Goal: Task Accomplishment & Management: Manage account settings

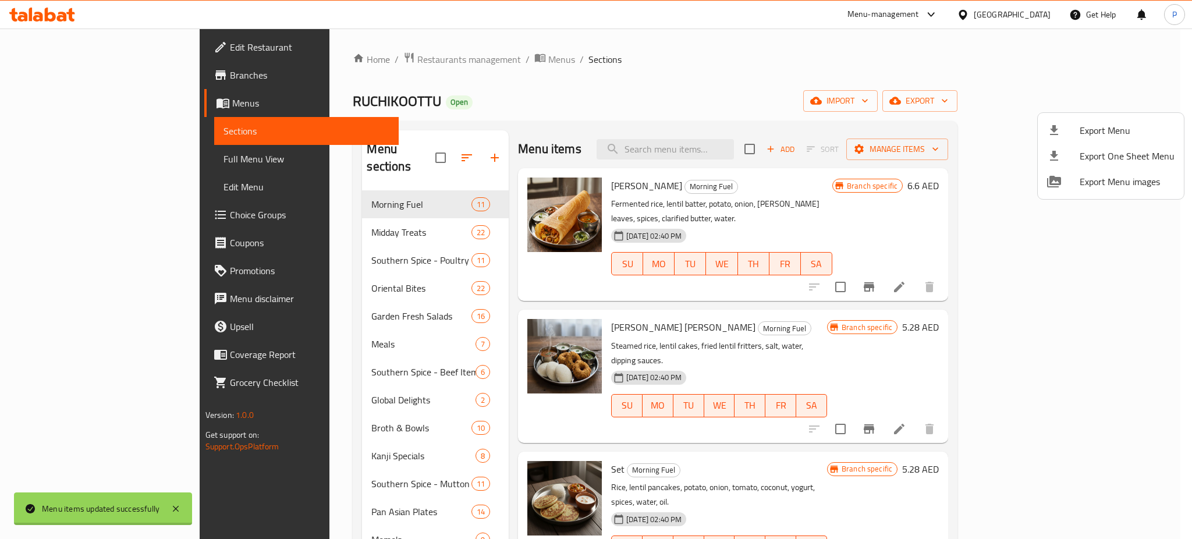
click at [341, 52] on div at bounding box center [596, 269] width 1192 height 539
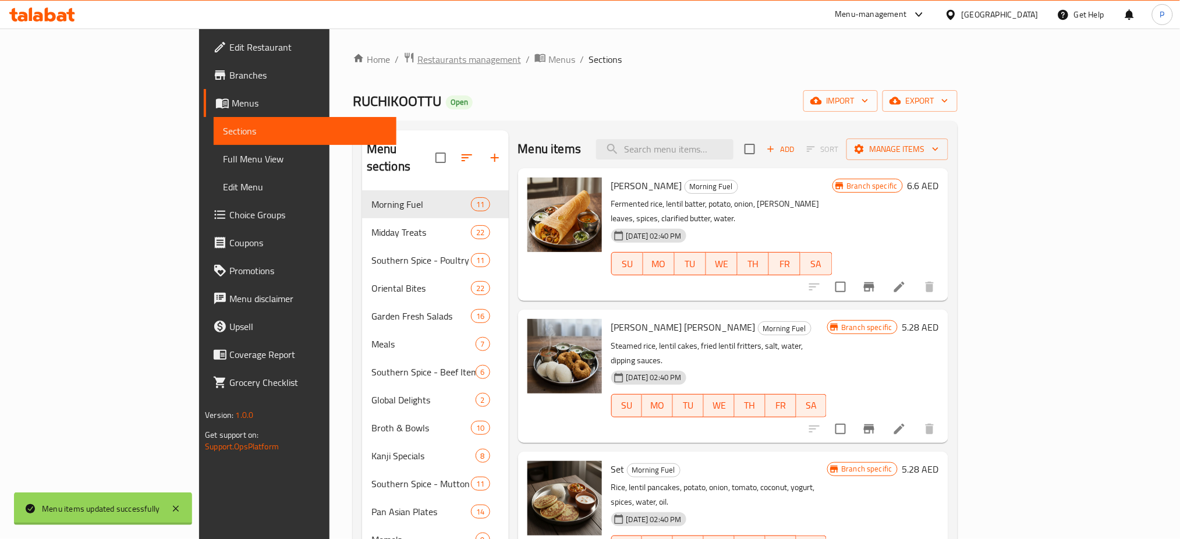
click at [417, 58] on span "Restaurants management" at bounding box center [469, 59] width 104 height 14
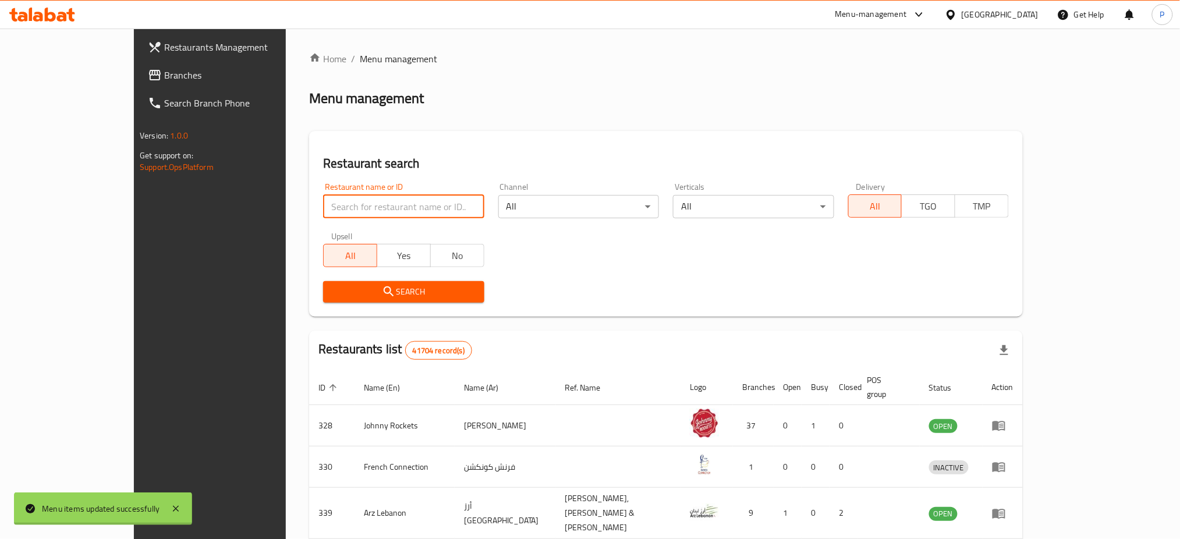
click at [388, 211] on input "search" at bounding box center [403, 206] width 161 height 23
paste input "Acai & Co"
type input "Acai & Co"
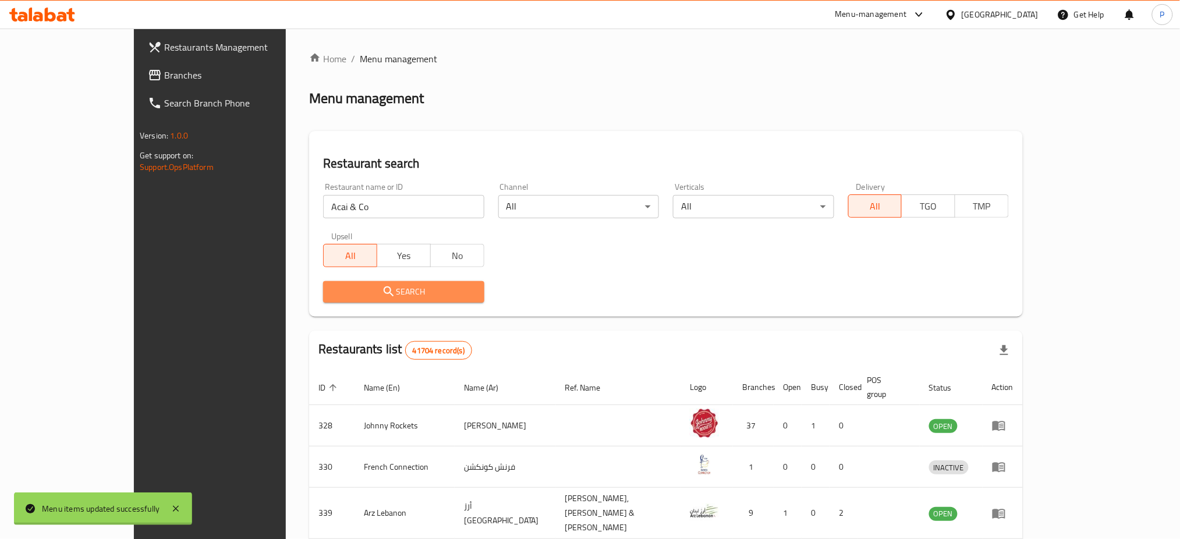
click at [441, 297] on span "Search" at bounding box center [403, 292] width 142 height 15
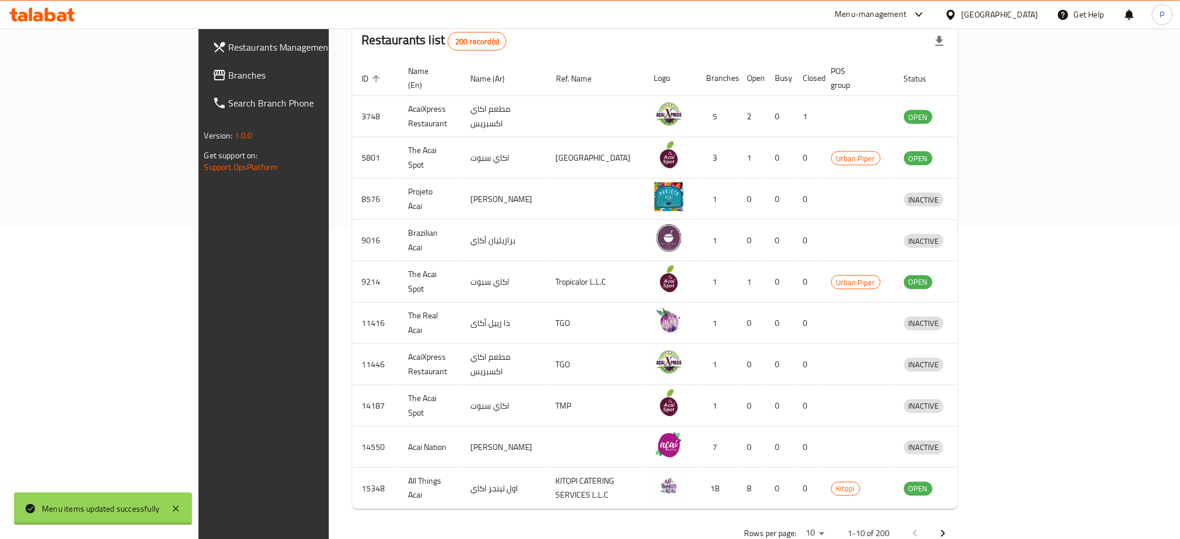
scroll to position [329, 0]
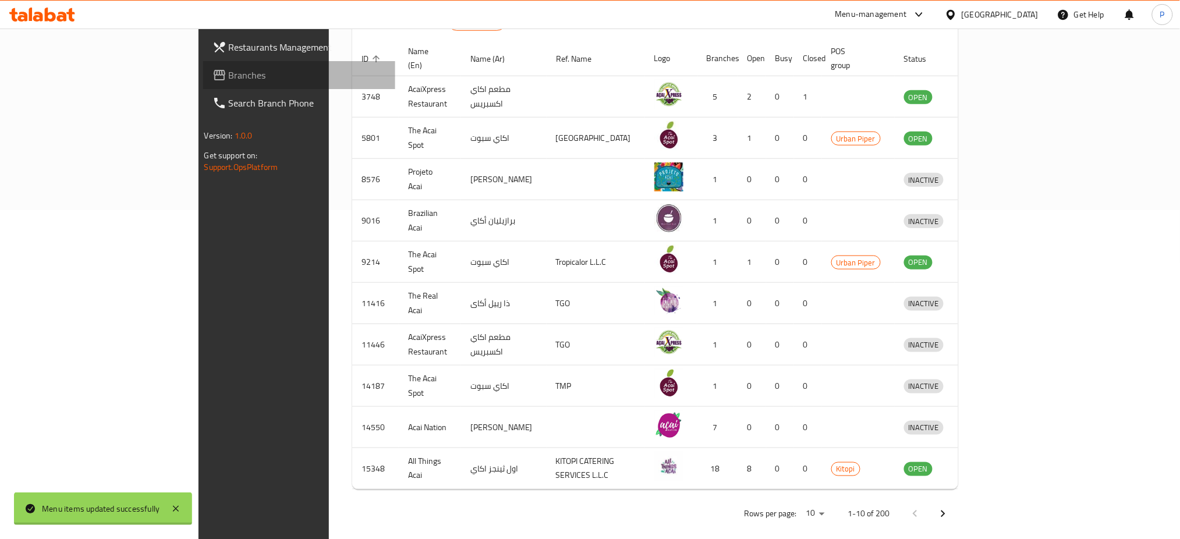
click at [203, 65] on link "Branches" at bounding box center [299, 75] width 193 height 28
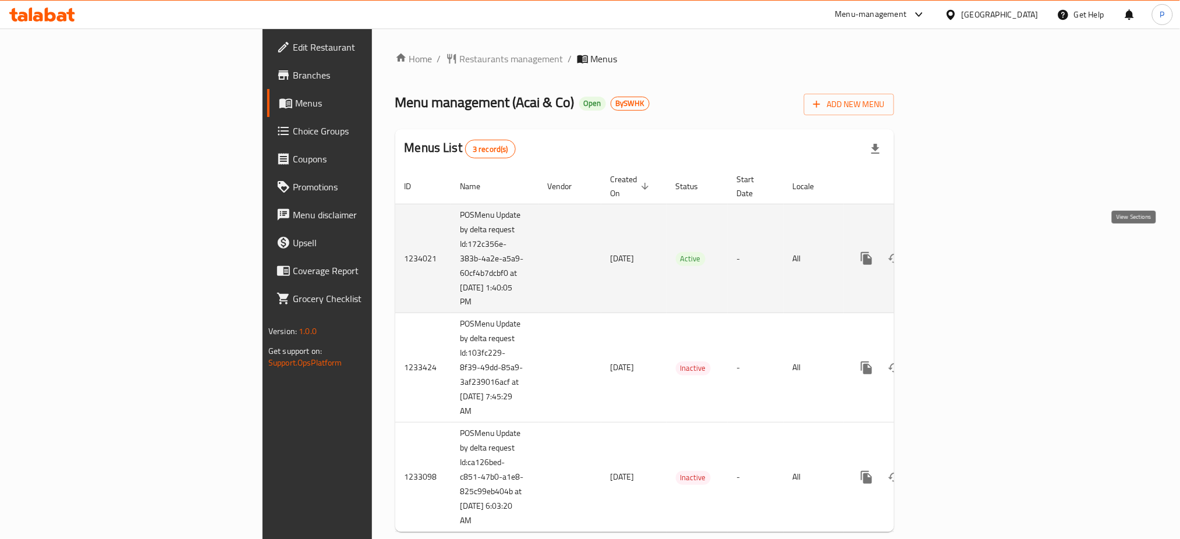
click at [965, 244] on link "enhanced table" at bounding box center [951, 258] width 28 height 28
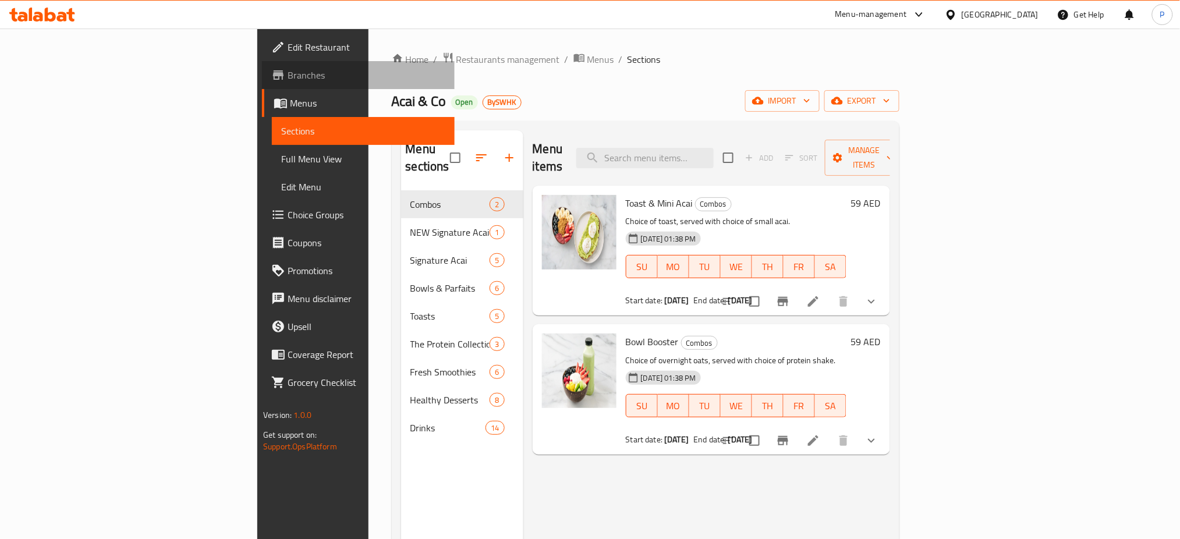
click at [288, 77] on span "Branches" at bounding box center [367, 75] width 158 height 14
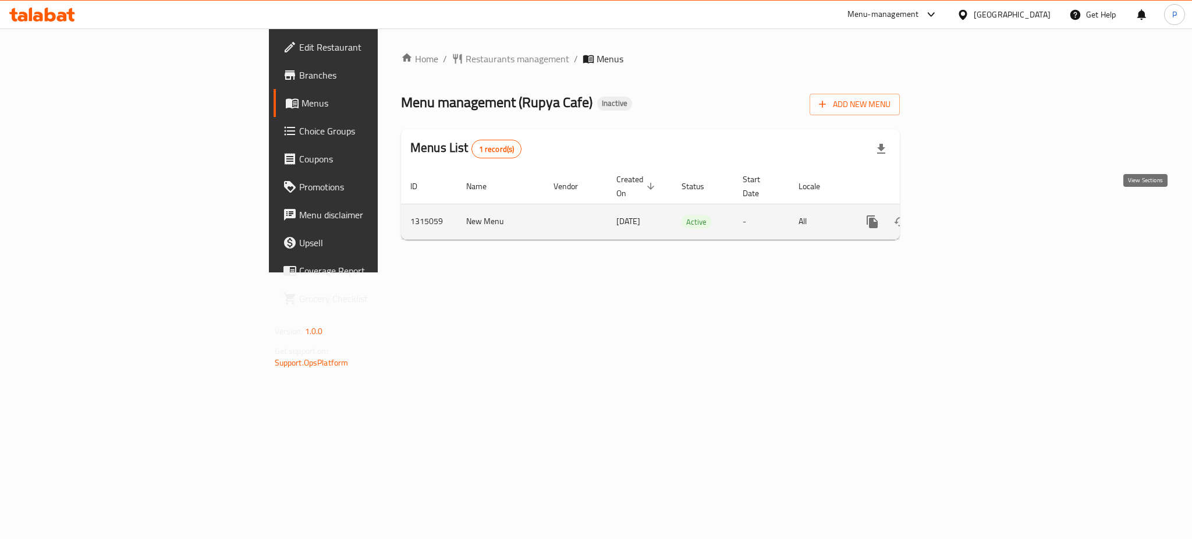
click at [963, 215] on icon "enhanced table" at bounding box center [956, 222] width 14 height 14
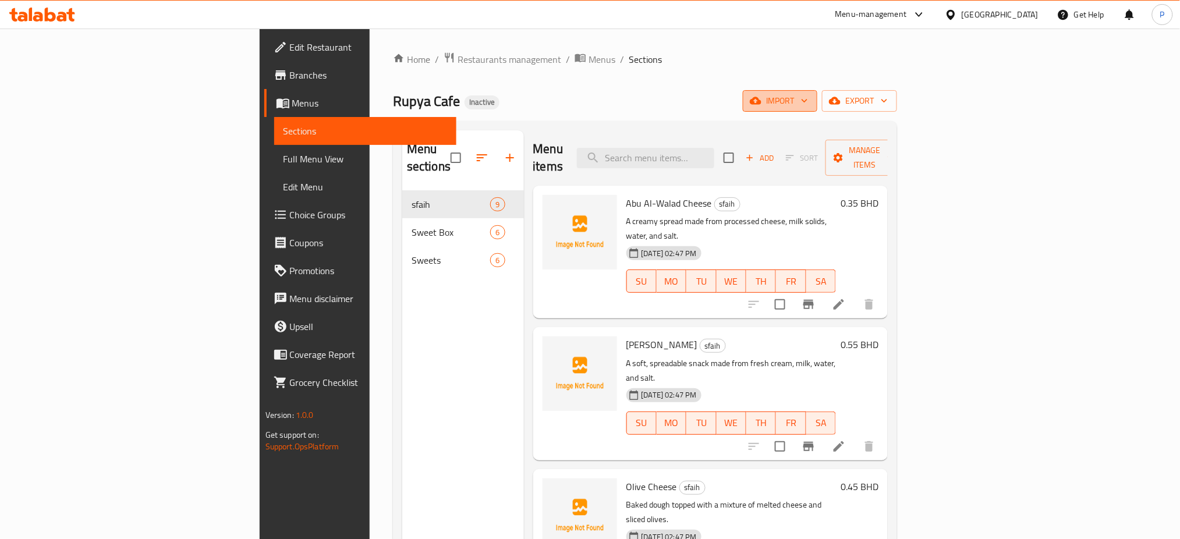
click at [808, 98] on span "import" at bounding box center [780, 101] width 56 height 15
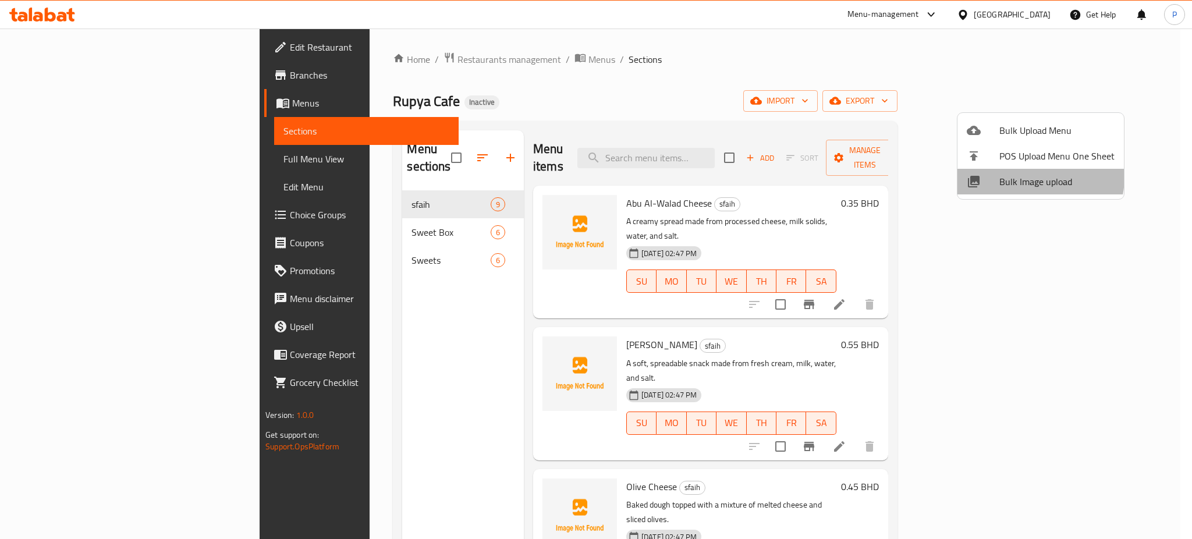
click at [1030, 177] on span "Bulk Image upload" at bounding box center [1056, 182] width 115 height 14
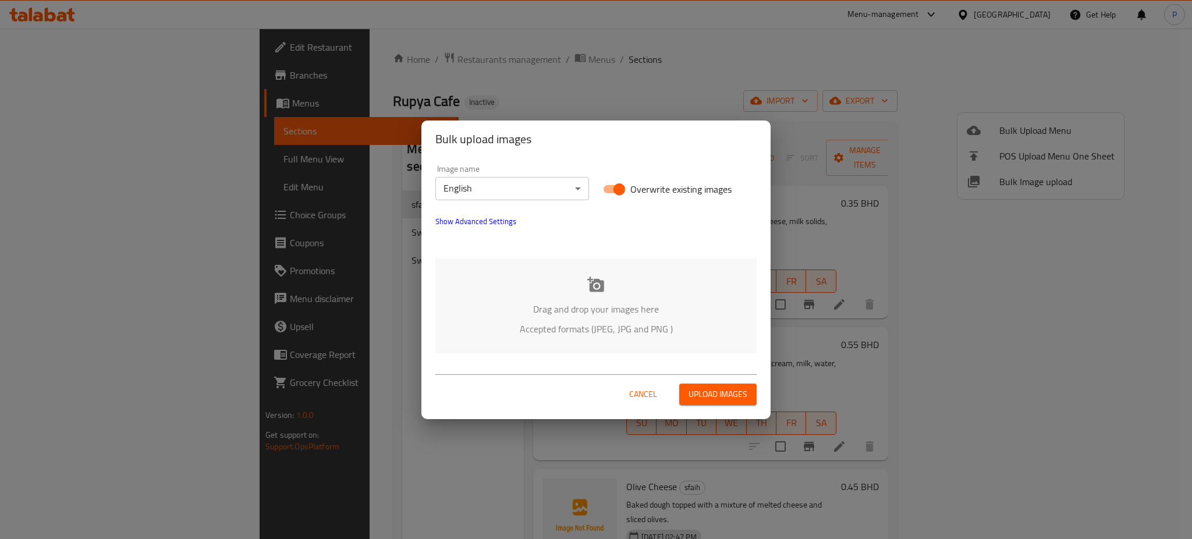
click at [656, 302] on p "Drag and drop your images here" at bounding box center [596, 309] width 286 height 14
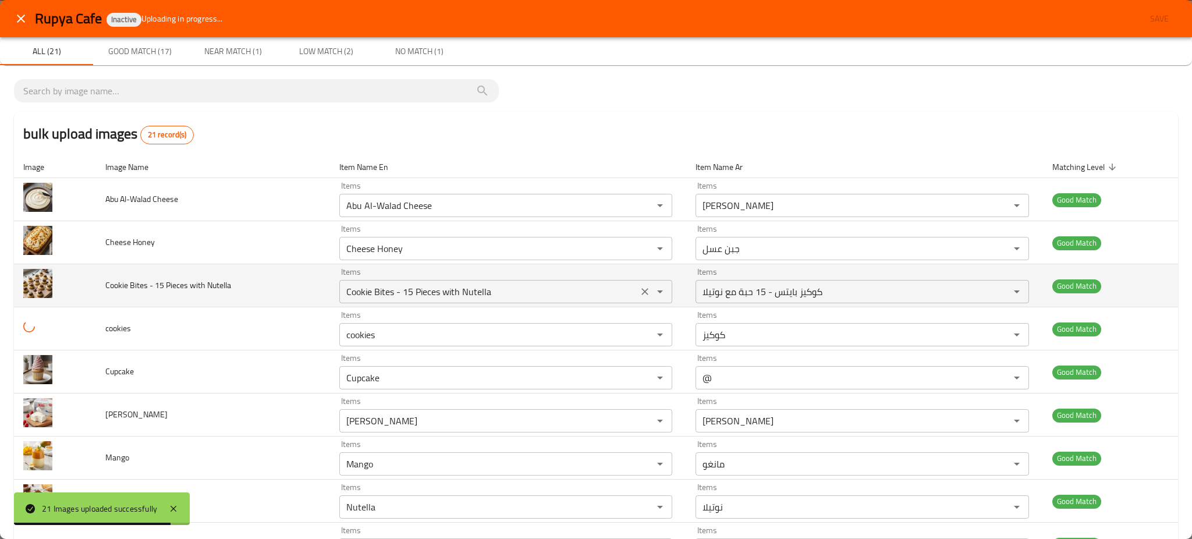
scroll to position [567, 0]
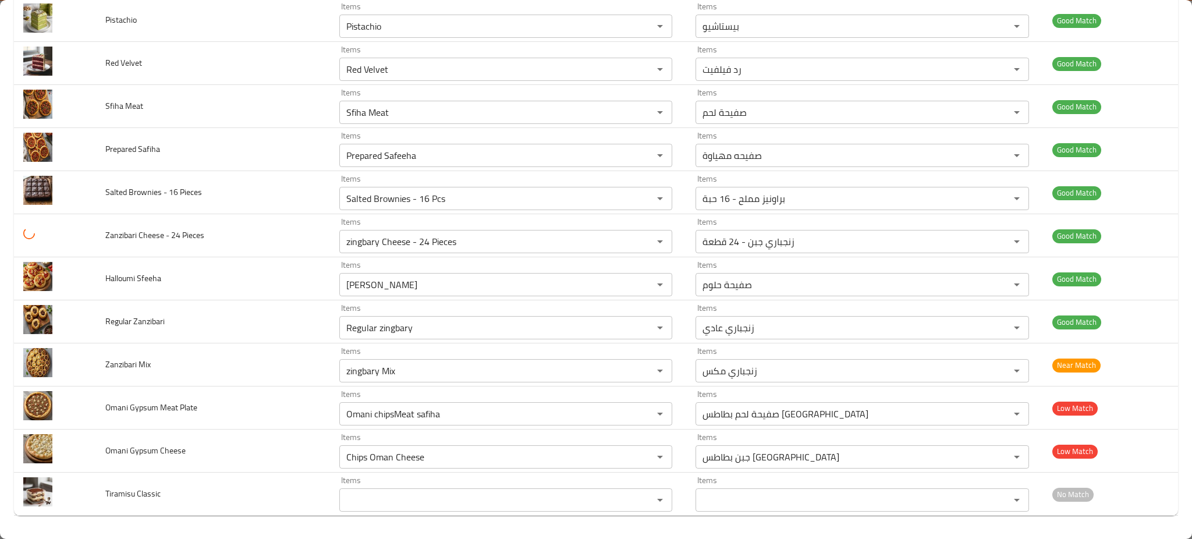
click at [518, 278] on Sfeeha "Halloumi safiha" at bounding box center [489, 284] width 292 height 16
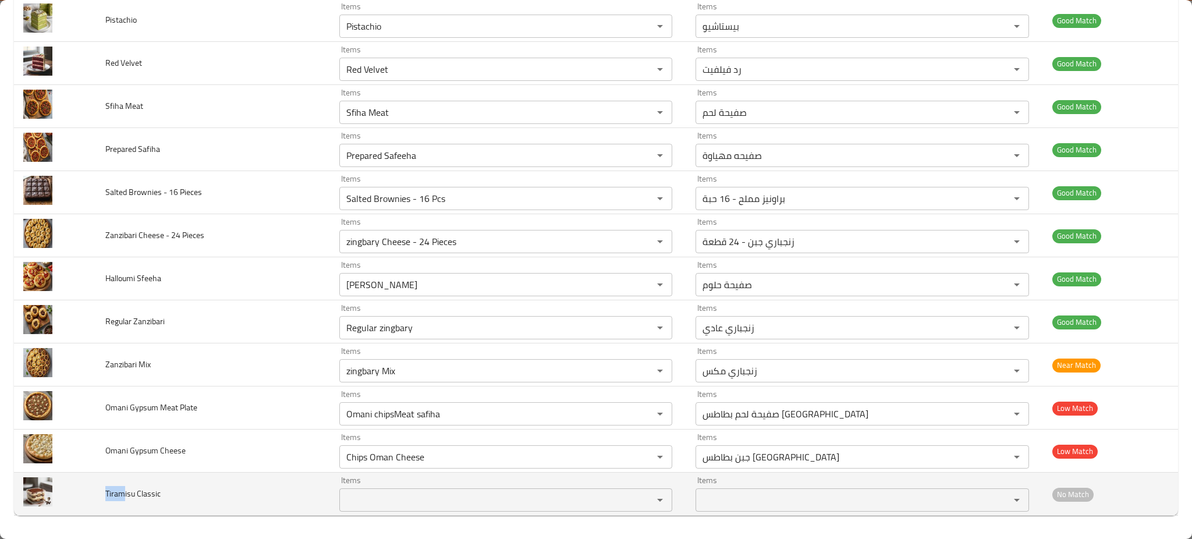
drag, startPoint x: 123, startPoint y: 498, endPoint x: 105, endPoint y: 498, distance: 18.0
click at [105, 498] on span "Tiramisu Classic" at bounding box center [132, 493] width 55 height 15
copy span "Tiram"
paste Classic "Tiram"
click at [359, 499] on Classic "Tiram" at bounding box center [489, 500] width 292 height 16
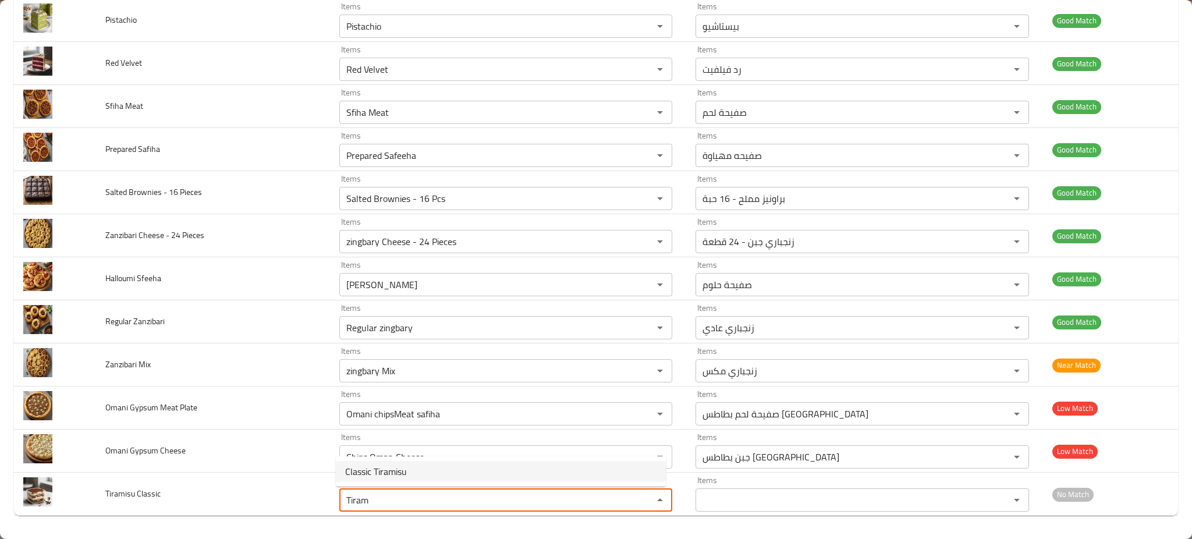
click at [388, 472] on span "Classic Tiramisu" at bounding box center [376, 472] width 62 height 14
type Classic "Classic Tiramisu"
type Classic-ar "تراميسو كلاسيك"
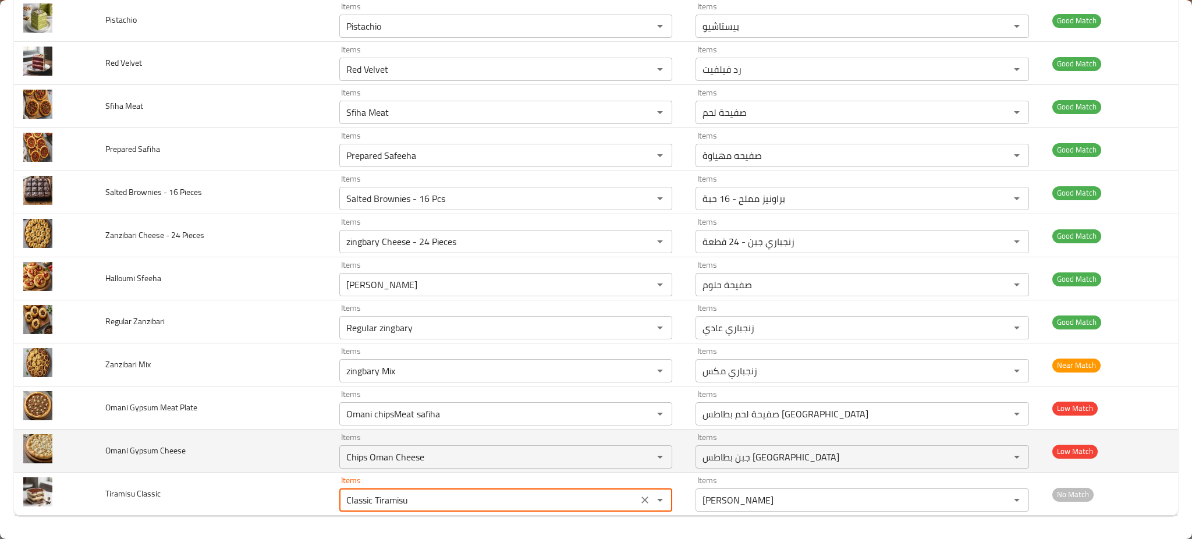
type Classic "Classic Tiramisu"
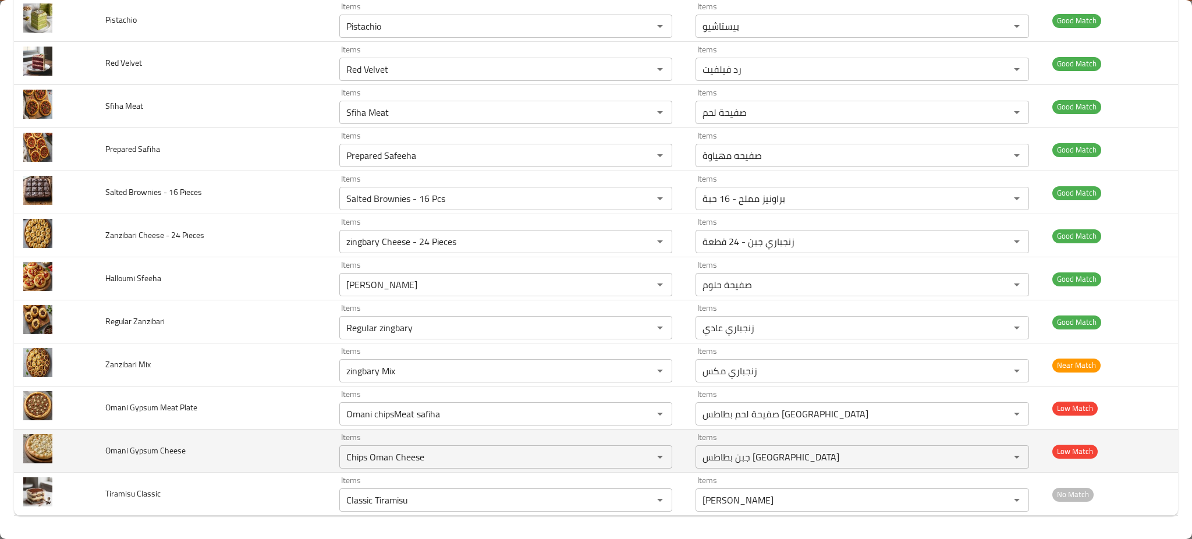
drag, startPoint x: 133, startPoint y: 449, endPoint x: 140, endPoint y: 451, distance: 7.2
click at [140, 451] on span "Omani Gypsum Cheese" at bounding box center [145, 450] width 80 height 15
click at [366, 459] on Cheese "Chips Oman Cheese" at bounding box center [489, 457] width 292 height 16
click at [373, 455] on Cheese "Chips Oman Cheese" at bounding box center [489, 457] width 292 height 16
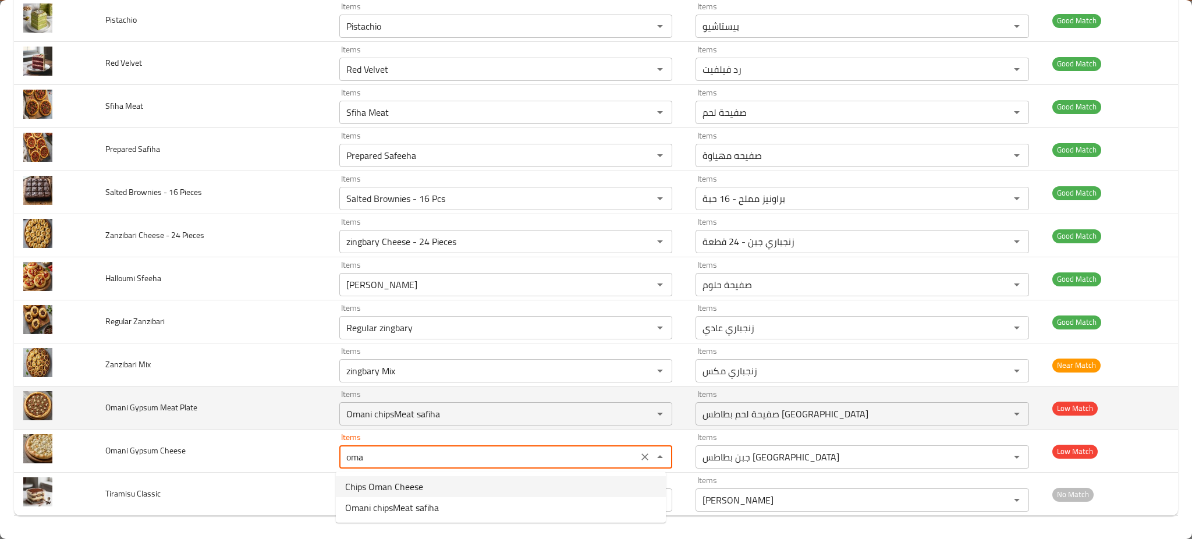
type Cheese "Chips Oman Cheese"
click at [168, 387] on td "Omani Gypsum Meat Plate" at bounding box center [213, 408] width 234 height 43
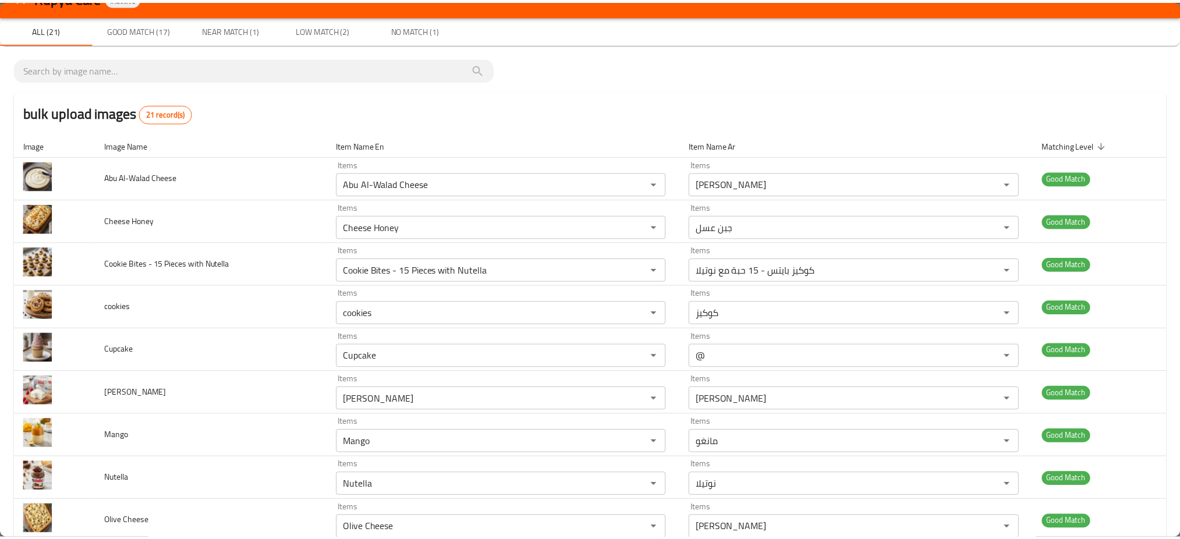
scroll to position [0, 0]
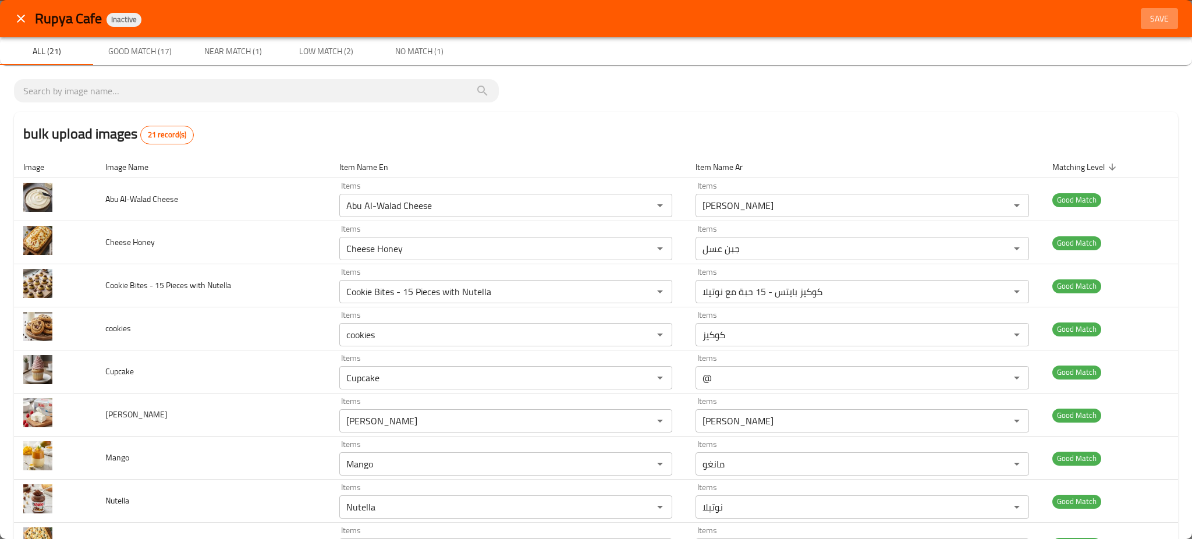
click at [1146, 25] on span "Save" at bounding box center [1160, 19] width 28 height 15
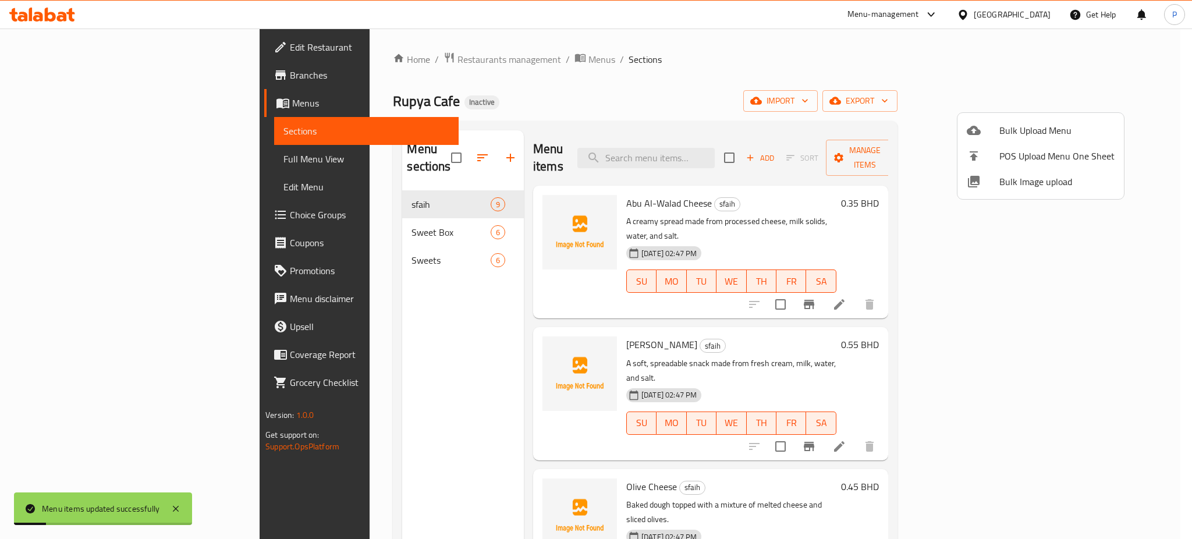
click at [364, 215] on div at bounding box center [596, 269] width 1192 height 539
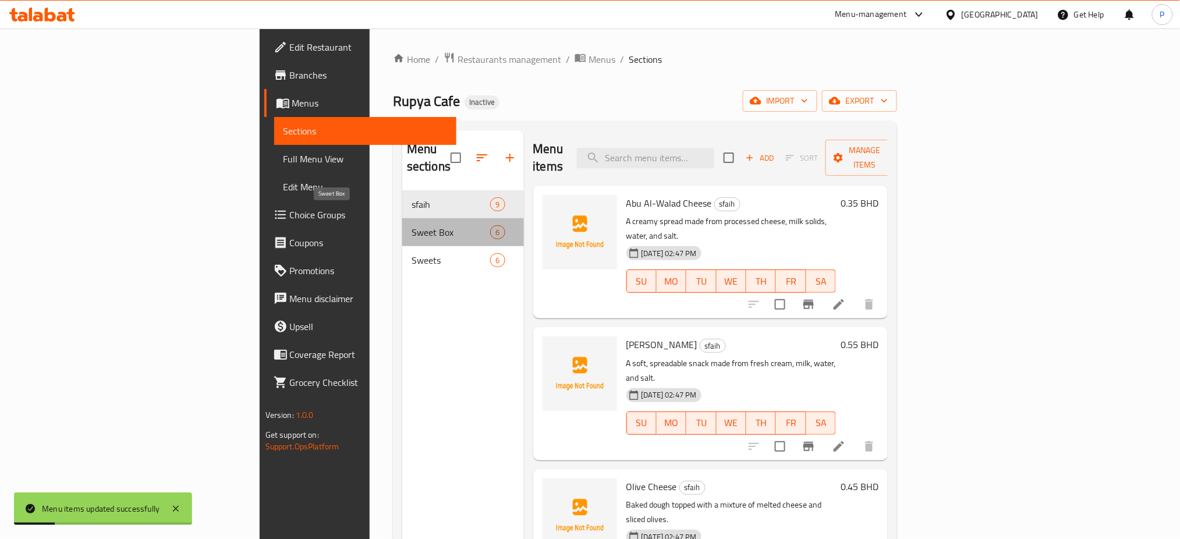
click at [412, 225] on span "Sweet Box" at bounding box center [451, 232] width 79 height 14
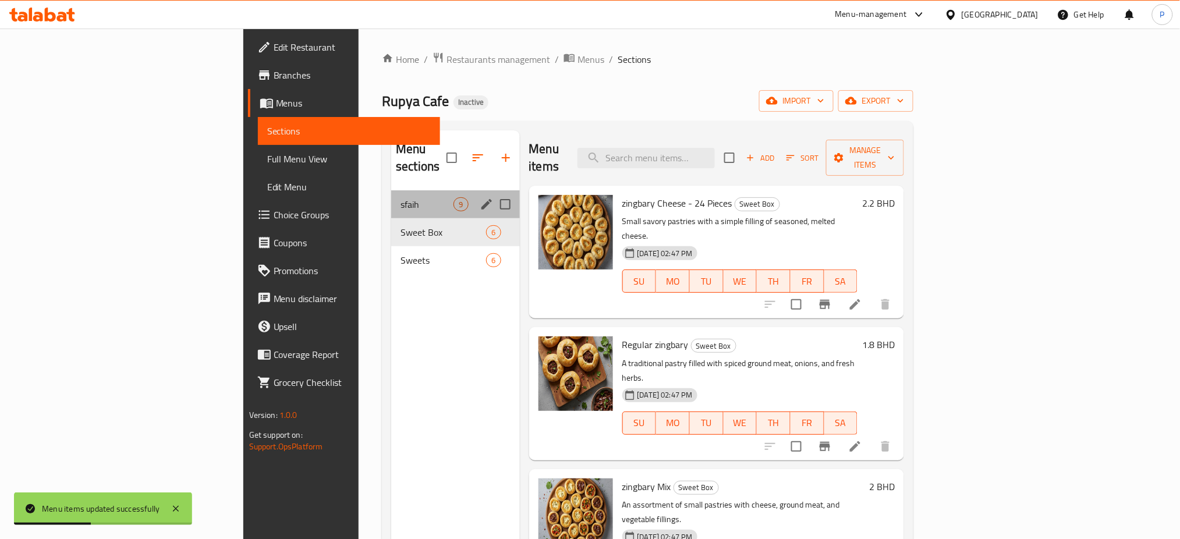
click at [391, 190] on div "sfaih 9" at bounding box center [455, 204] width 128 height 28
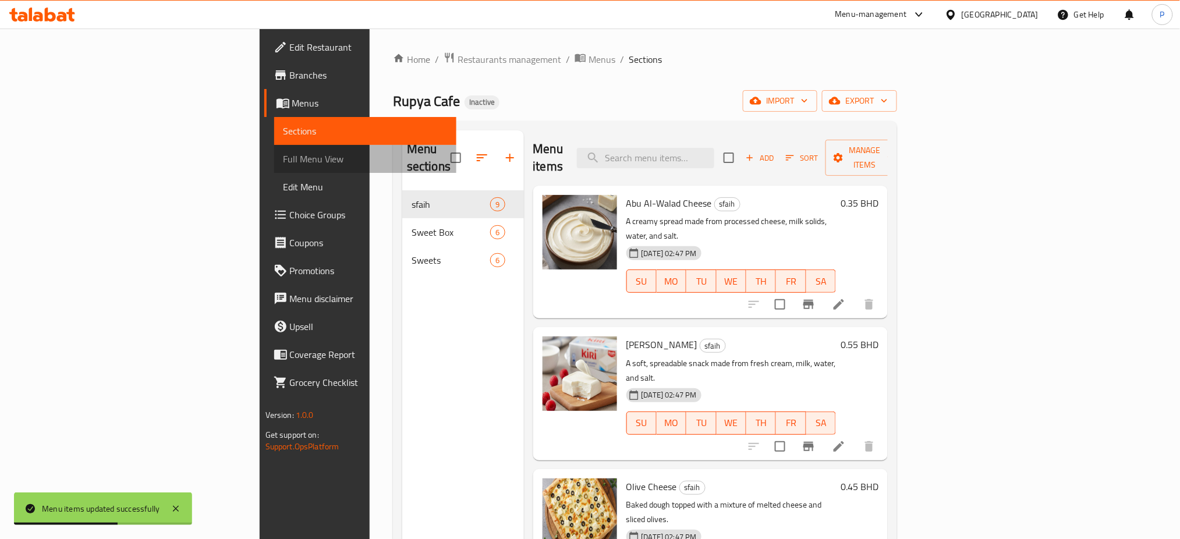
click at [283, 159] on span "Full Menu View" at bounding box center [365, 159] width 164 height 14
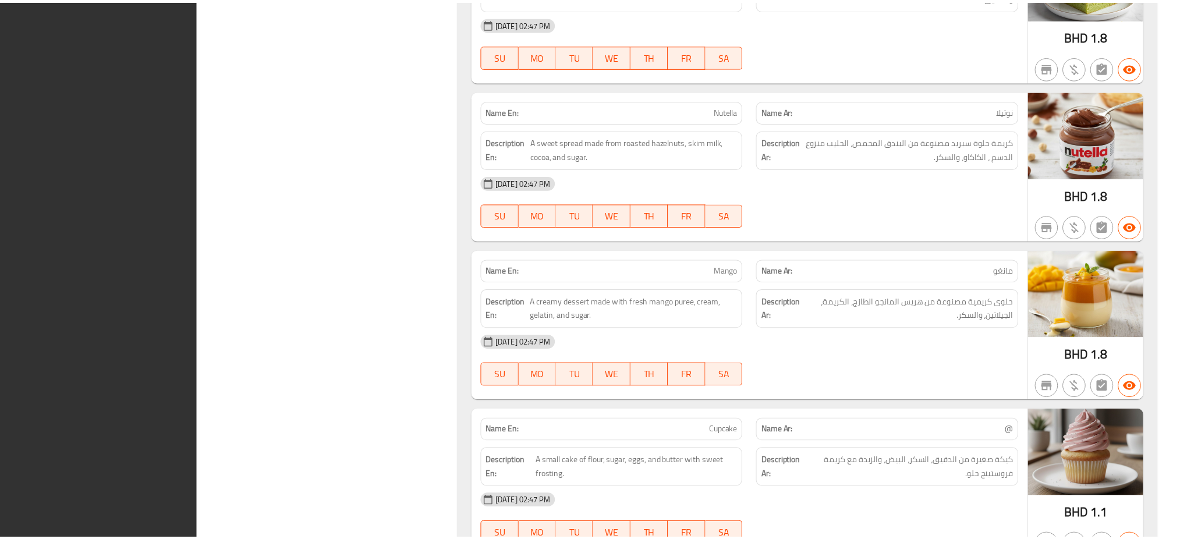
scroll to position [3179, 0]
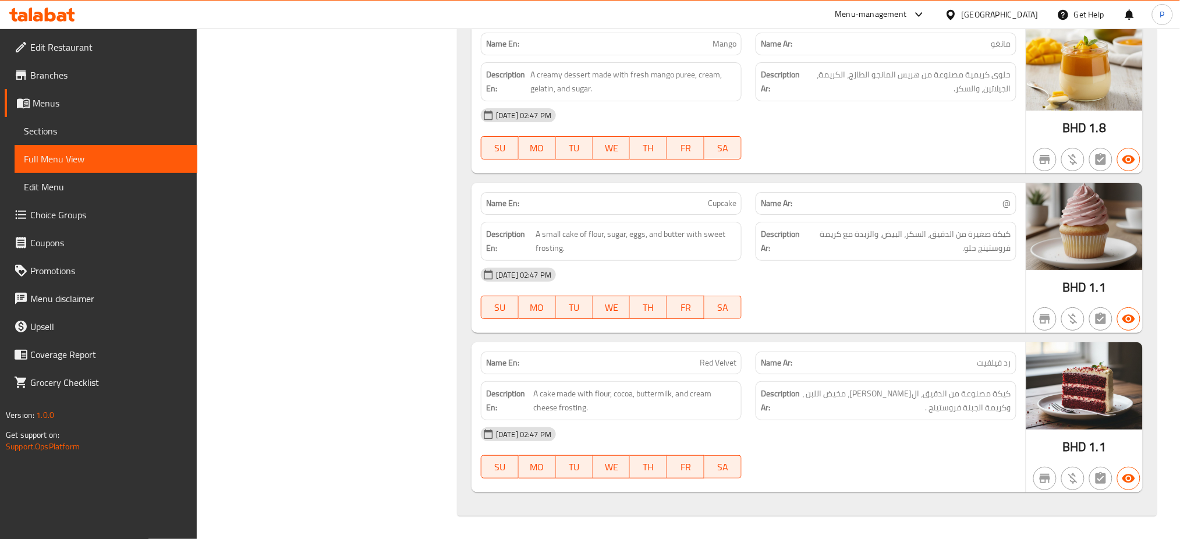
click at [1015, 8] on div "Bahrain" at bounding box center [1000, 14] width 77 height 13
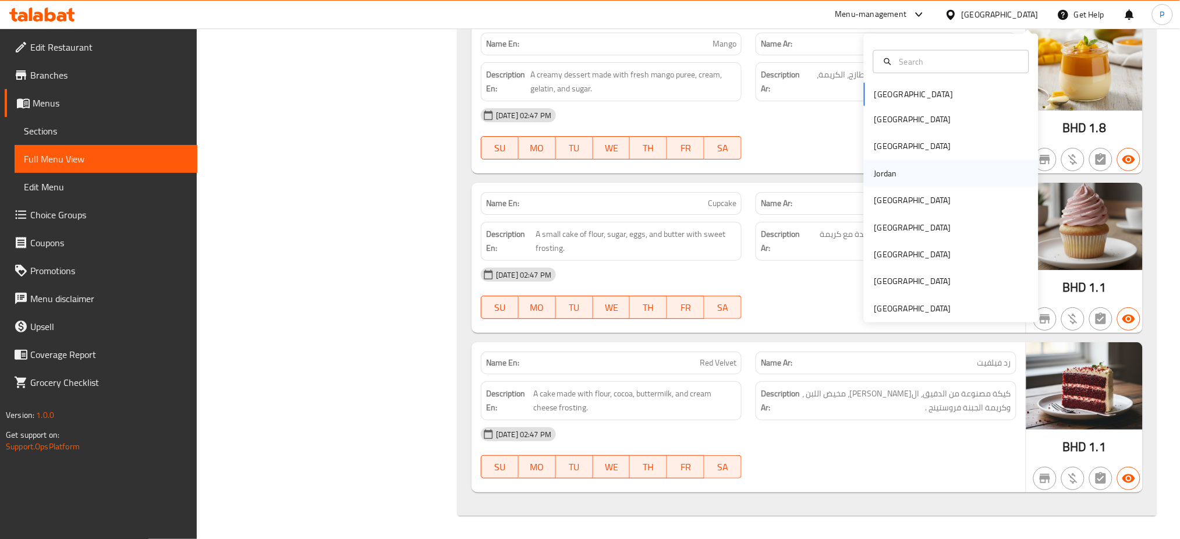
click at [896, 175] on div "Jordan" at bounding box center [951, 172] width 175 height 27
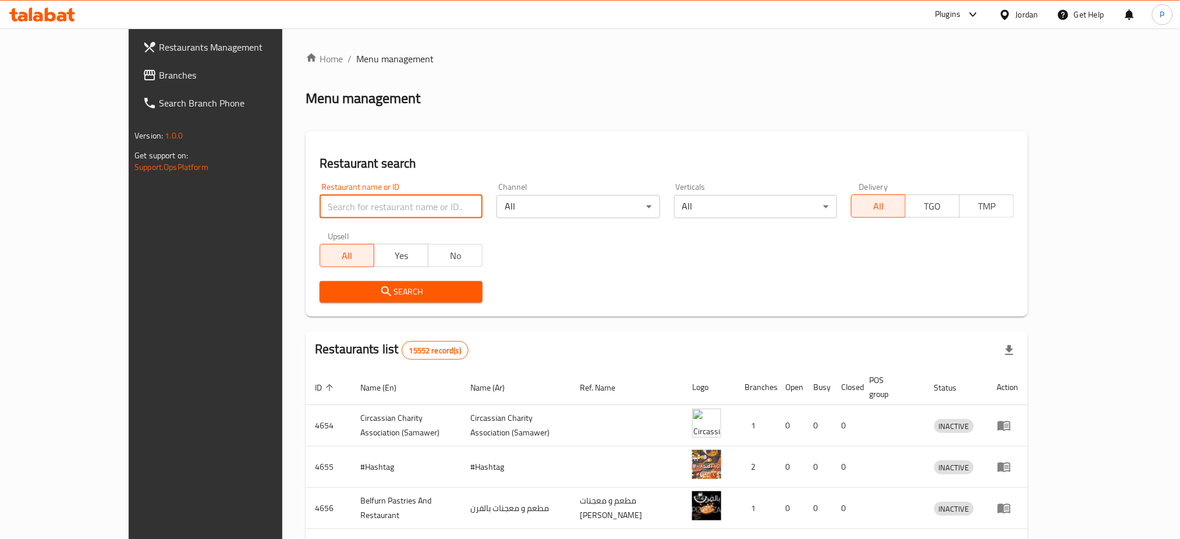
paste input "نكهة فنجان"
click at [367, 200] on input "نكهة فنجان" at bounding box center [401, 206] width 163 height 23
type input "نكهة فنجان"
click button "Search" at bounding box center [401, 292] width 163 height 22
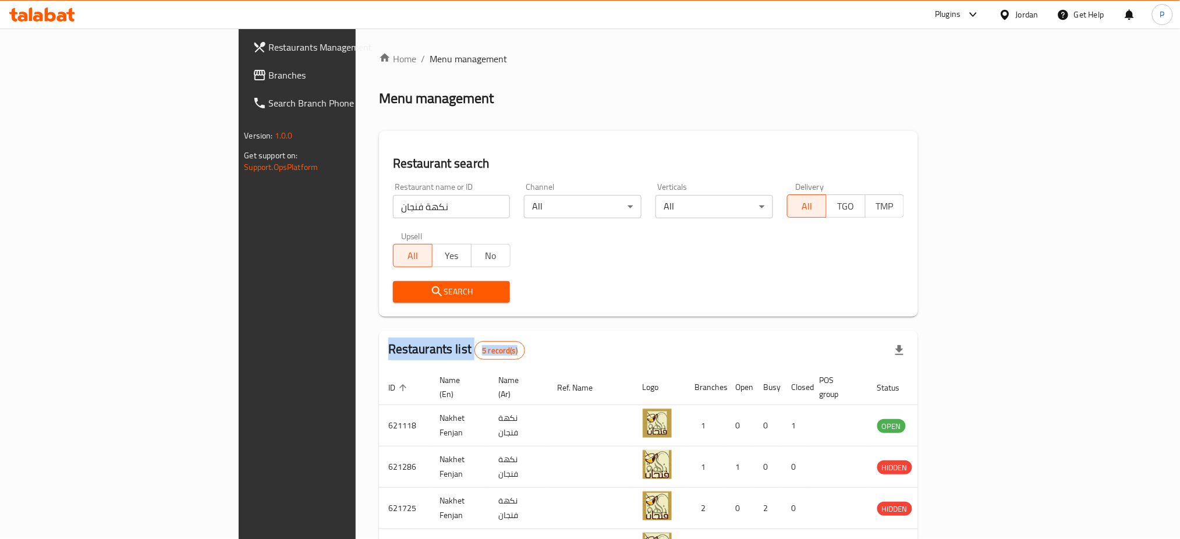
drag, startPoint x: 952, startPoint y: 314, endPoint x: 757, endPoint y: 335, distance: 196.8
click at [757, 335] on div "Home / Menu management Menu management Restaurant search Restaurant name or ID …" at bounding box center [649, 352] width 540 height 600
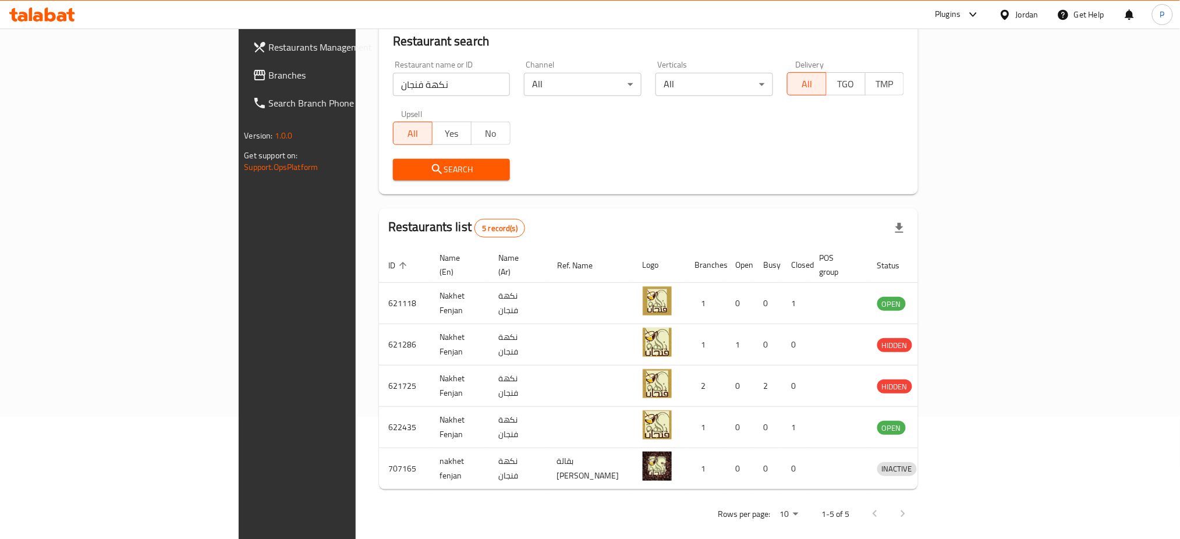
click at [790, 501] on div "Rows per page: 10 1-5 of 5" at bounding box center [649, 514] width 540 height 30
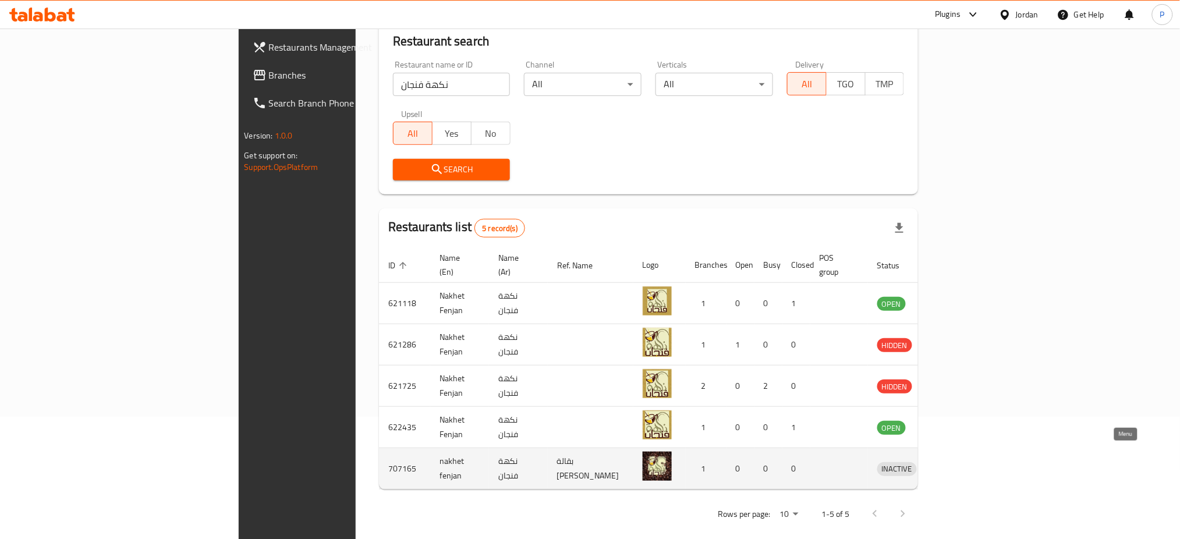
click at [962, 462] on link "enhanced table" at bounding box center [951, 469] width 22 height 14
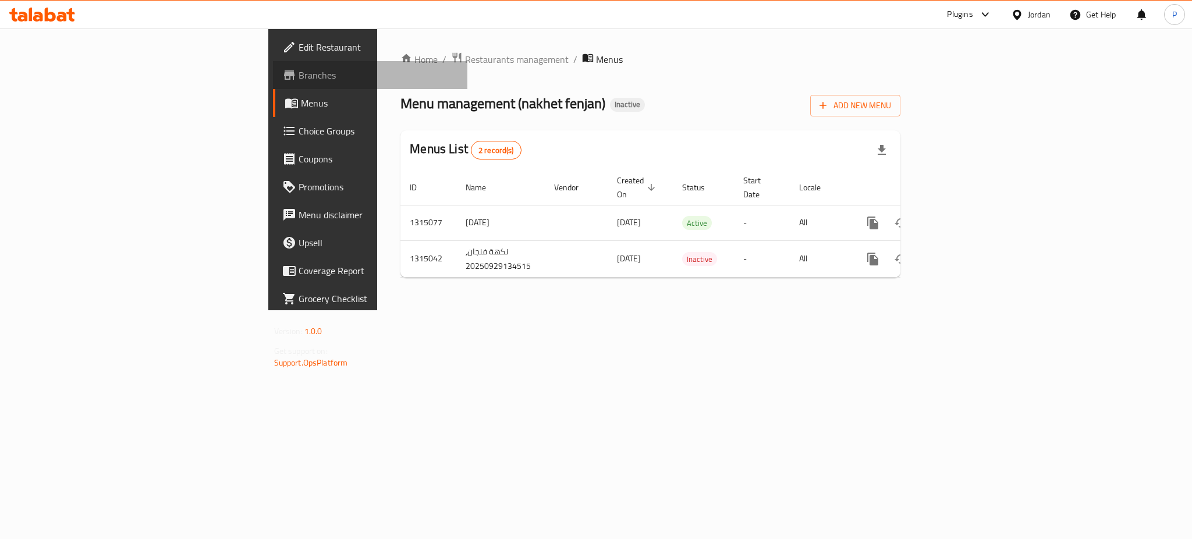
click at [299, 71] on span "Branches" at bounding box center [378, 75] width 159 height 14
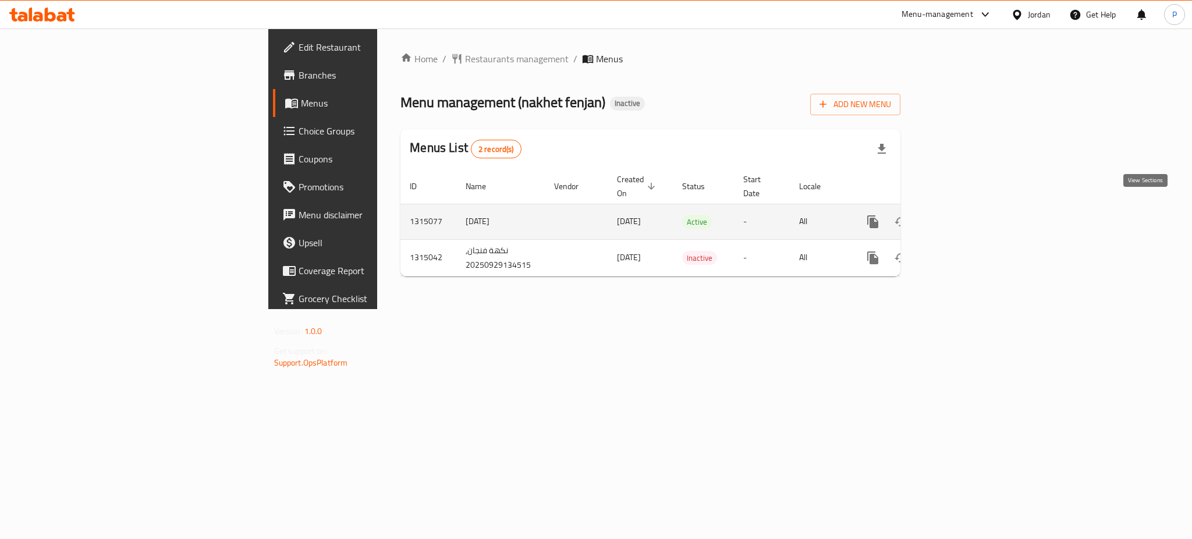
click at [964, 215] on icon "enhanced table" at bounding box center [957, 222] width 14 height 14
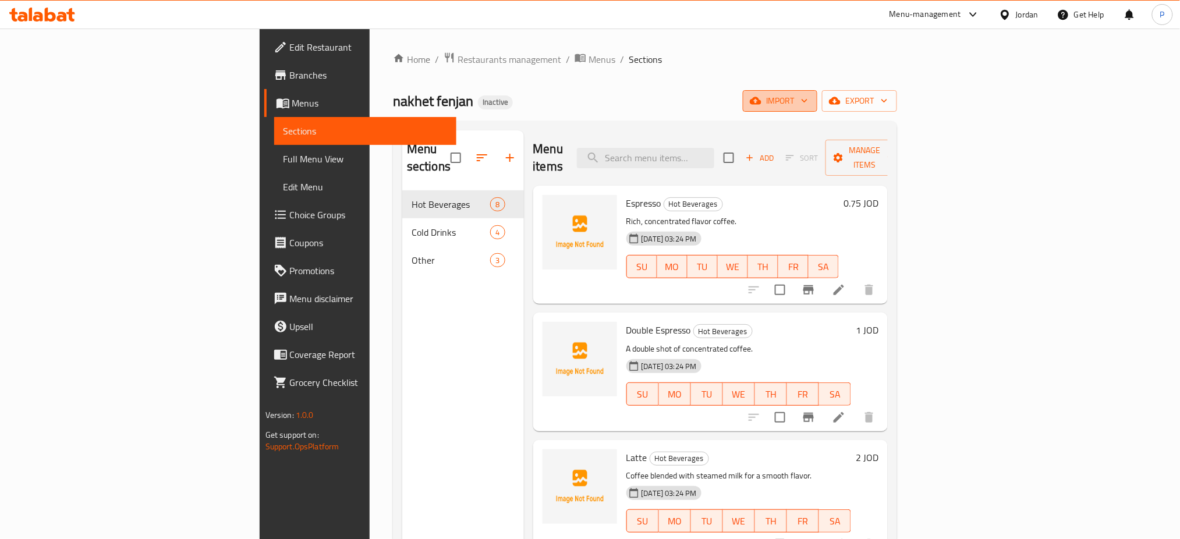
click at [808, 98] on span "import" at bounding box center [780, 101] width 56 height 15
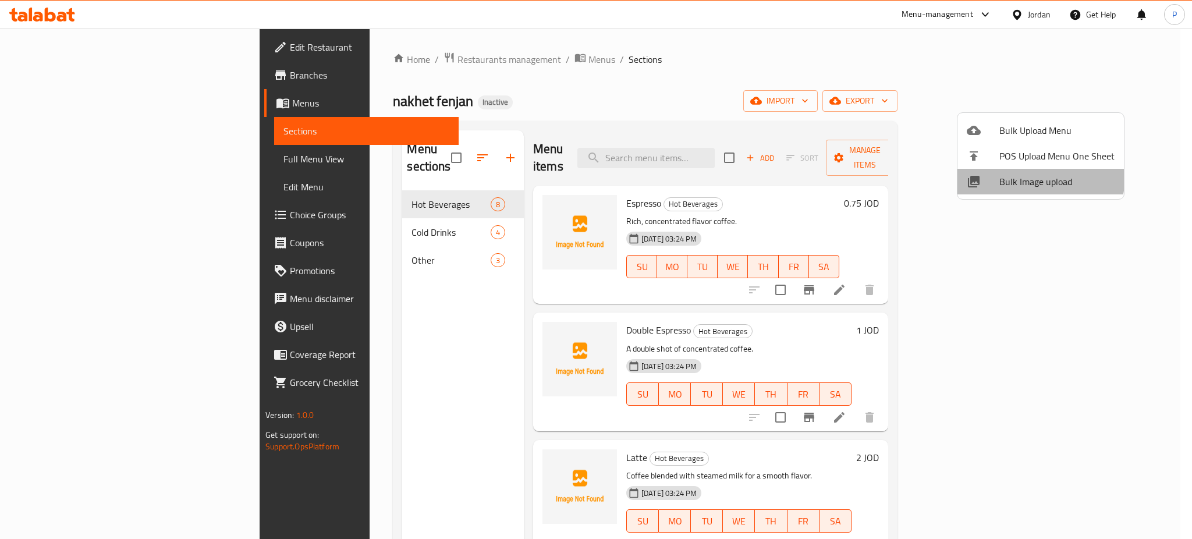
click at [1010, 171] on li "Bulk Image upload" at bounding box center [1041, 182] width 166 height 26
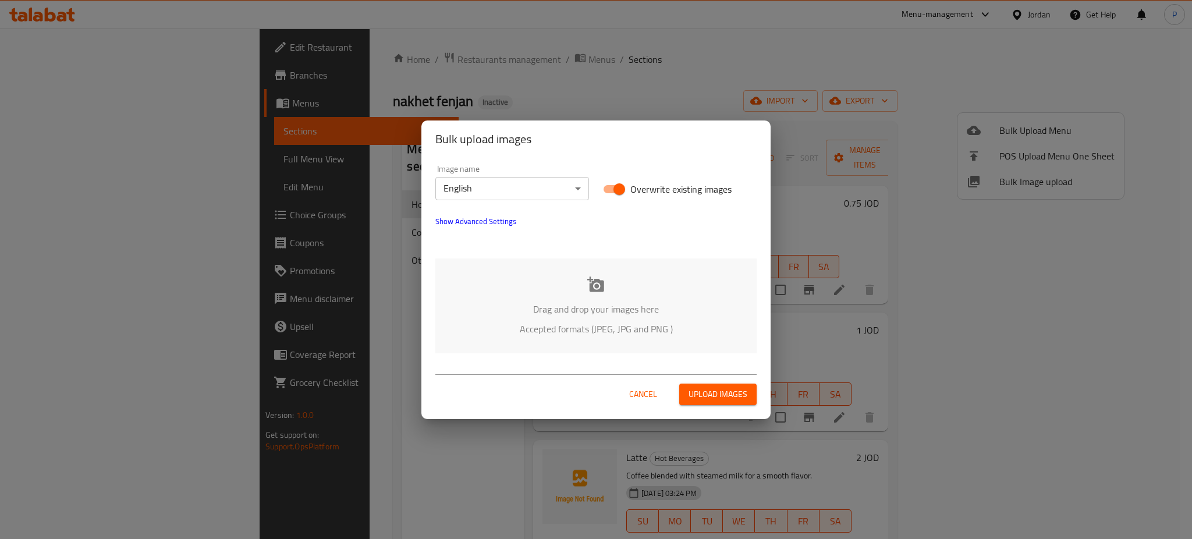
click at [554, 282] on div "Drag and drop your images here Accepted formats (JPEG, JPG and PNG )" at bounding box center [595, 305] width 321 height 95
click at [896, 272] on div "Bulk upload images Image name English ​ Overwrite existing images Show Advanced…" at bounding box center [596, 269] width 1192 height 539
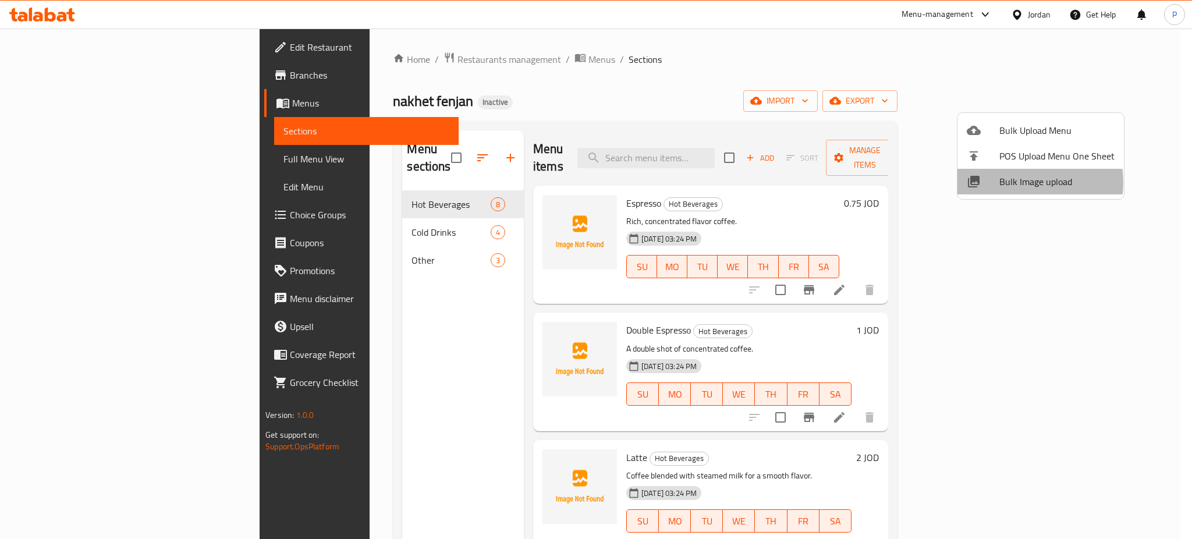
click at [1009, 182] on span "Bulk Image upload" at bounding box center [1056, 182] width 115 height 14
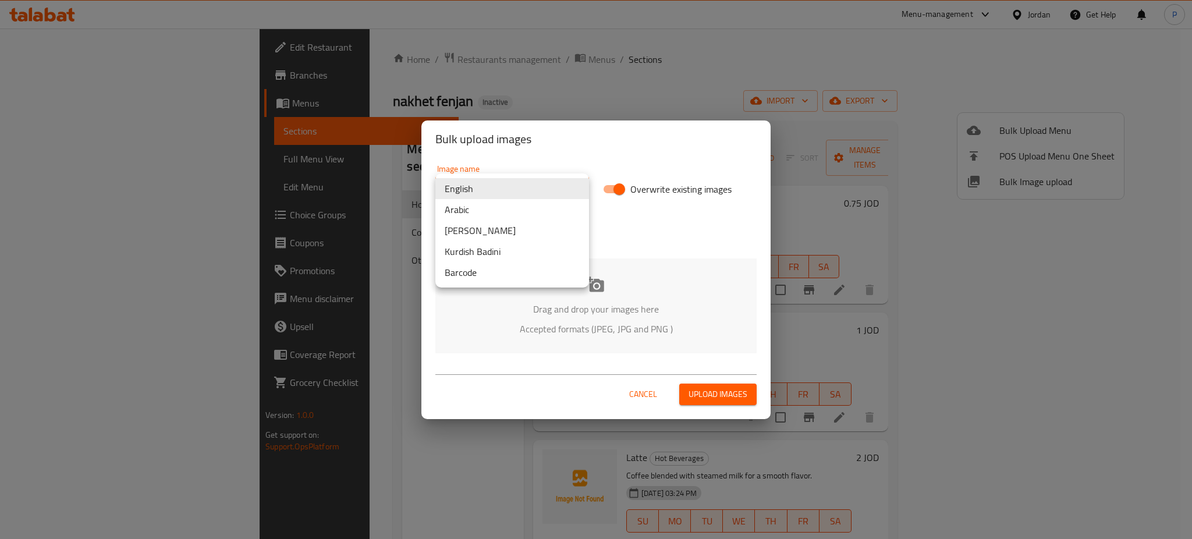
click at [466, 180] on body "​ Menu-management Jordan Get Help P Edit Restaurant Branches Menus Sections Ful…" at bounding box center [596, 284] width 1192 height 510
click at [462, 211] on li "Arabic" at bounding box center [512, 209] width 154 height 21
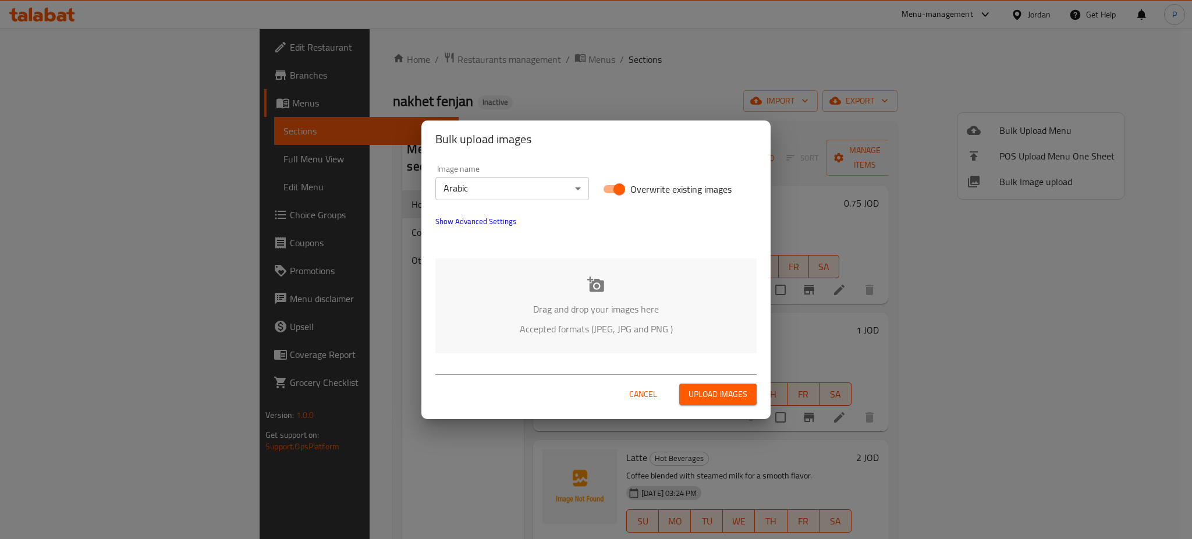
click at [569, 324] on p "Accepted formats (JPEG, JPG and PNG )" at bounding box center [596, 329] width 286 height 14
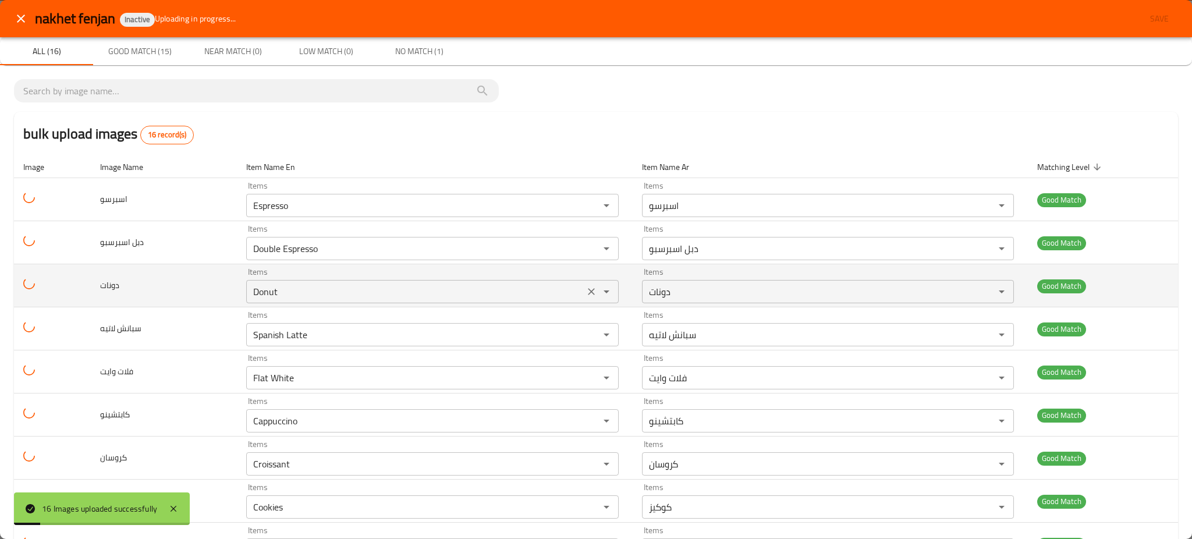
scroll to position [352, 0]
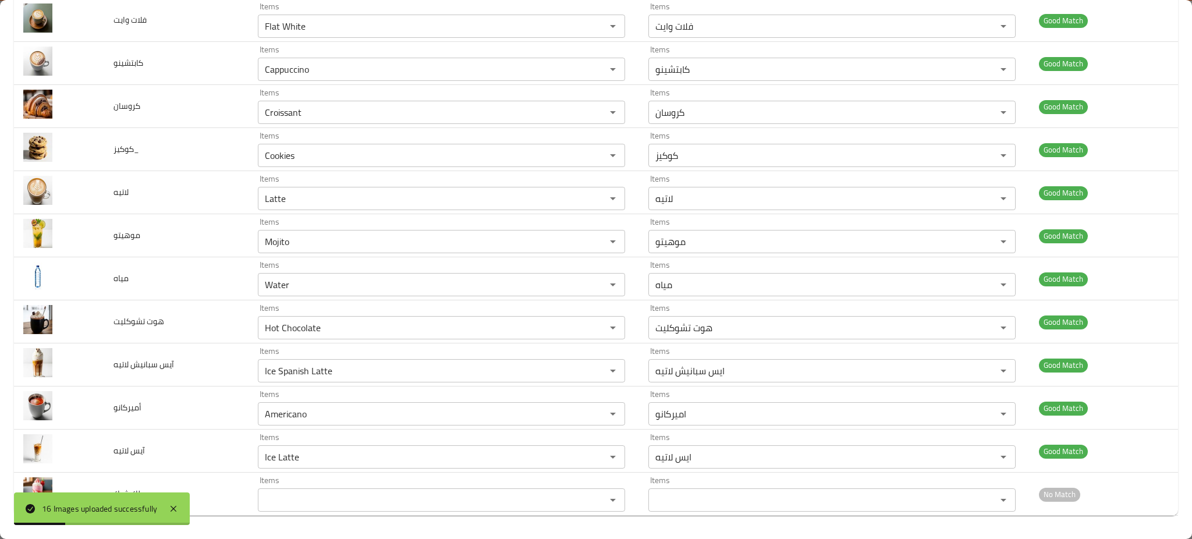
click at [178, 498] on div "16 Images uploaded successfully" at bounding box center [102, 508] width 176 height 33
click at [169, 516] on div "16 Images uploaded successfully" at bounding box center [102, 508] width 176 height 33
click at [173, 509] on icon at bounding box center [174, 509] width 6 height 6
click at [173, 509] on div "16 Images uploaded successfully" at bounding box center [102, 508] width 176 height 33
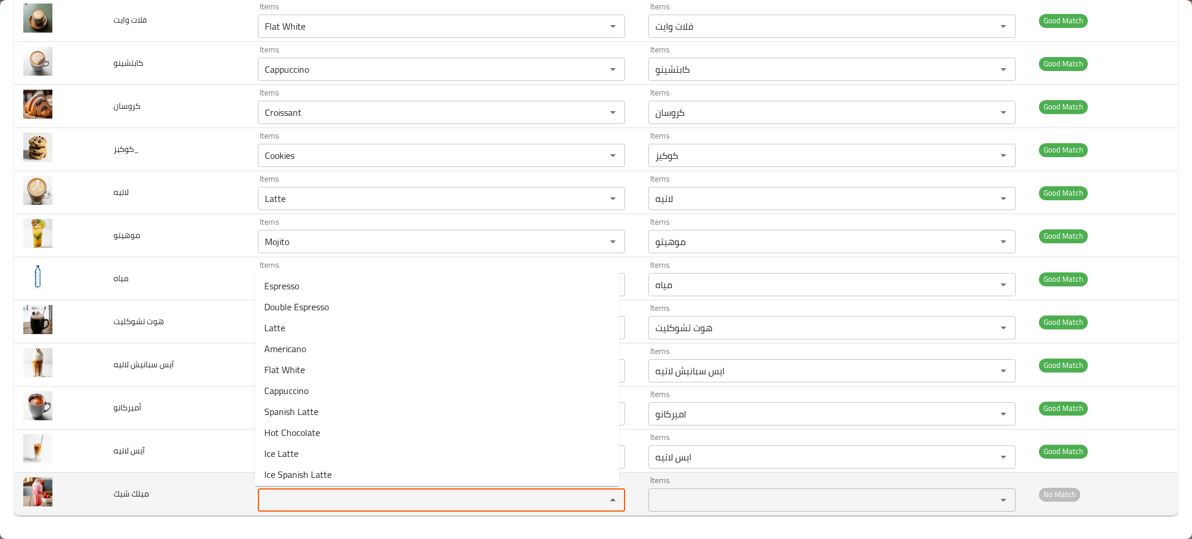
click at [313, 502] on شيك "Items" at bounding box center [424, 500] width 326 height 16
type شيك "m"
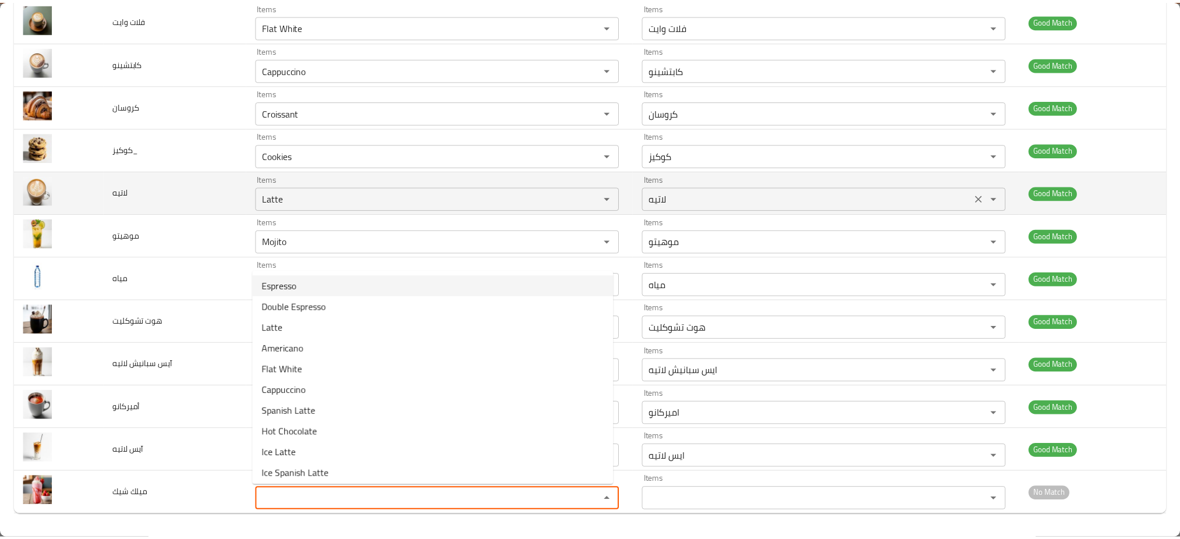
scroll to position [0, 0]
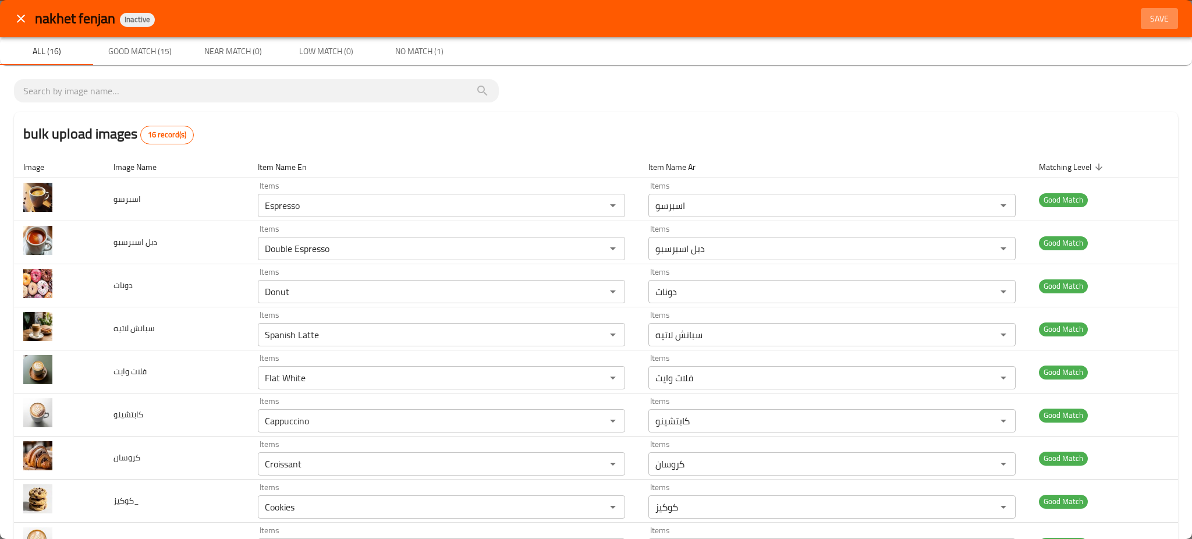
click at [1146, 16] on span "Save" at bounding box center [1160, 19] width 28 height 15
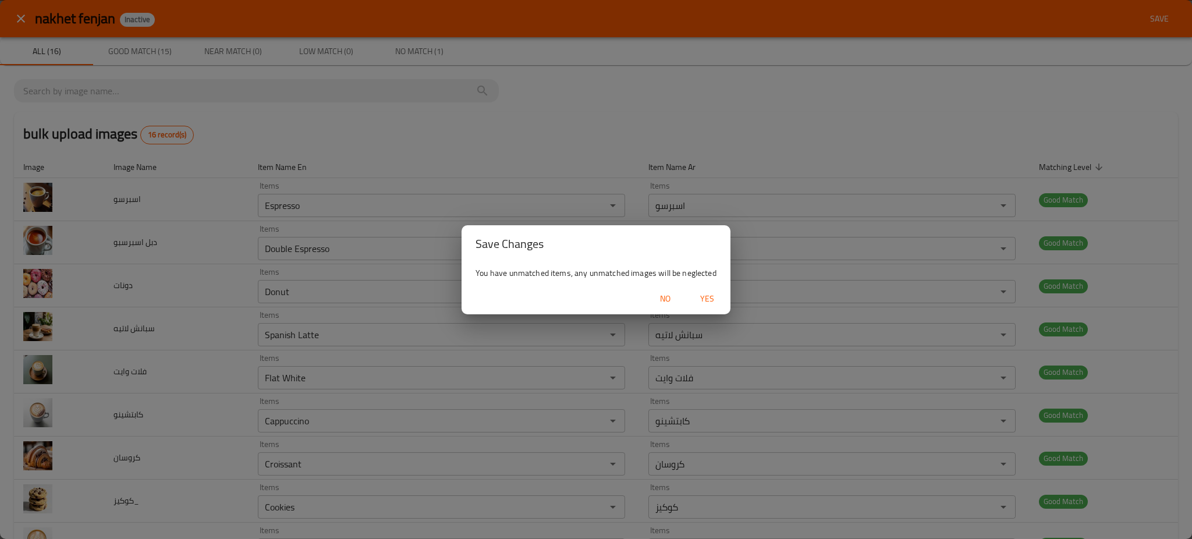
click at [721, 284] on div "No Yes" at bounding box center [596, 298] width 269 height 31
click at [714, 294] on span "Yes" at bounding box center [707, 299] width 28 height 15
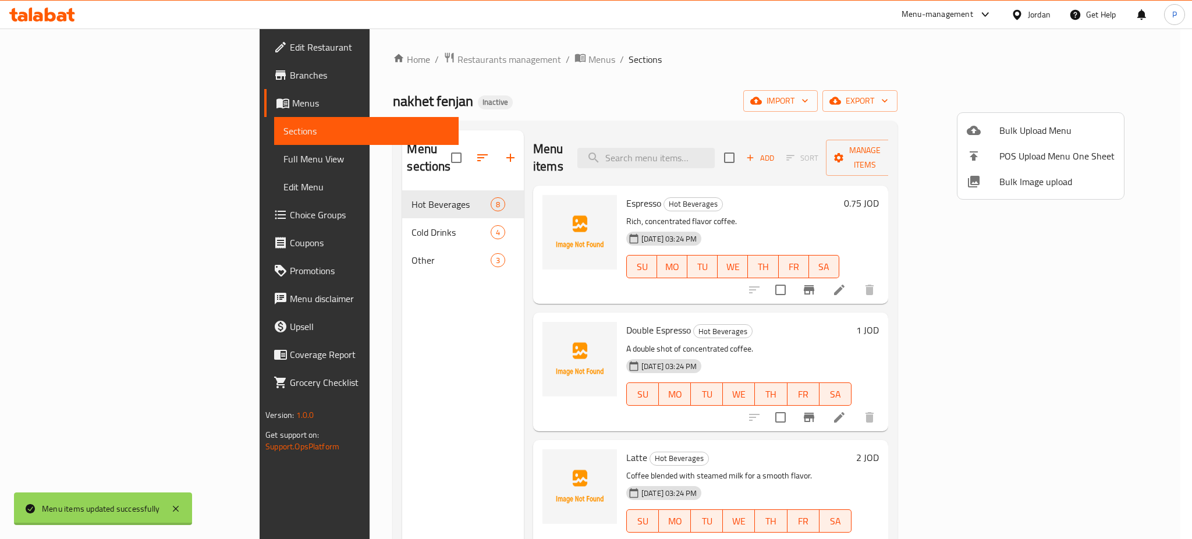
click at [345, 212] on div at bounding box center [596, 269] width 1192 height 539
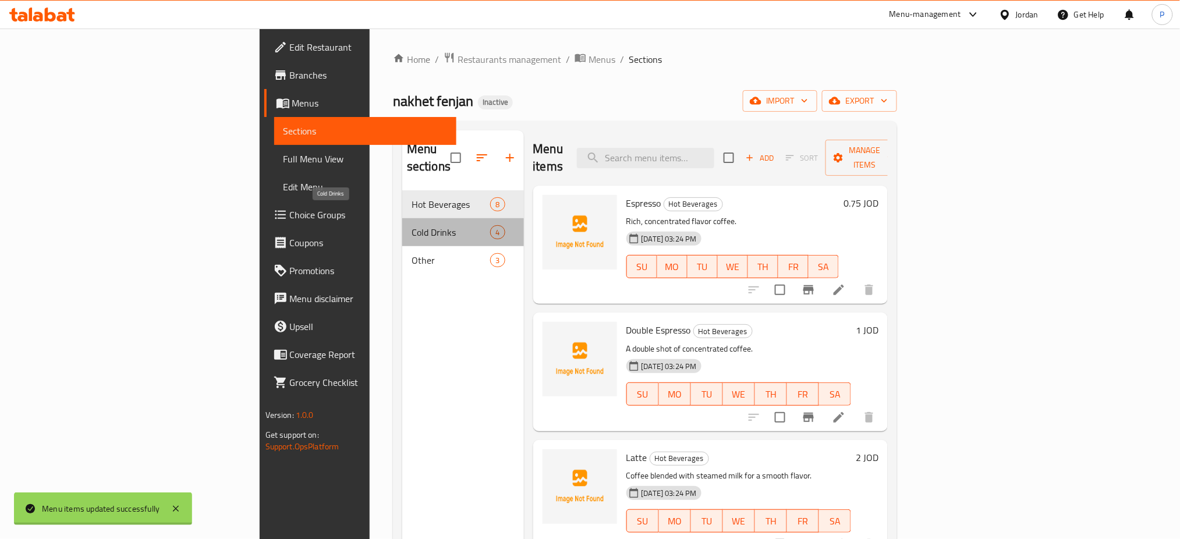
click at [412, 225] on span "Cold Drinks" at bounding box center [451, 232] width 79 height 14
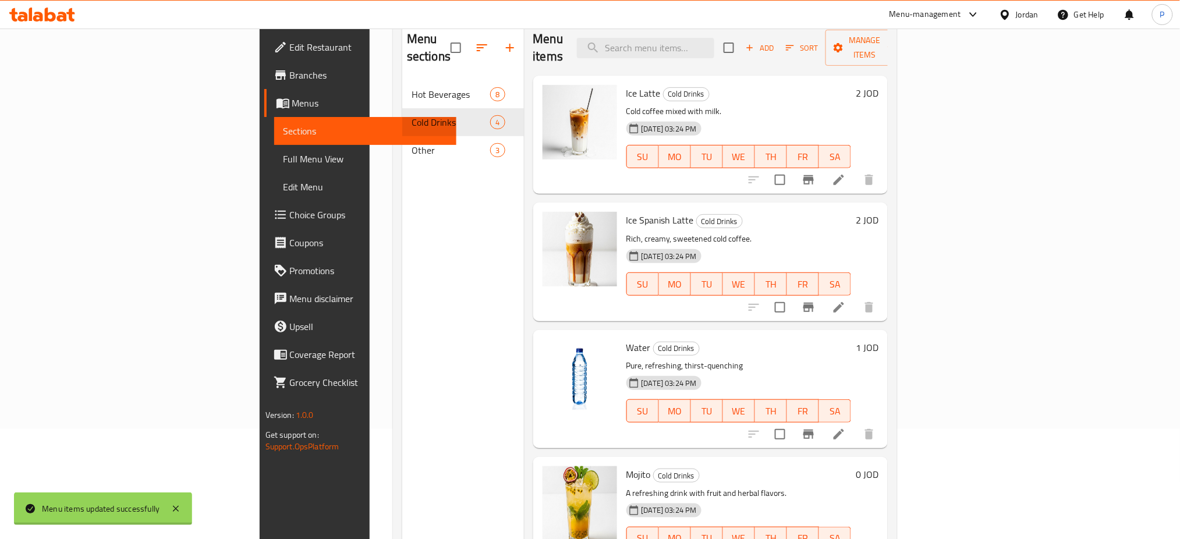
scroll to position [109, 0]
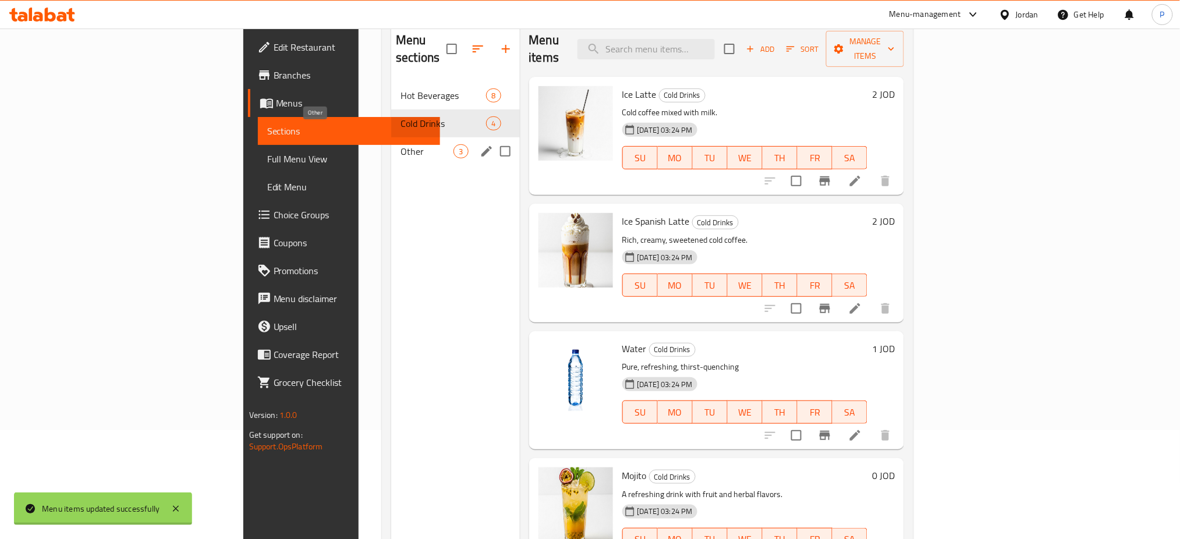
click at [400, 144] on span "Other" at bounding box center [426, 151] width 53 height 14
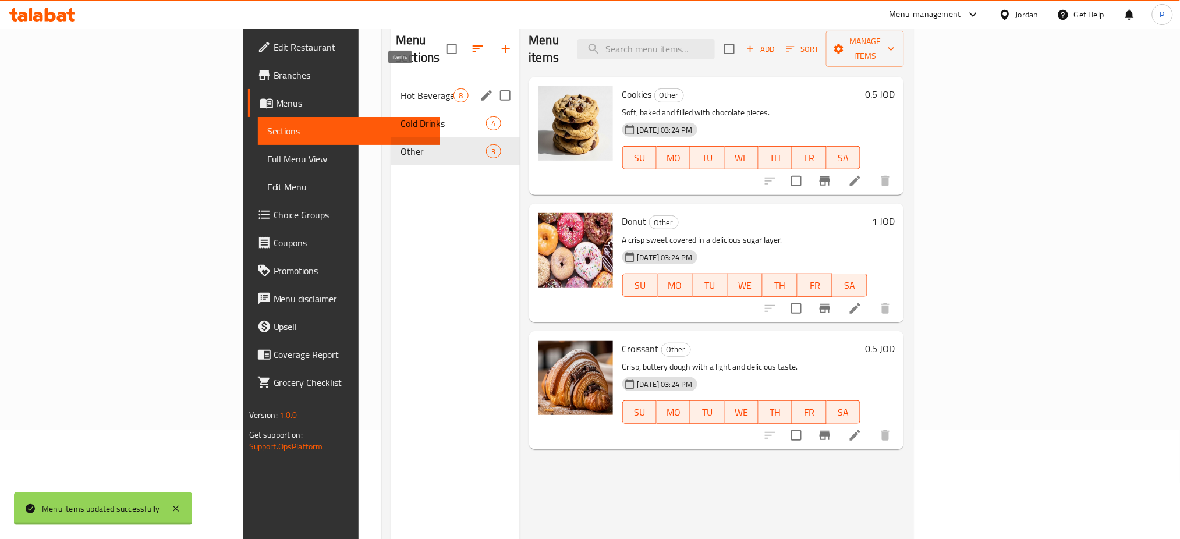
click at [400, 88] on span "Hot Beverages" at bounding box center [426, 95] width 53 height 14
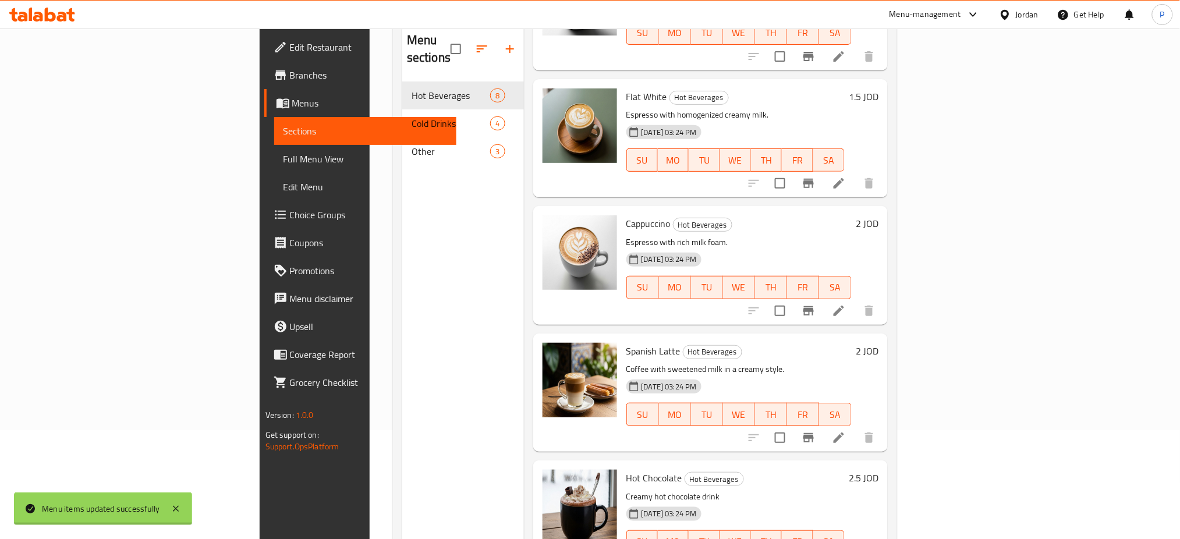
scroll to position [506, 0]
click at [283, 152] on span "Full Menu View" at bounding box center [365, 159] width 164 height 14
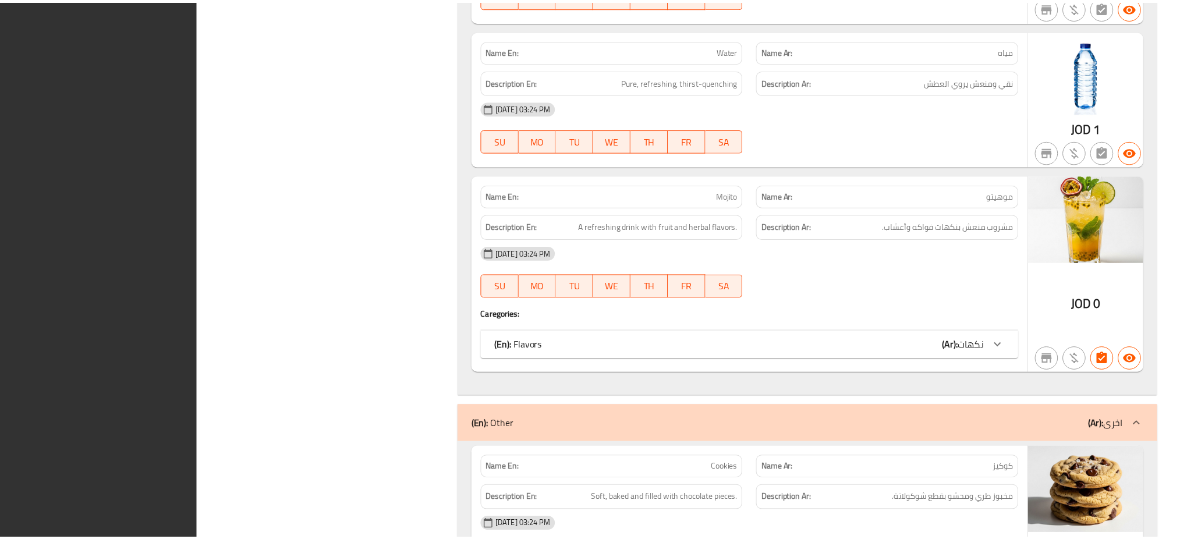
scroll to position [2069, 0]
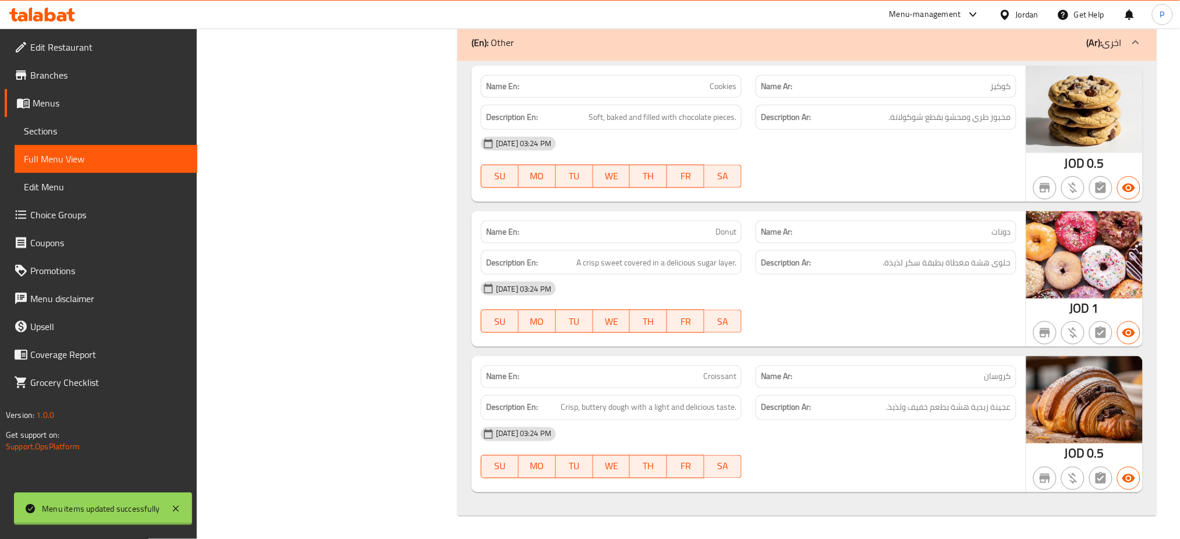
click at [1012, 10] on div at bounding box center [1007, 14] width 17 height 13
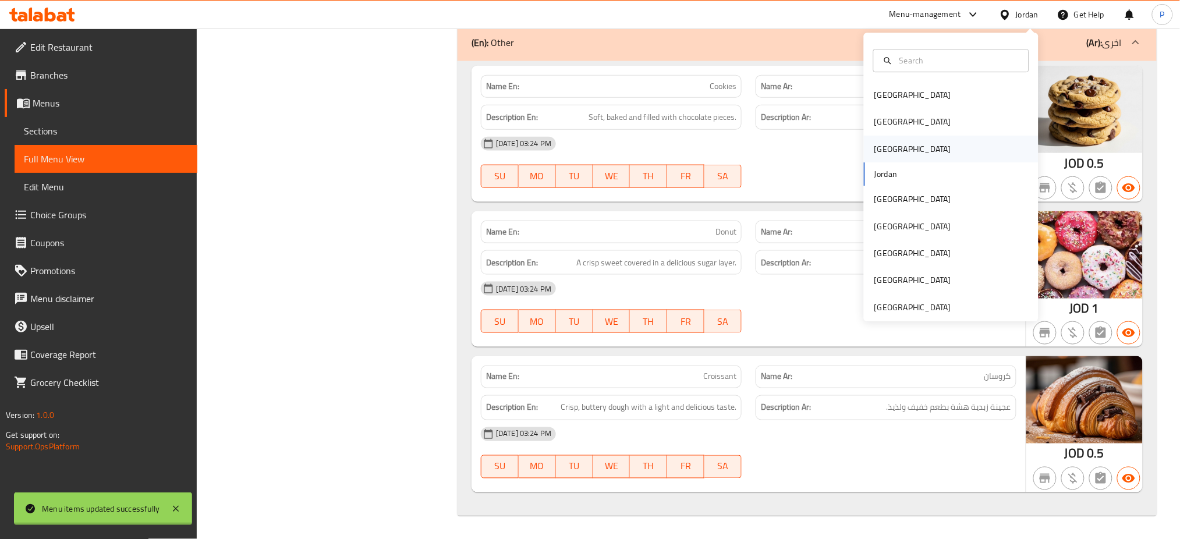
click at [913, 146] on div "Iraq" at bounding box center [951, 149] width 175 height 27
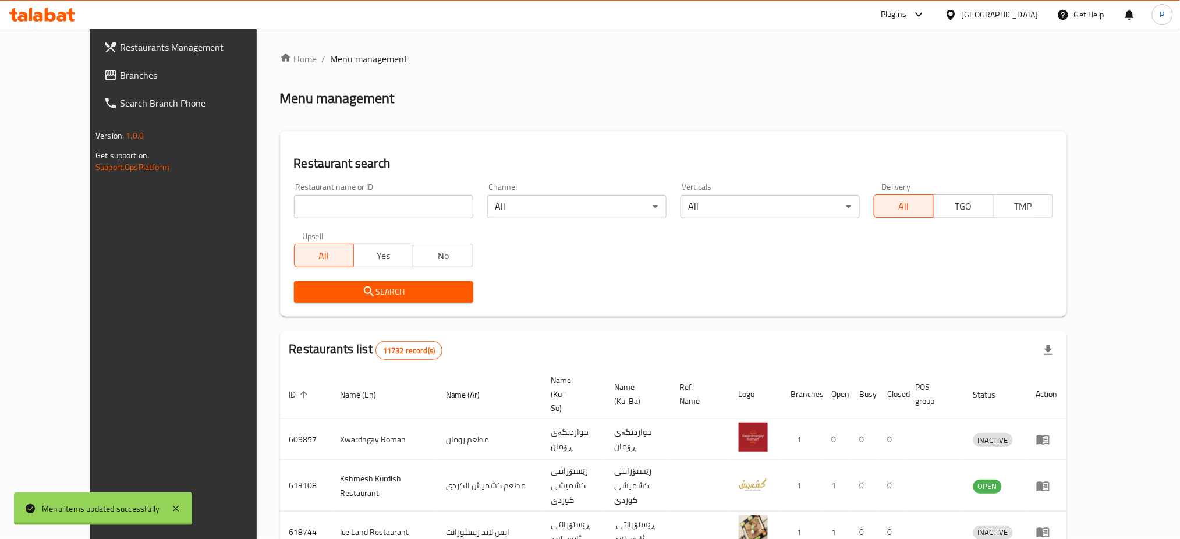
paste input "Salad Factory"
click at [410, 202] on input "Salad Factory" at bounding box center [383, 206] width 179 height 23
type input "Salad Factory"
click button "Search" at bounding box center [383, 292] width 179 height 22
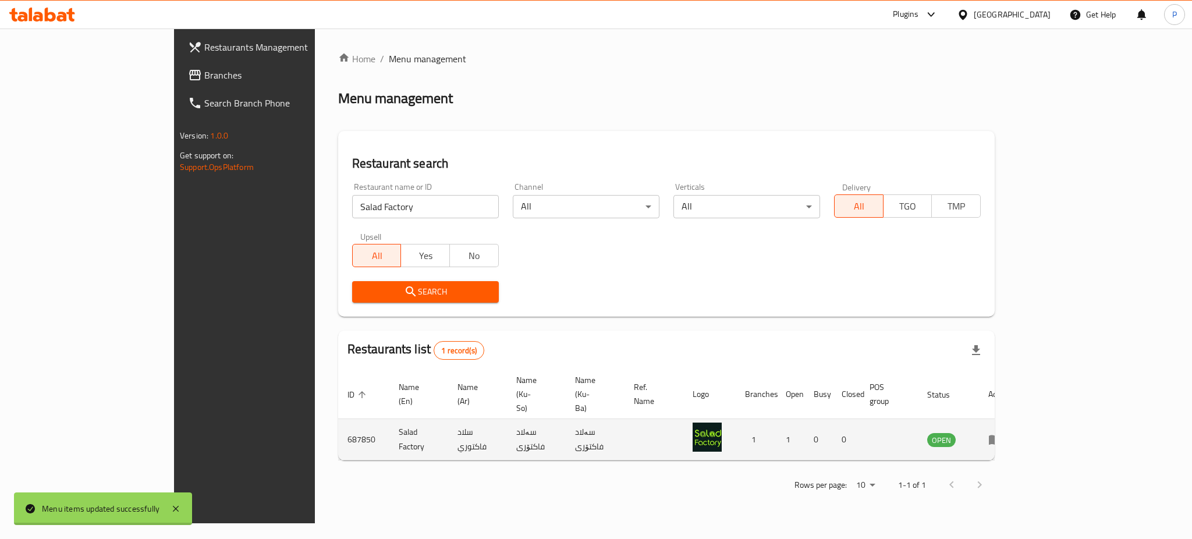
click at [1019, 420] on td "enhanced table" at bounding box center [999, 439] width 40 height 41
click at [1000, 438] on icon "enhanced table" at bounding box center [998, 440] width 4 height 5
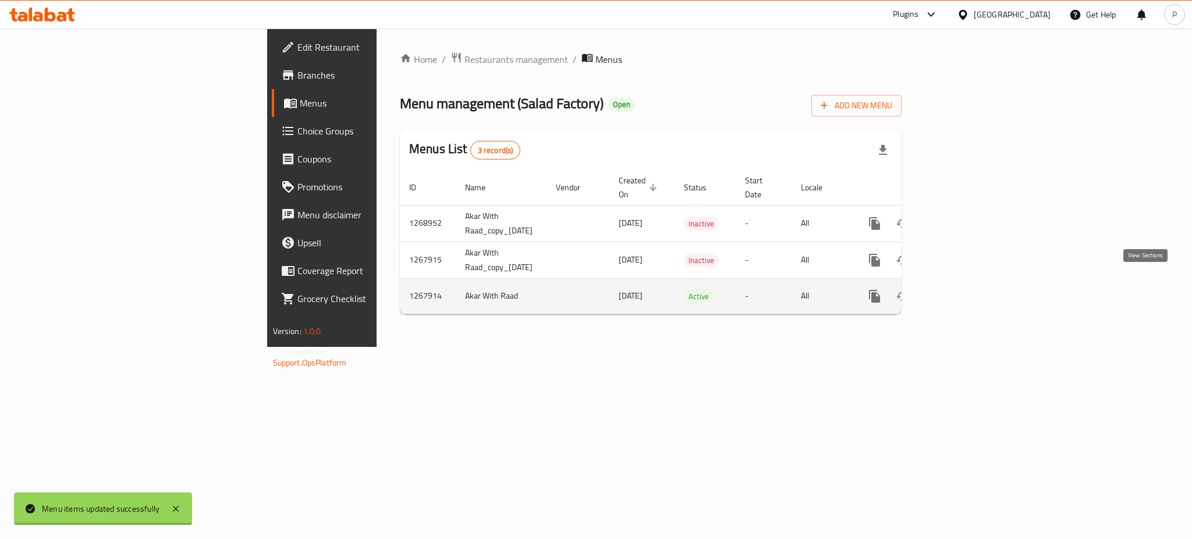
click at [973, 282] on link "enhanced table" at bounding box center [959, 296] width 28 height 28
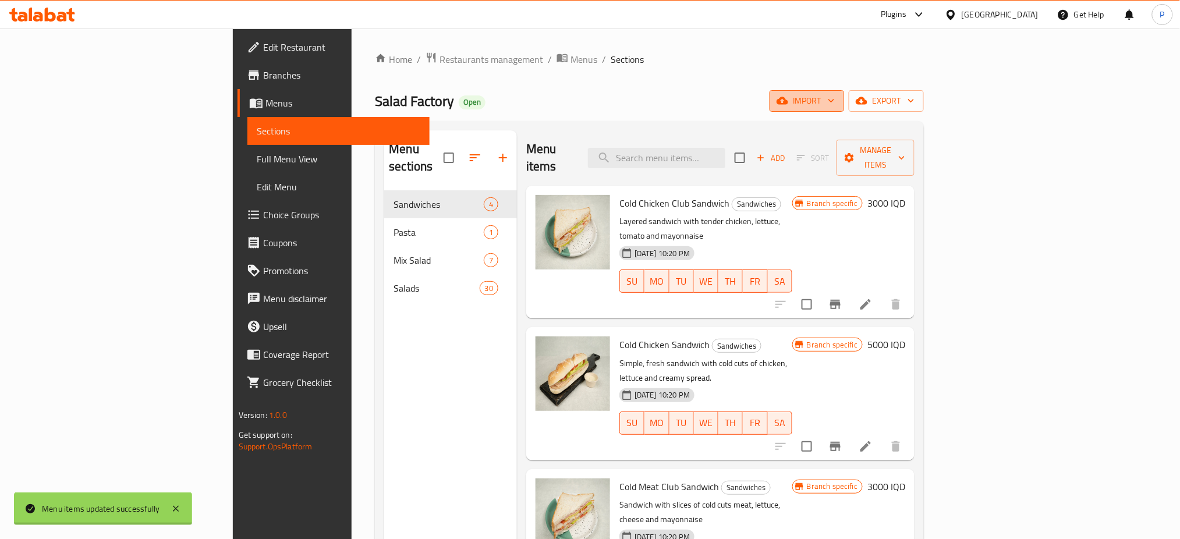
click at [788, 98] on icon "button" at bounding box center [783, 101] width 12 height 12
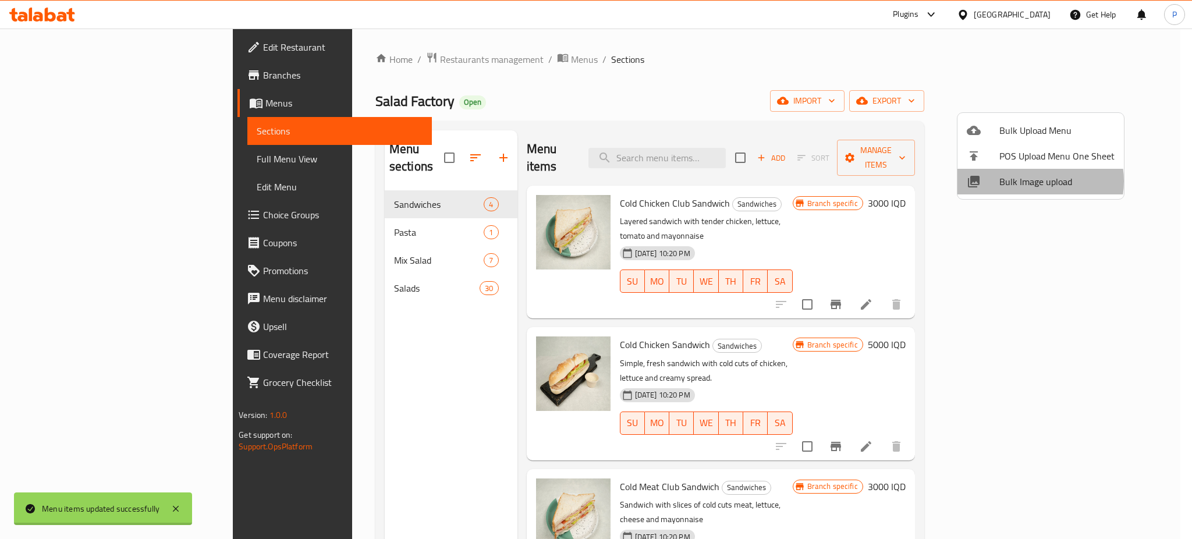
click at [1029, 181] on span "Bulk Image upload" at bounding box center [1056, 182] width 115 height 14
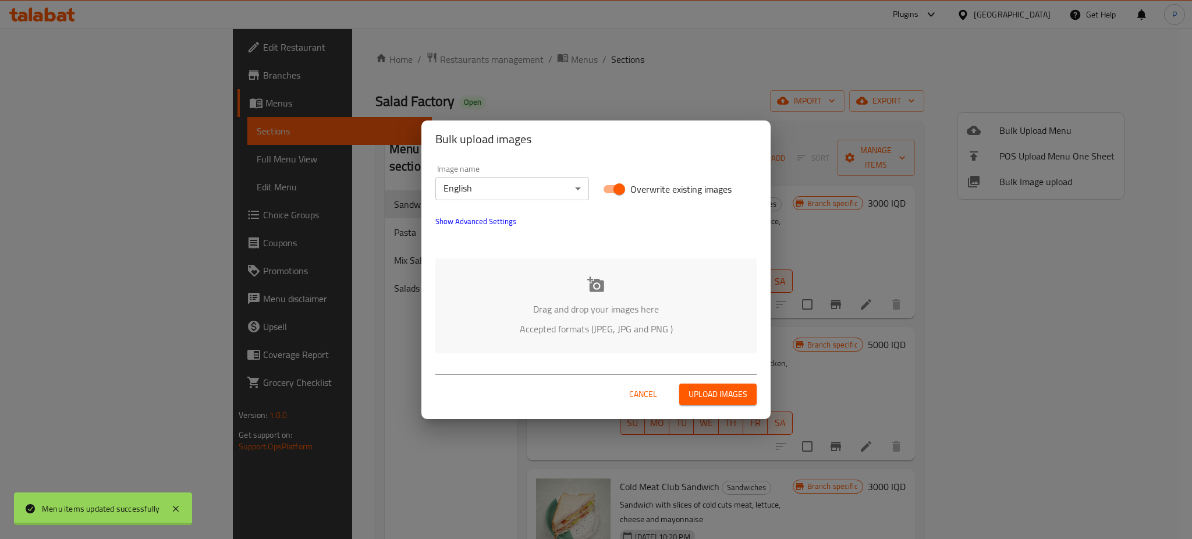
click at [636, 302] on p "Drag and drop your images here" at bounding box center [596, 309] width 286 height 14
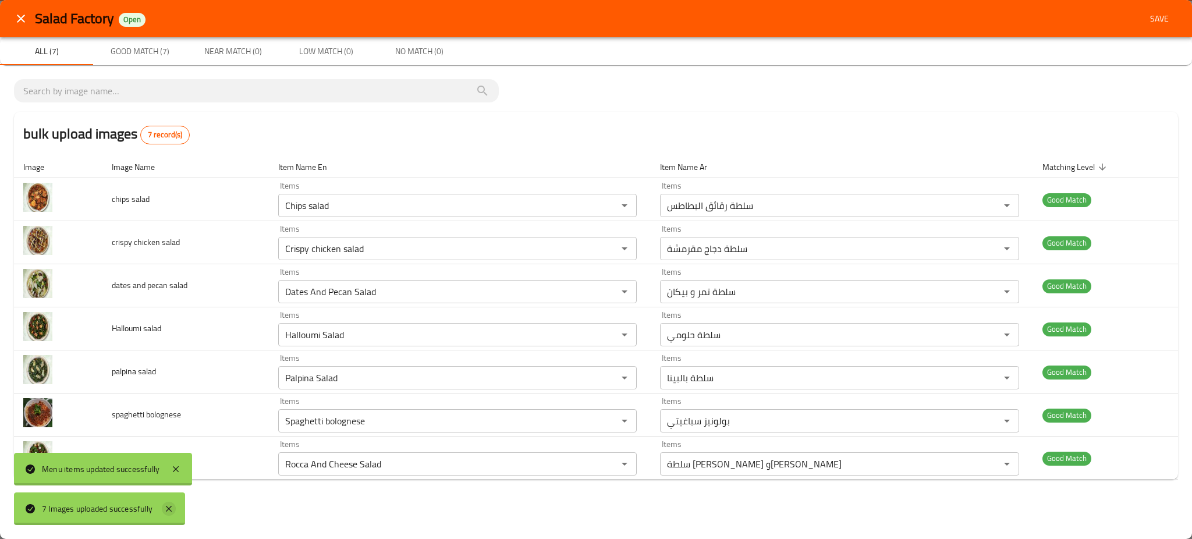
click at [168, 504] on icon at bounding box center [169, 509] width 14 height 14
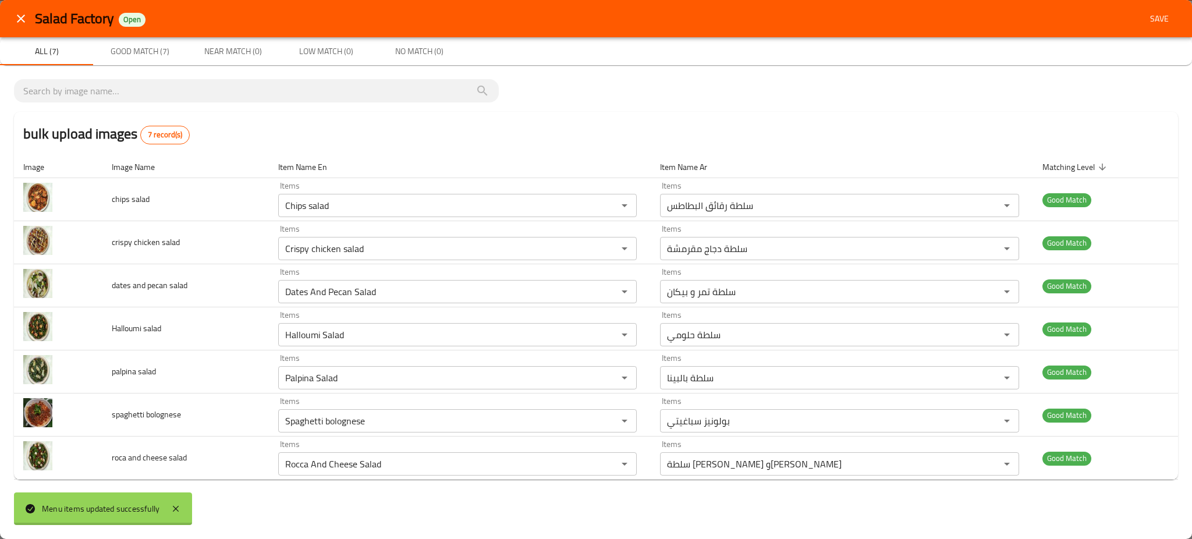
click at [169, 504] on icon at bounding box center [176, 509] width 14 height 14
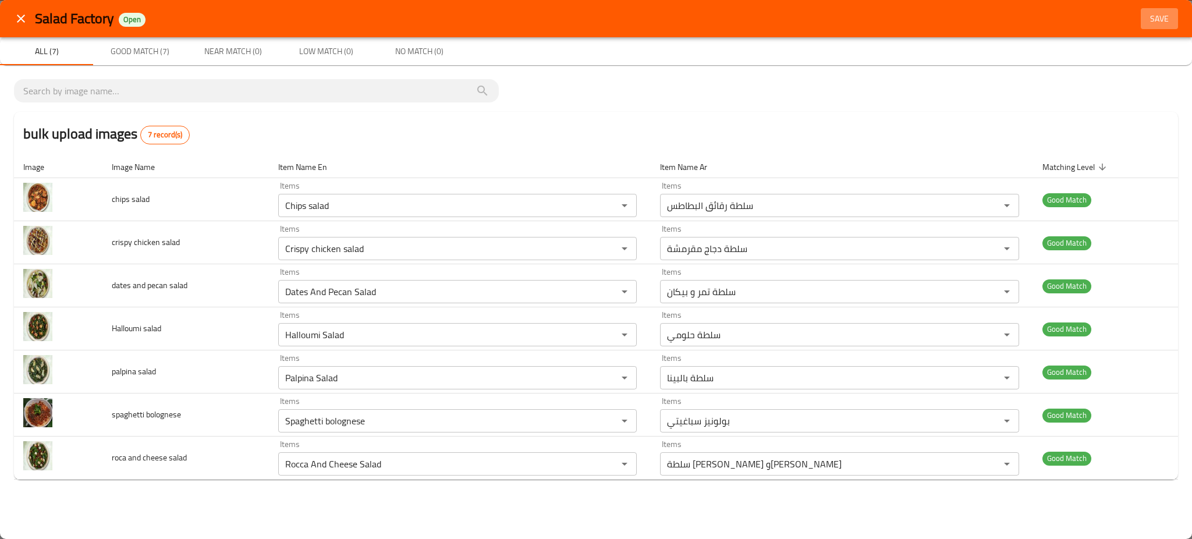
click at [1161, 19] on span "Save" at bounding box center [1160, 19] width 28 height 15
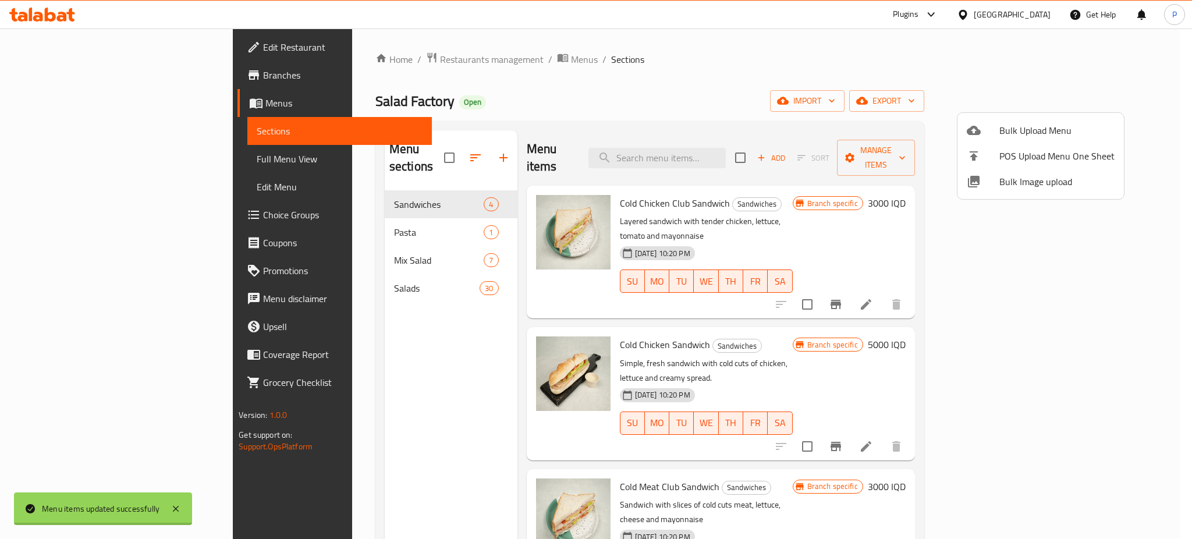
click at [411, 267] on div at bounding box center [596, 269] width 1192 height 539
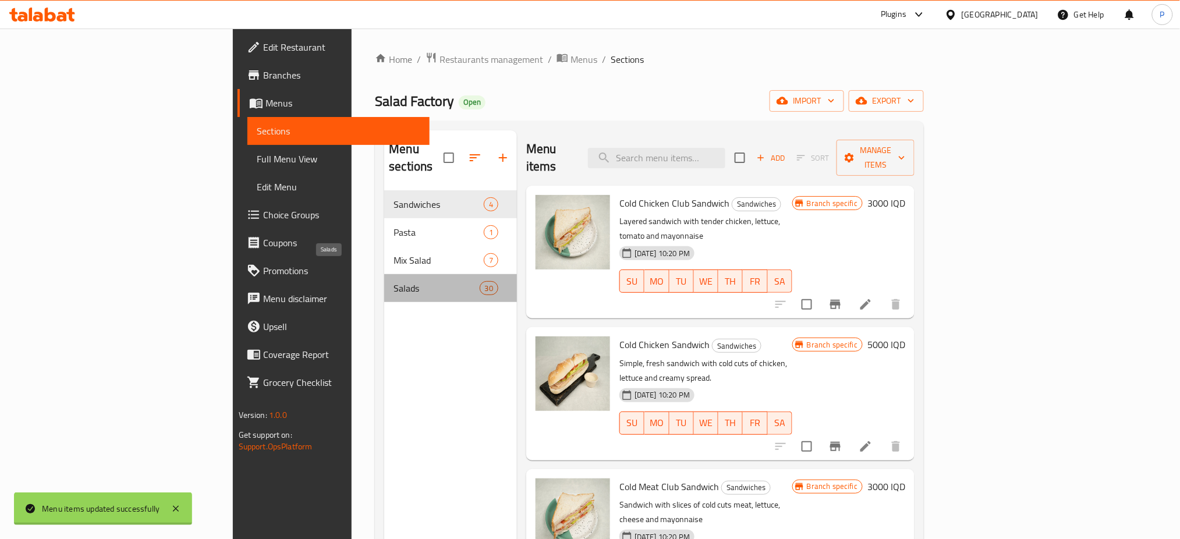
click at [411, 281] on span "Salads" at bounding box center [436, 288] width 86 height 14
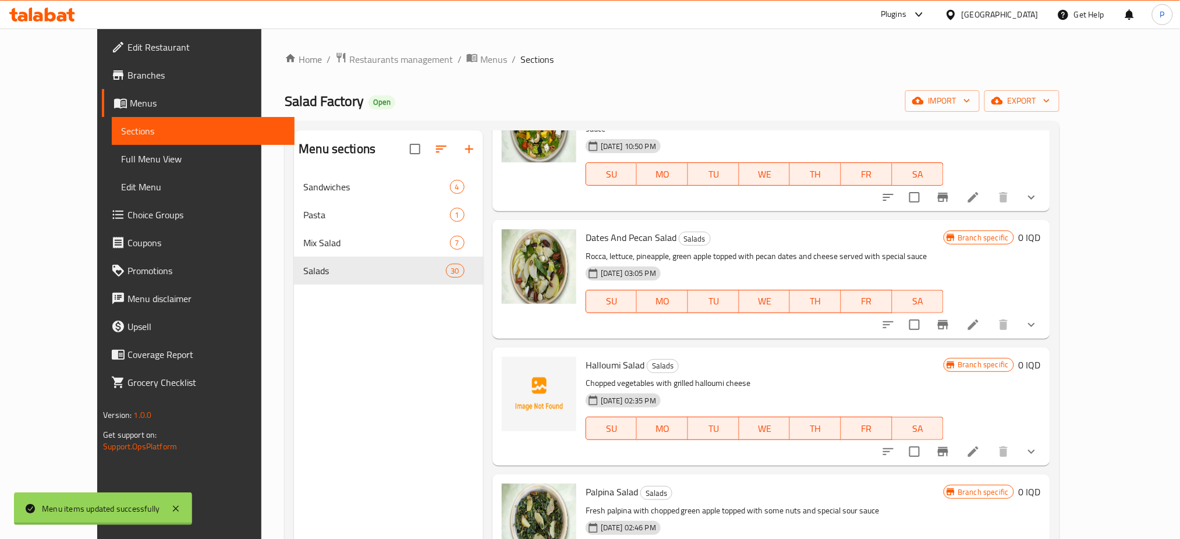
scroll to position [90, 0]
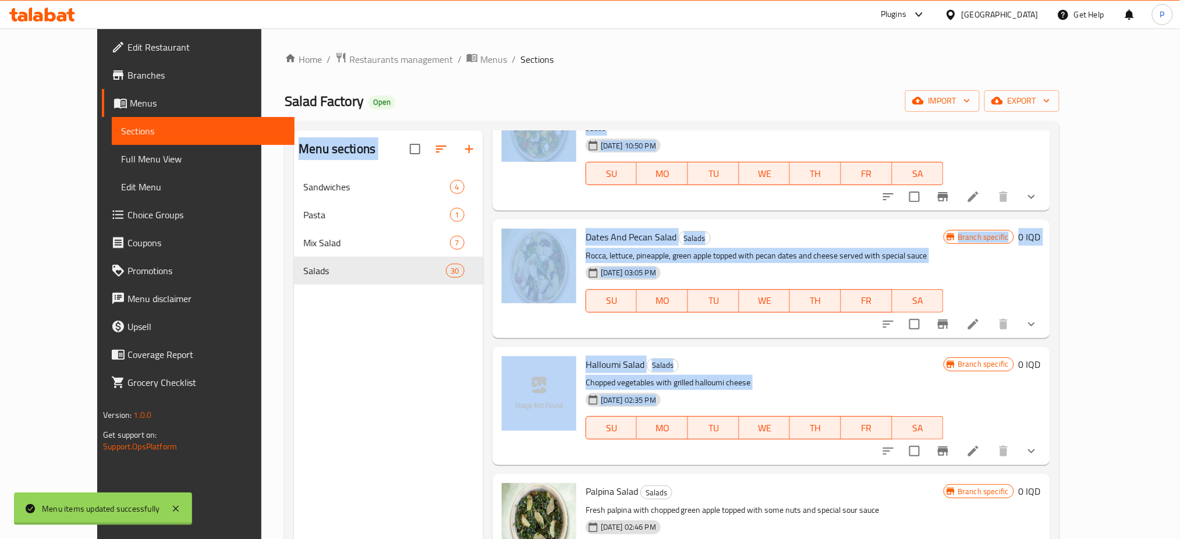
drag, startPoint x: 864, startPoint y: 380, endPoint x: 456, endPoint y: 347, distance: 409.3
click at [456, 347] on div "Menu sections Sandwiches 4 Pasta 1 Mix Salad 7 Salads 30 Menu items Add Sort Ma…" at bounding box center [672, 399] width 756 height 539
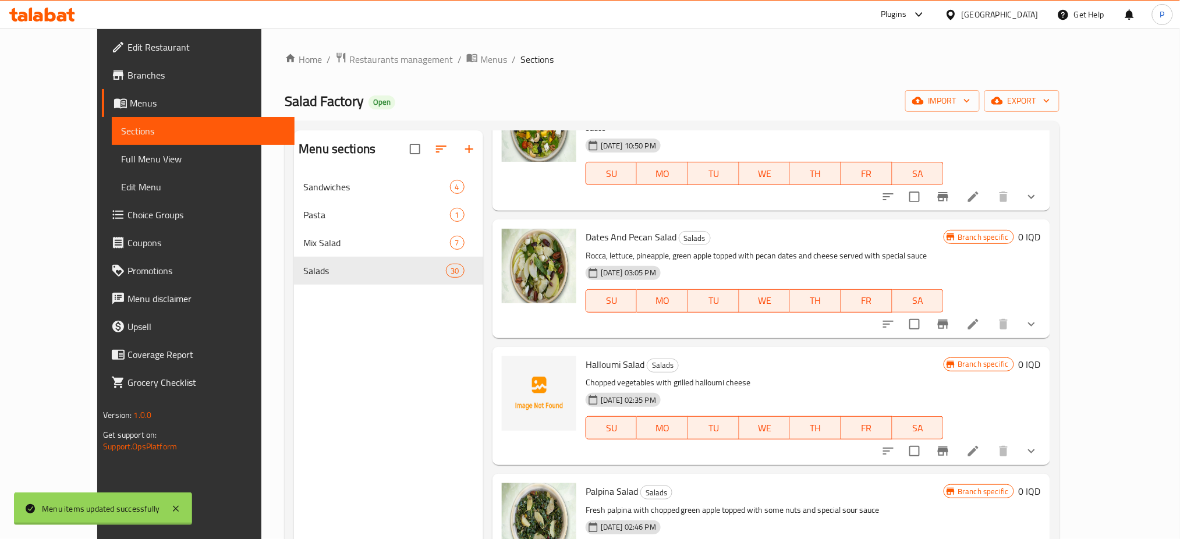
click at [456, 347] on div "Menu sections Sandwiches 4 Pasta 1 Mix Salad 7 Salads 30" at bounding box center [388, 399] width 189 height 539
click at [506, 366] on span "upload picture" at bounding box center [517, 373] width 23 height 14
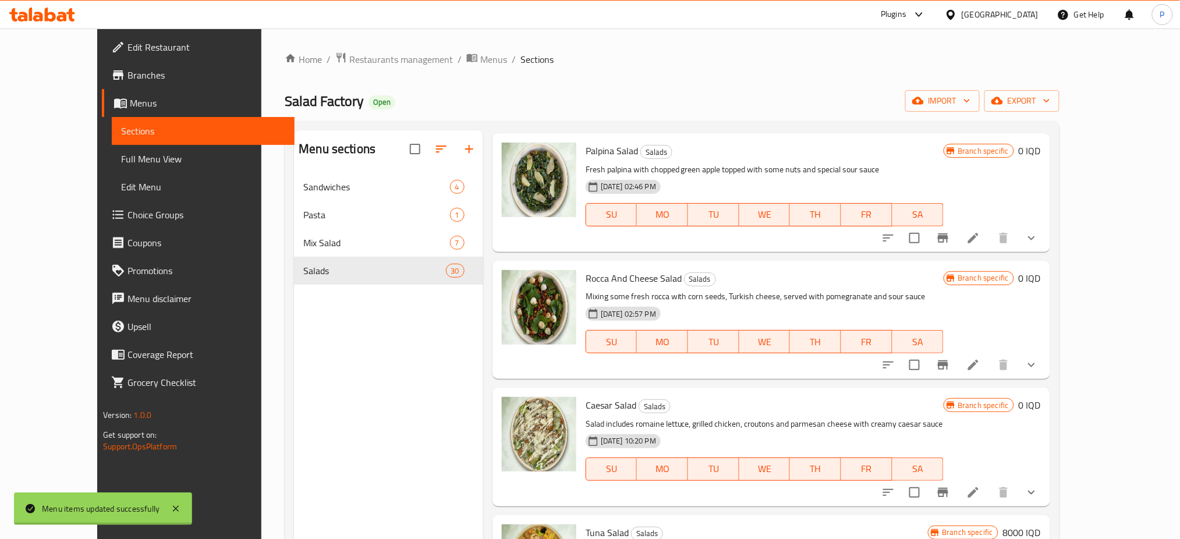
scroll to position [433, 0]
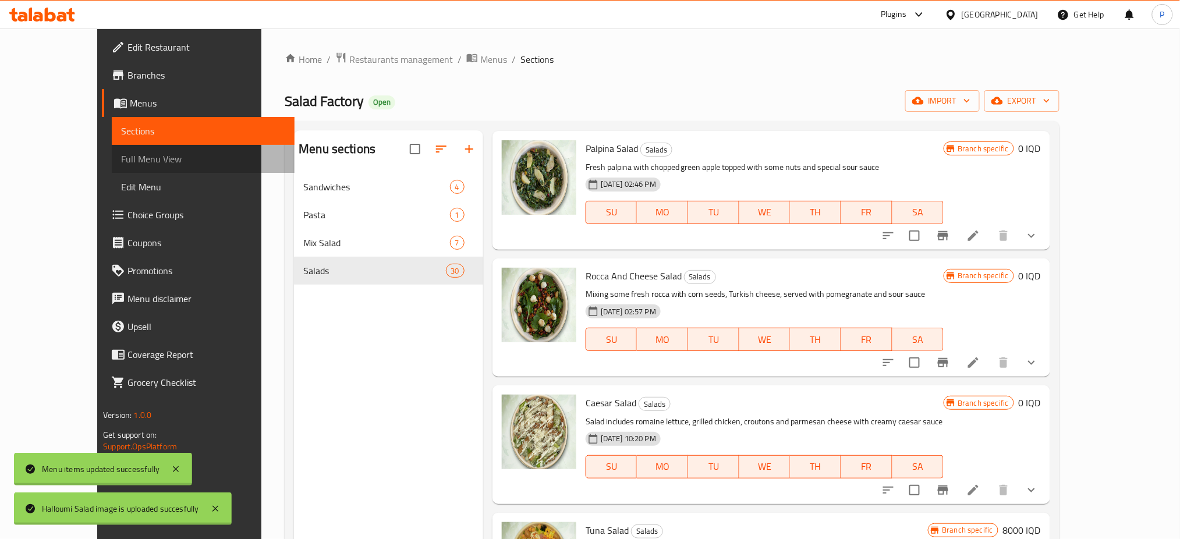
click at [121, 162] on span "Full Menu View" at bounding box center [203, 159] width 164 height 14
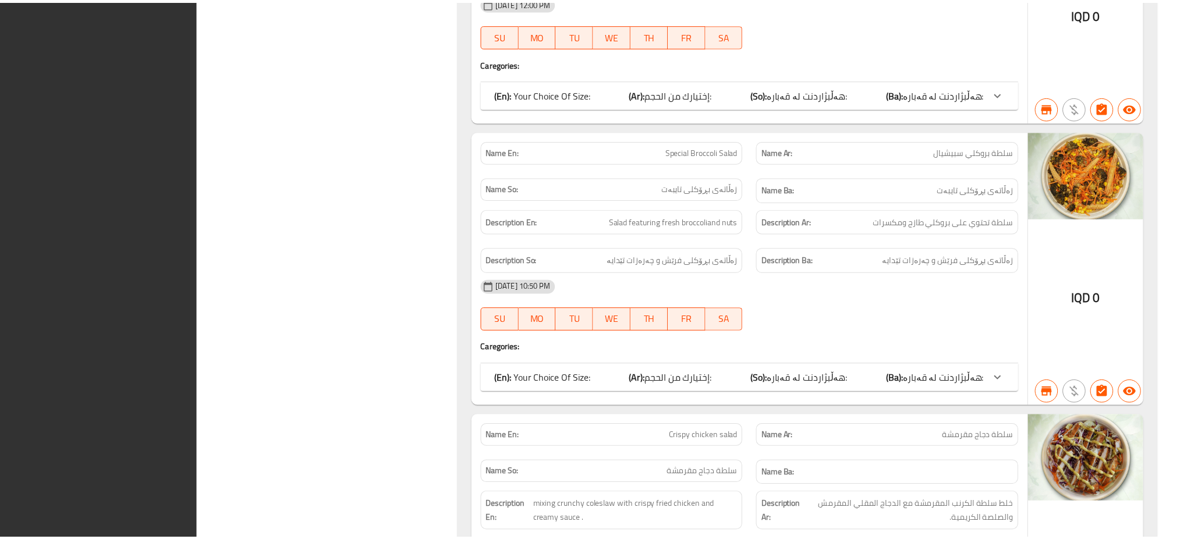
scroll to position [11773, 0]
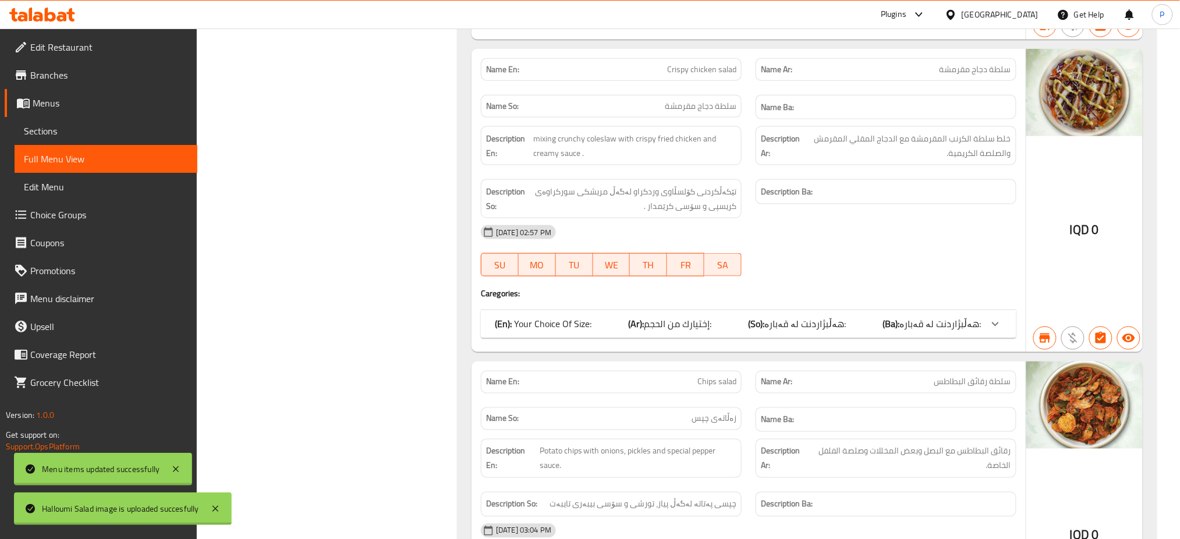
click at [1026, 15] on div "Iraq" at bounding box center [1000, 14] width 77 height 13
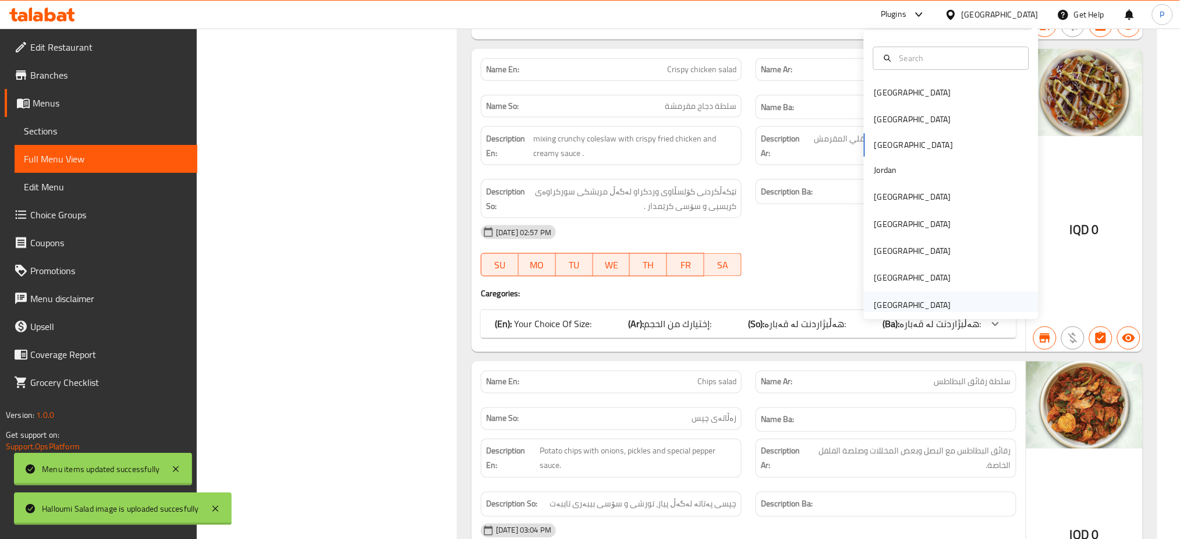
click at [956, 304] on div "United Arab Emirates" at bounding box center [951, 305] width 175 height 27
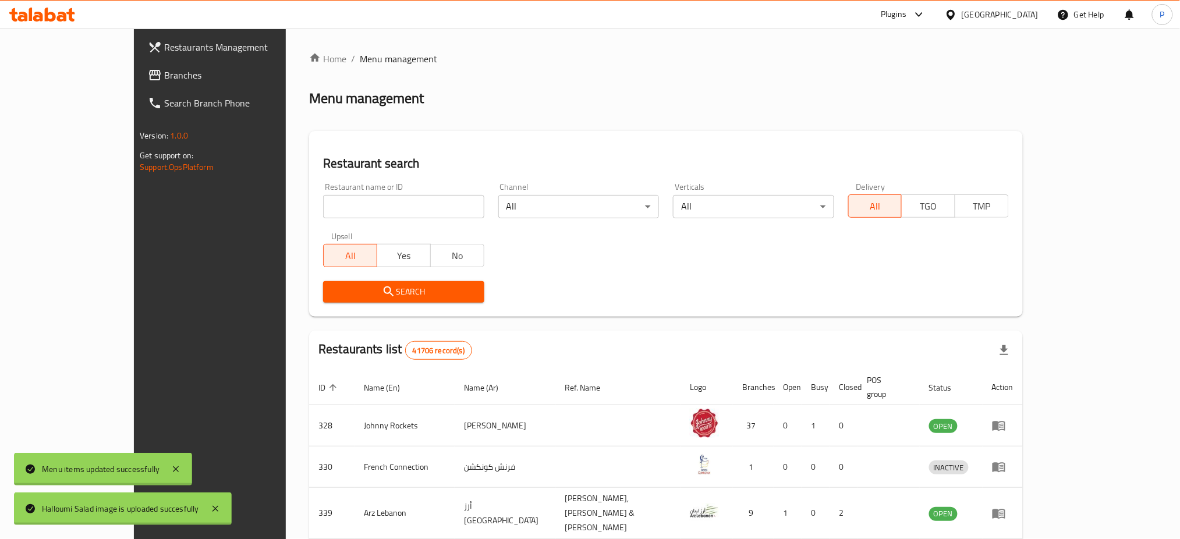
click at [340, 200] on input "search" at bounding box center [403, 206] width 161 height 23
paste input "Baskin Rob"
type input "Baskin Rob"
click button "Search" at bounding box center [403, 292] width 161 height 22
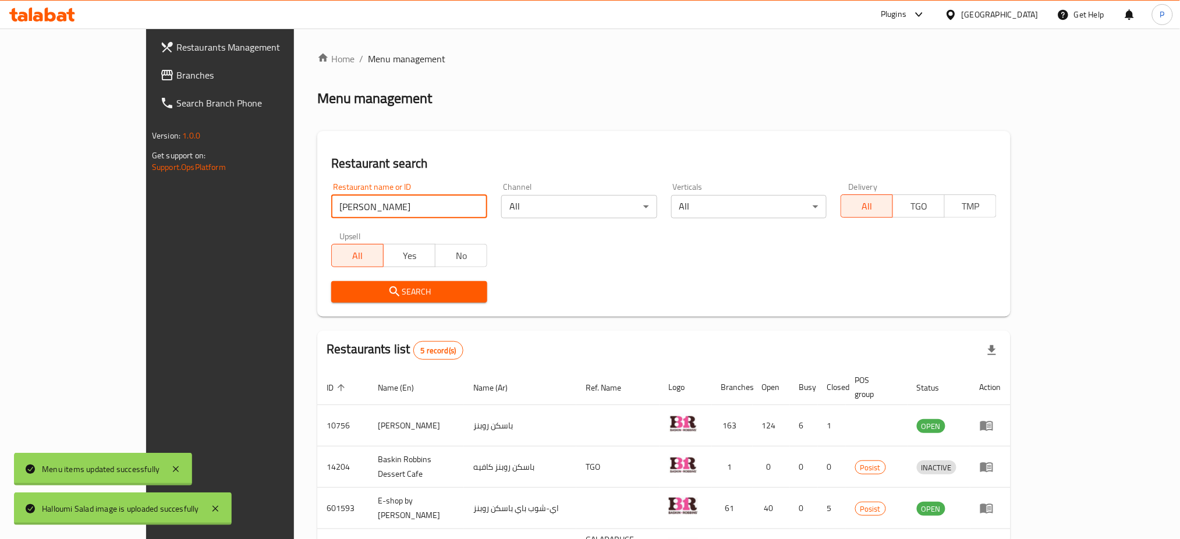
scroll to position [122, 0]
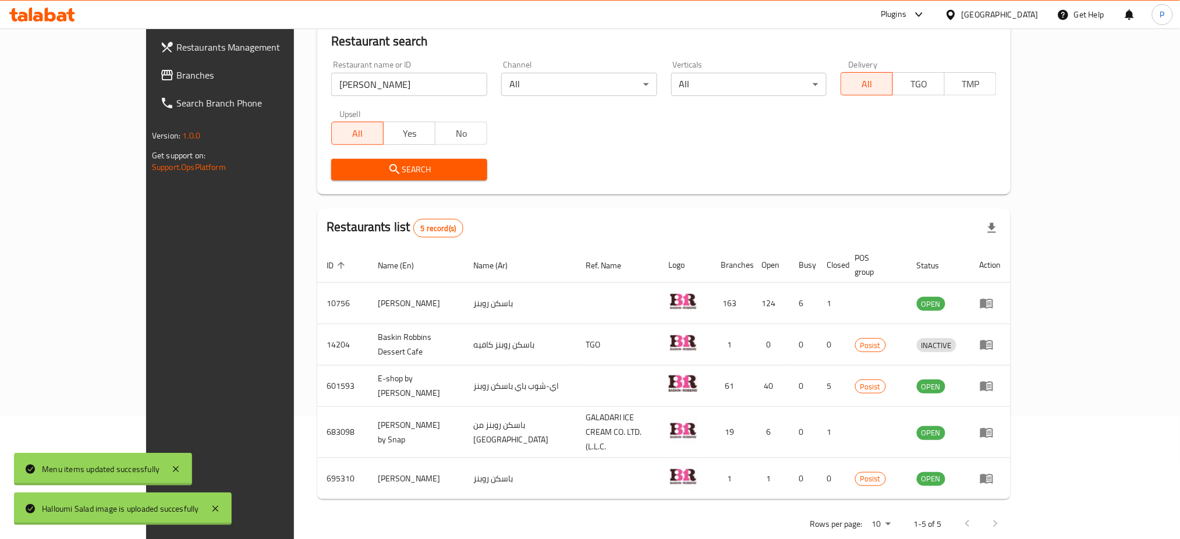
click at [1031, 16] on div "United Arab Emirates" at bounding box center [1000, 14] width 77 height 13
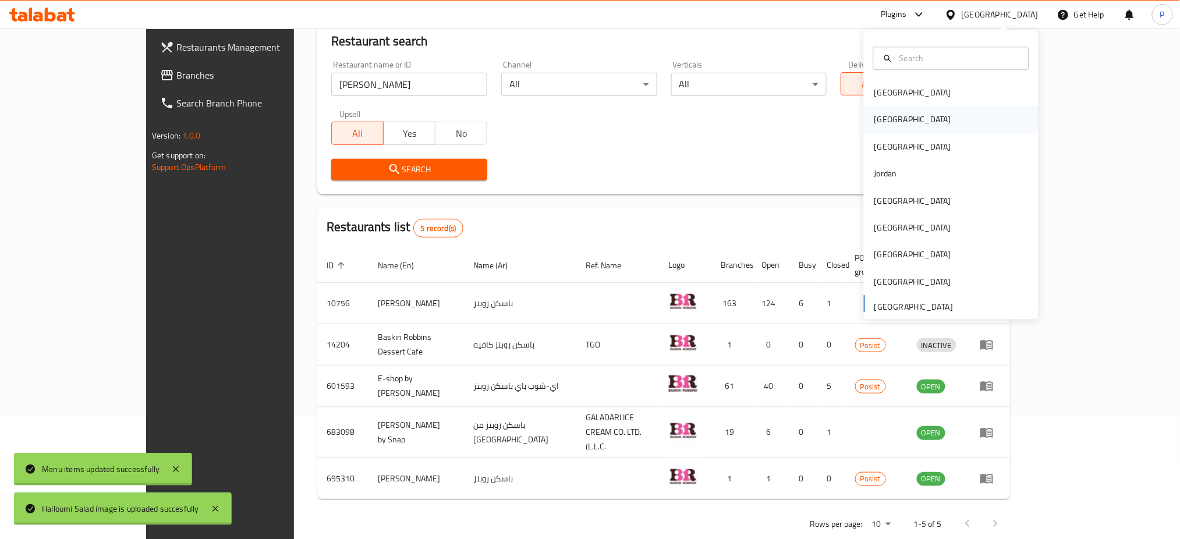
click at [874, 119] on div "[GEOGRAPHIC_DATA]" at bounding box center [912, 120] width 77 height 13
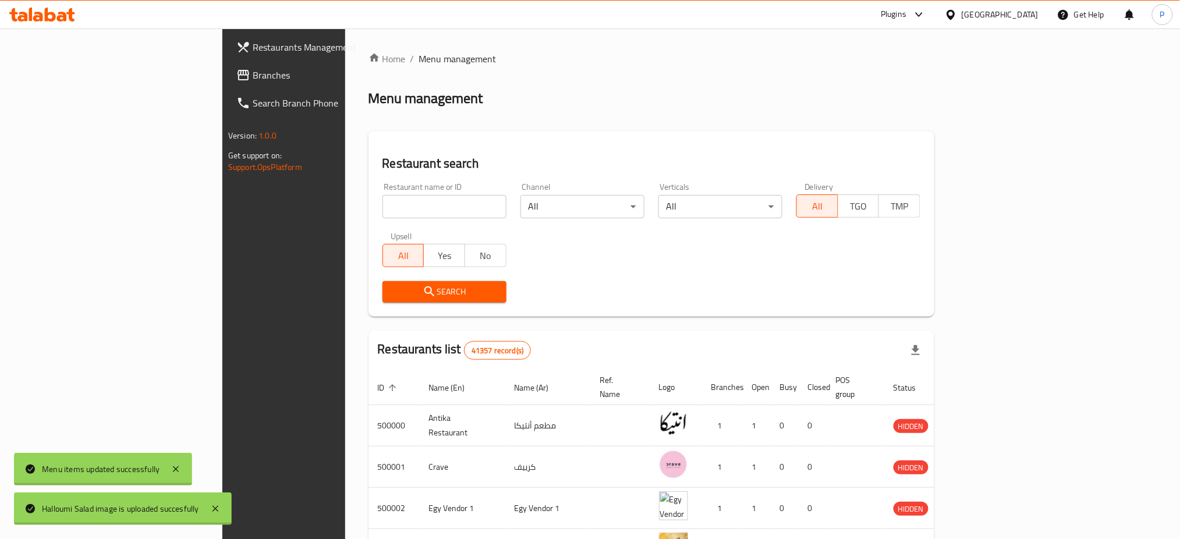
click at [253, 68] on span "Branches" at bounding box center [332, 75] width 158 height 14
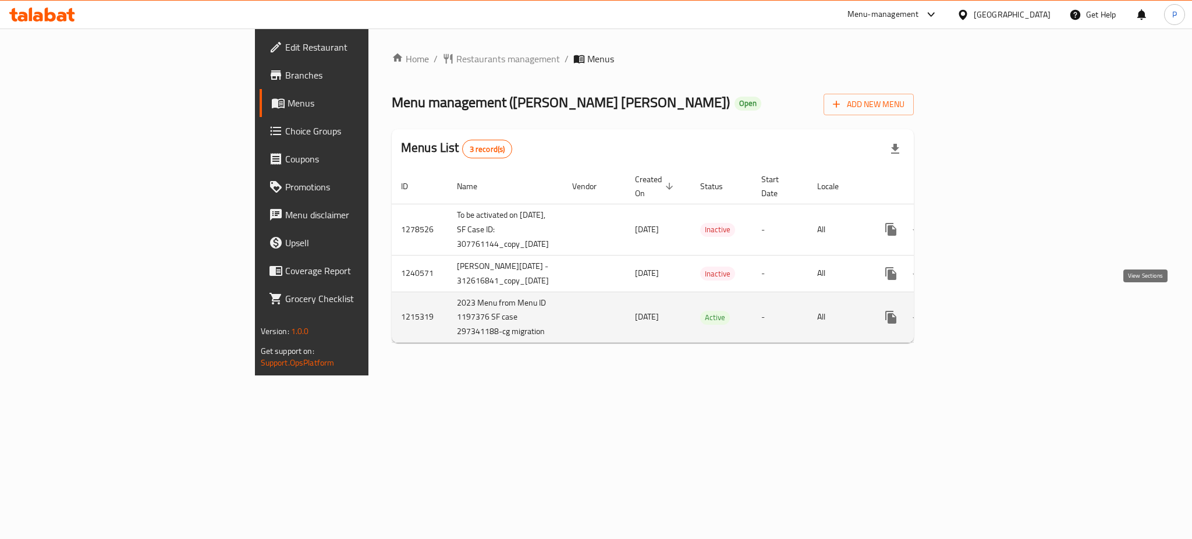
click at [982, 310] on icon "enhanced table" at bounding box center [975, 317] width 14 height 14
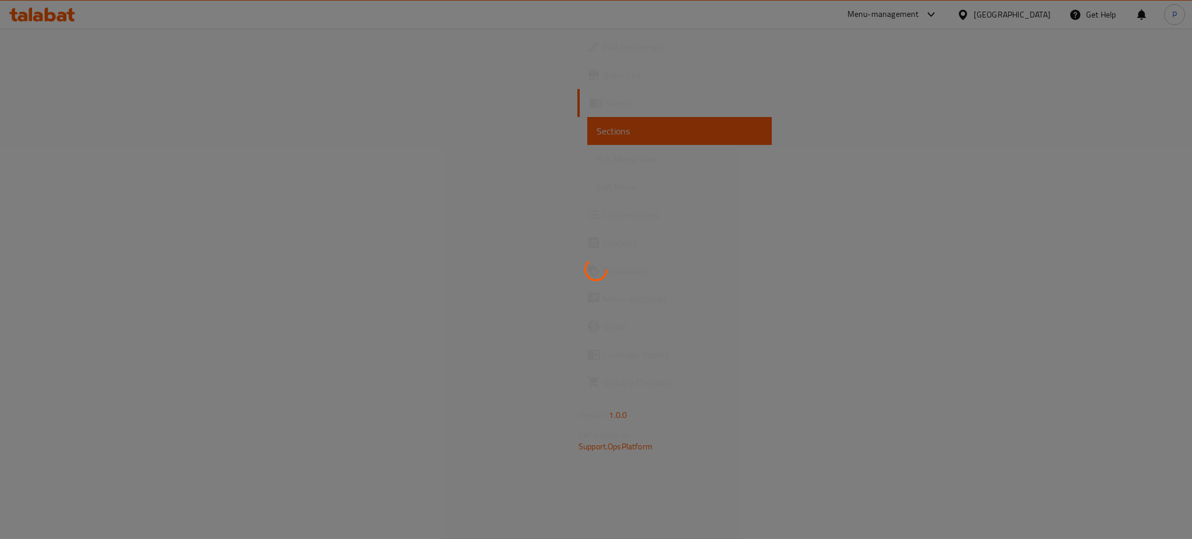
click at [1023, 207] on div at bounding box center [596, 269] width 1192 height 539
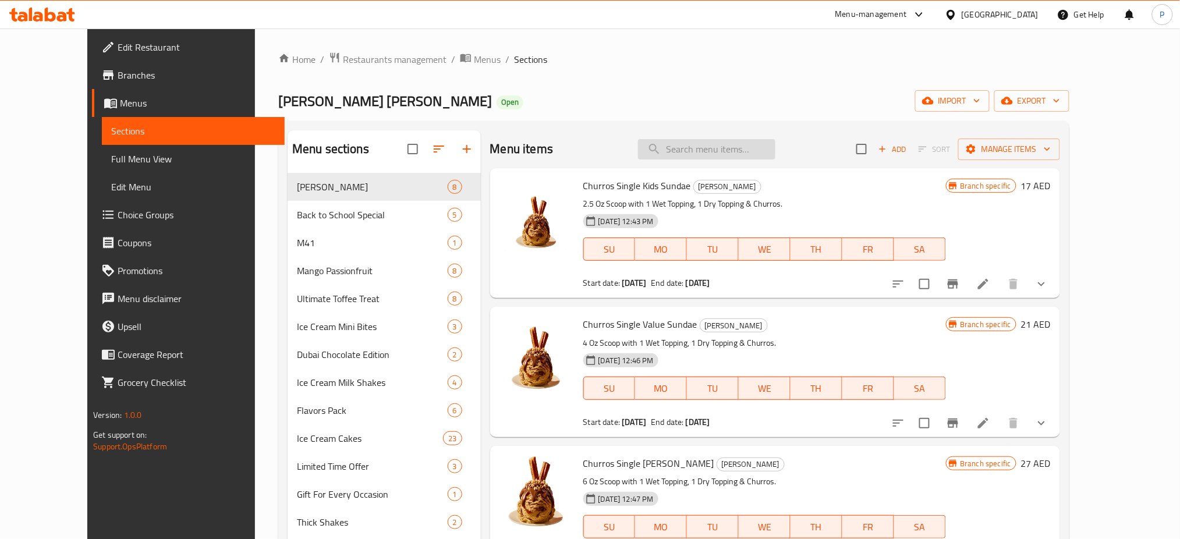
click at [705, 155] on input "search" at bounding box center [706, 149] width 137 height 20
click at [841, 168] on div "Churros Single Kids Sundae Churros Sundae 2.5 Oz Scoop with 1 Wet Topping, 1 Dr…" at bounding box center [775, 233] width 570 height 130
click at [744, 144] on input "search" at bounding box center [706, 149] width 137 height 20
paste input "lue Berry Crumble"
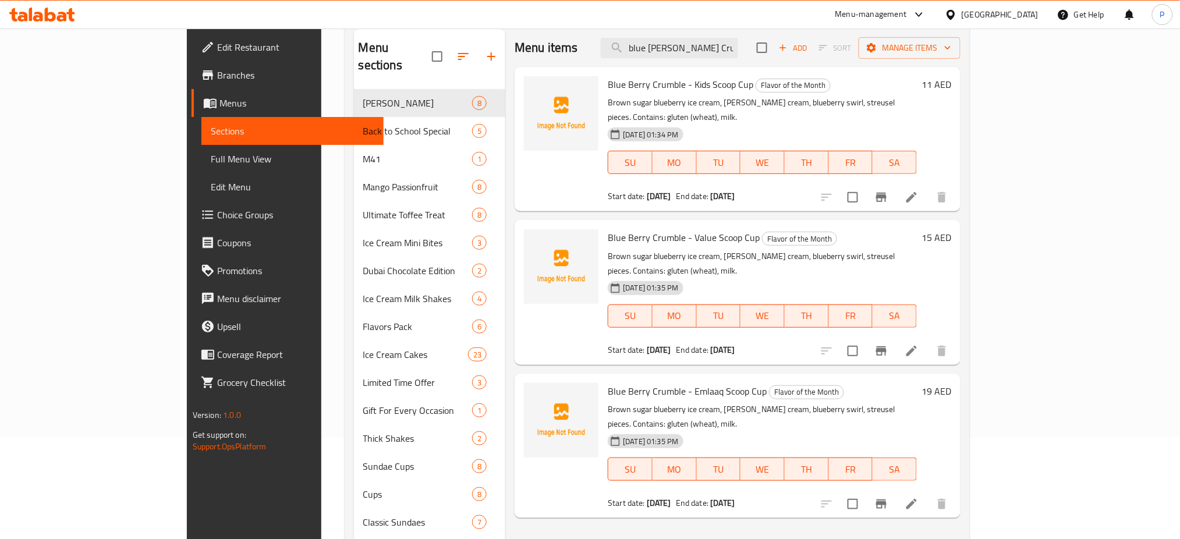
scroll to position [101, 0]
type input "blue Berry Crumble"
click at [529, 89] on span "upload picture" at bounding box center [540, 93] width 23 height 14
click at [538, 244] on circle "upload picture" at bounding box center [539, 245] width 3 height 3
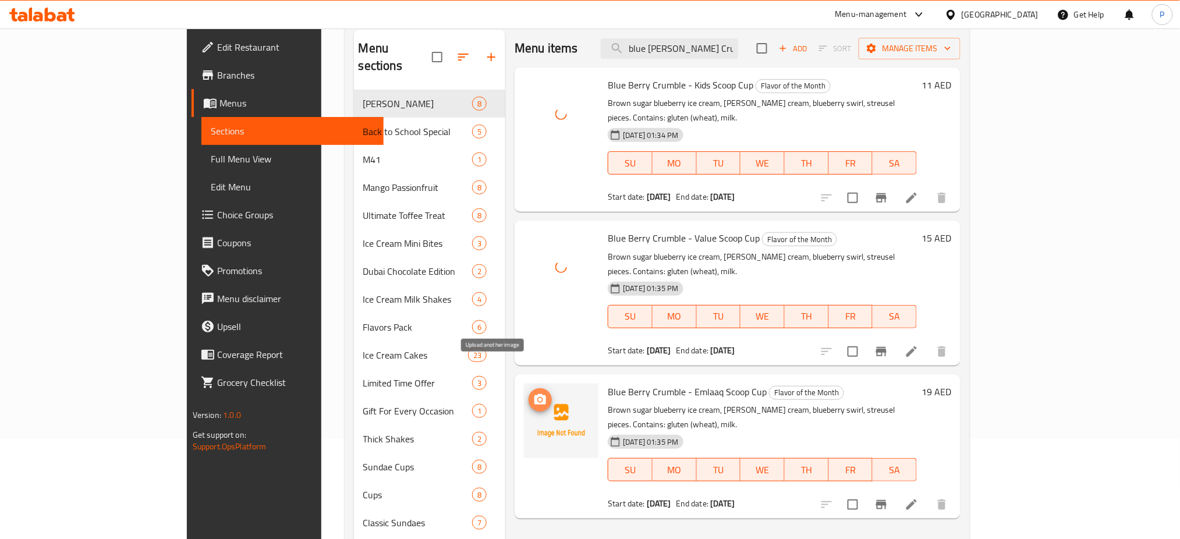
click at [533, 393] on icon "upload picture" at bounding box center [540, 400] width 14 height 14
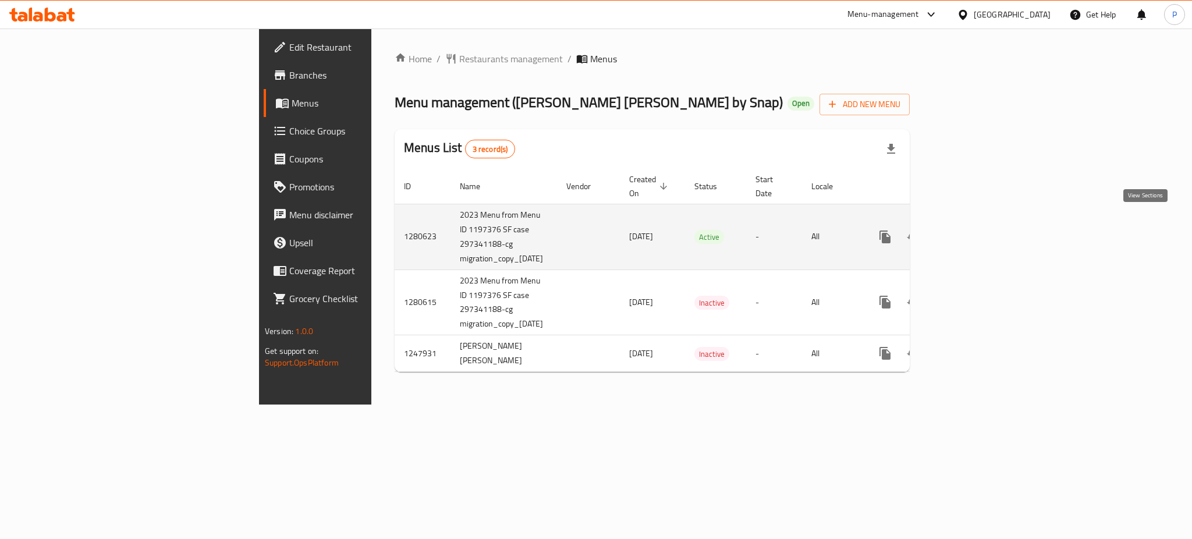
click at [983, 223] on link "enhanced table" at bounding box center [969, 237] width 28 height 28
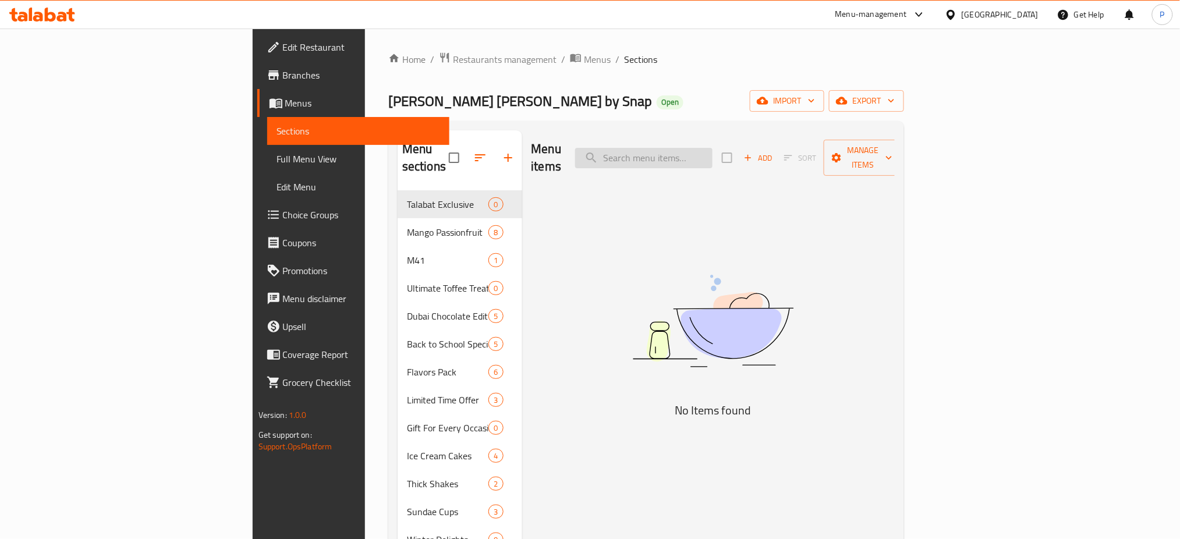
paste input "Blue Berry"
click at [712, 149] on input "Blue Berry" at bounding box center [643, 158] width 137 height 20
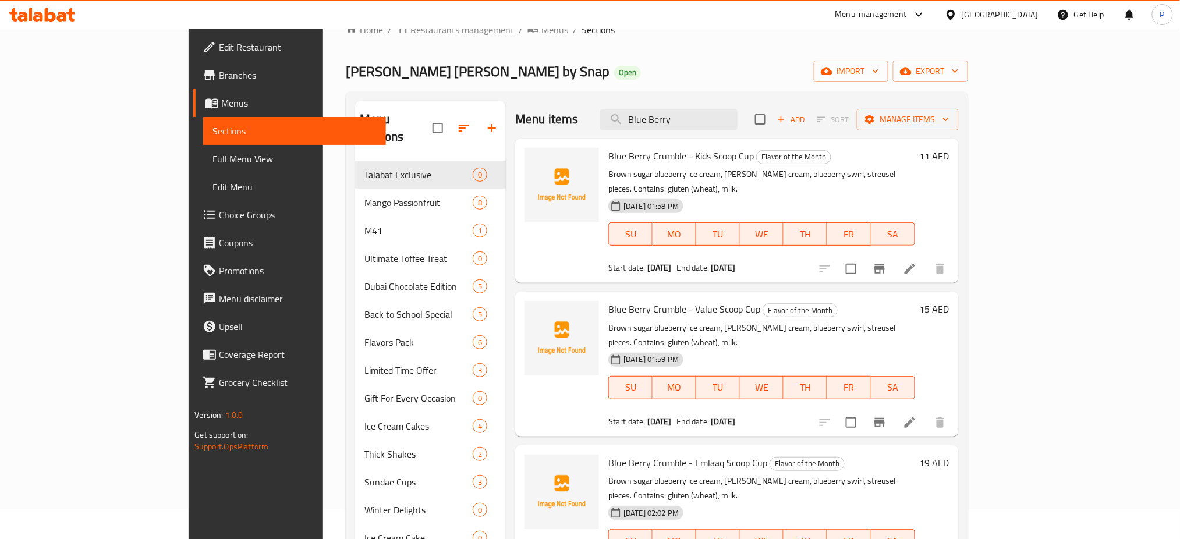
scroll to position [30, 0]
type input "Blue Berry"
click at [524, 157] on img at bounding box center [561, 184] width 75 height 75
click at [529, 166] on span "upload picture" at bounding box center [540, 164] width 23 height 14
click at [534, 310] on icon "upload picture" at bounding box center [541, 317] width 14 height 14
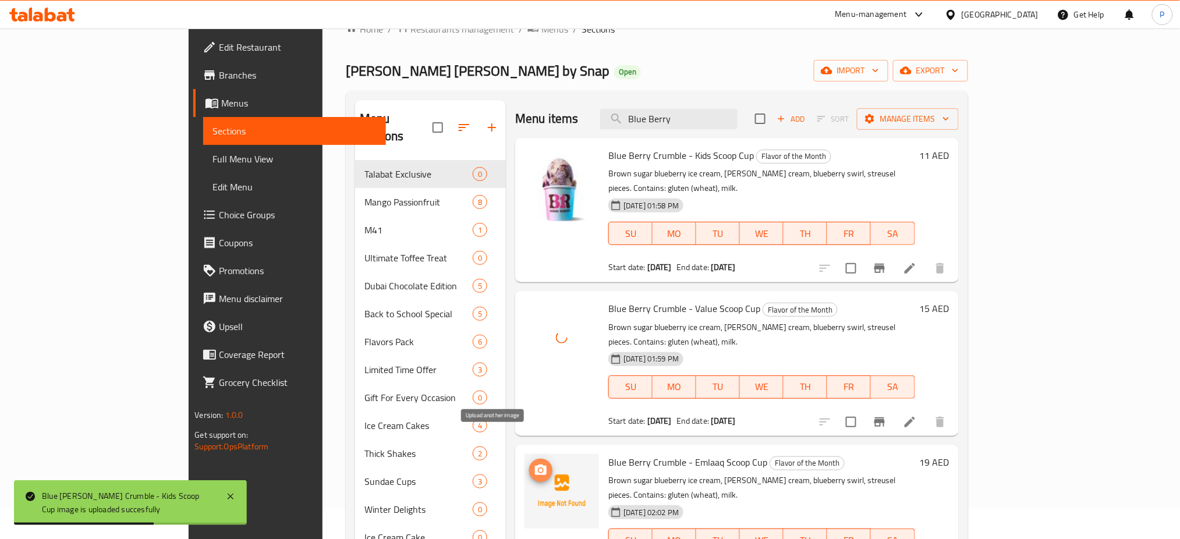
click at [529, 463] on span "upload picture" at bounding box center [540, 470] width 23 height 14
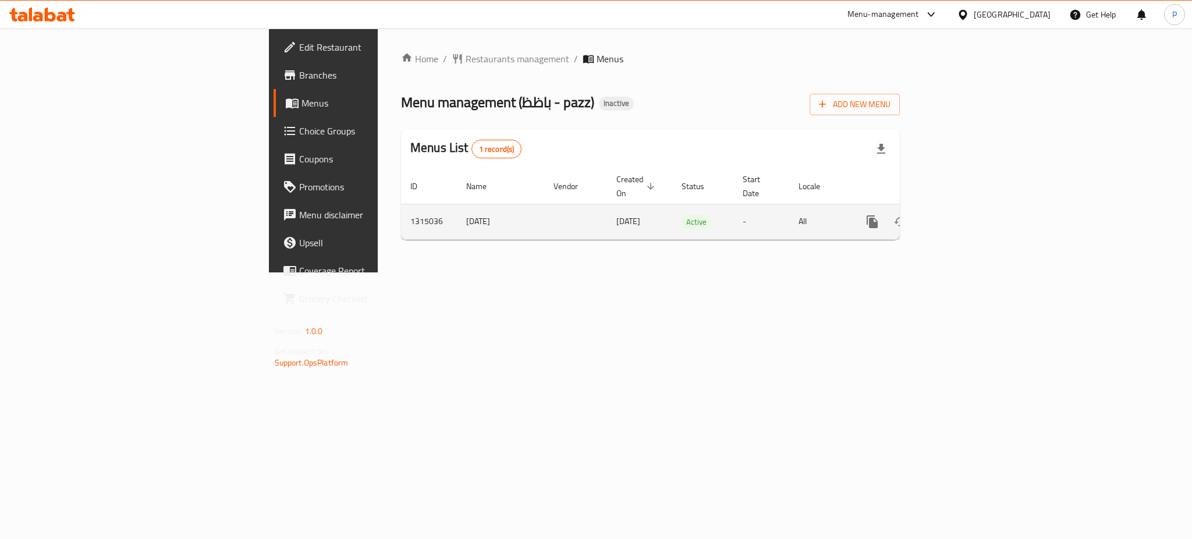
click at [962, 217] on icon "enhanced table" at bounding box center [956, 222] width 10 height 10
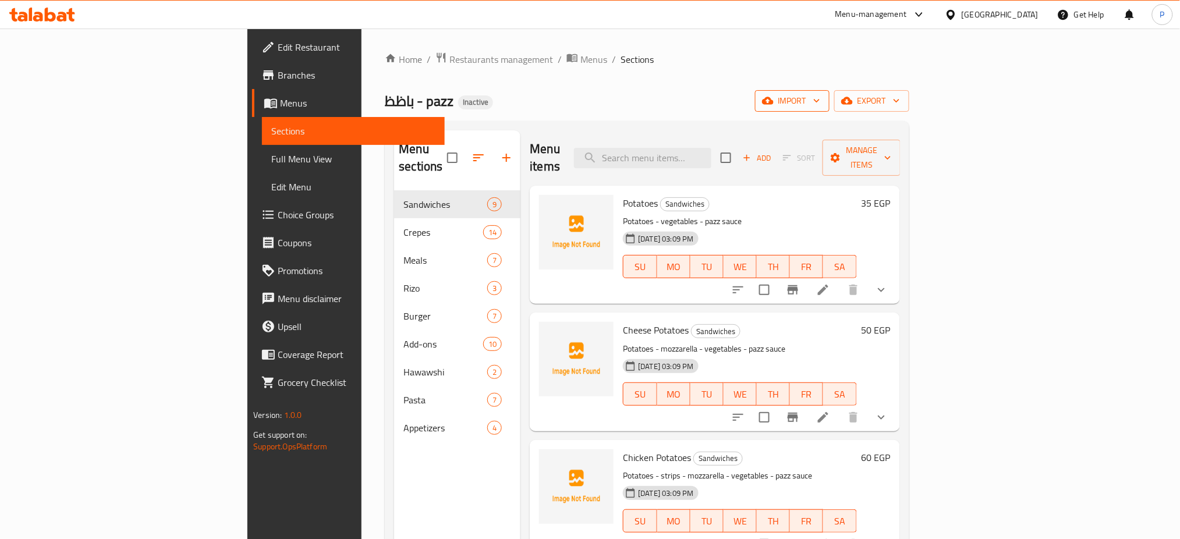
drag, startPoint x: 1079, startPoint y: 107, endPoint x: 1068, endPoint y: 107, distance: 11.1
click at [909, 107] on div "import export" at bounding box center [832, 101] width 154 height 22
click at [823, 107] on icon "button" at bounding box center [817, 101] width 12 height 12
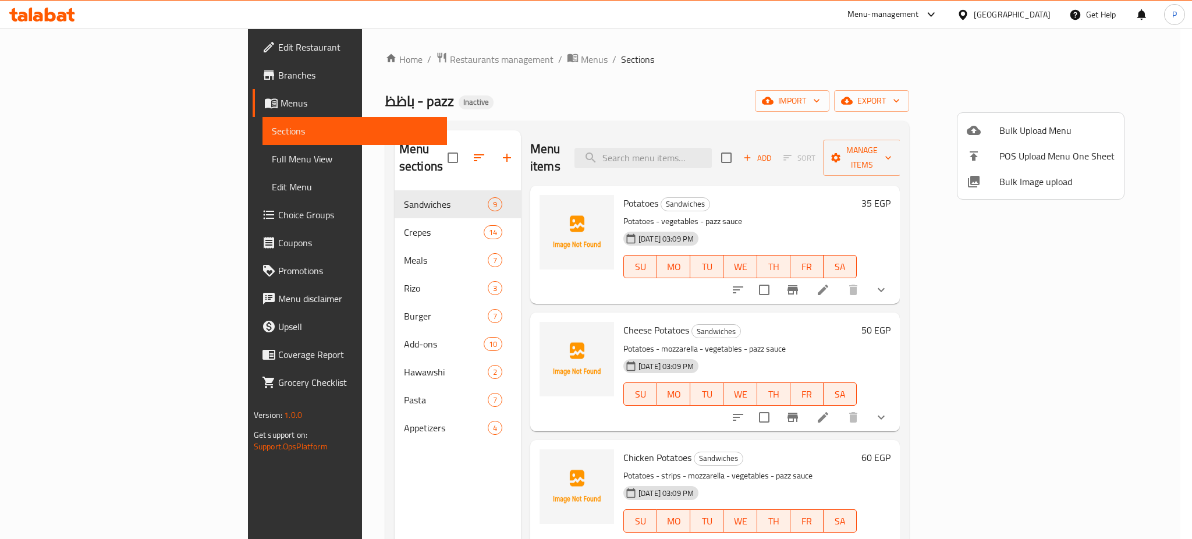
click at [988, 193] on li "Bulk Image upload" at bounding box center [1041, 182] width 166 height 26
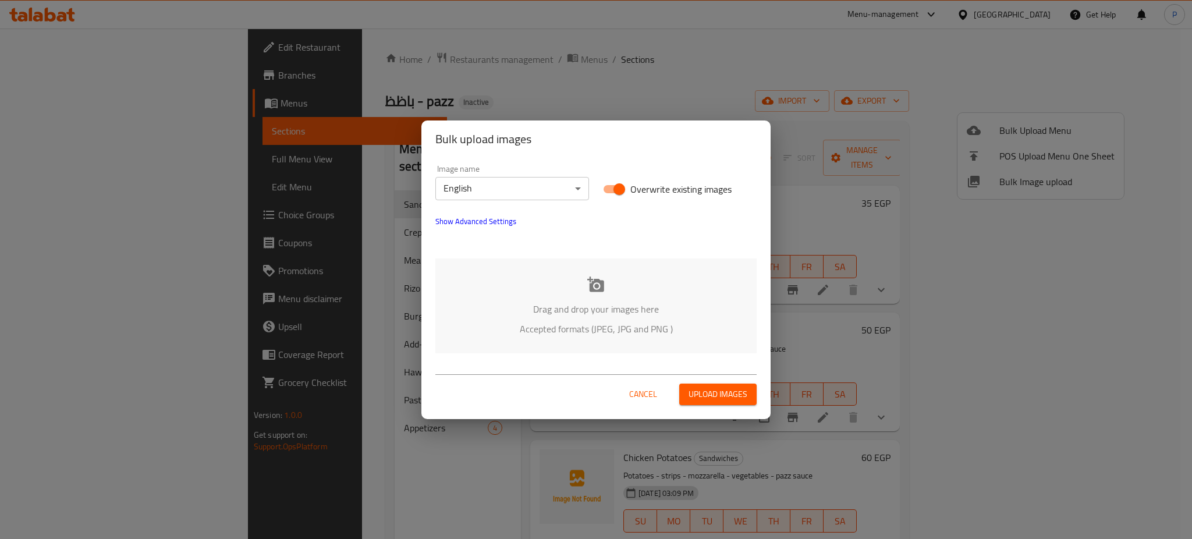
click at [541, 191] on body "​ Menu-management Egypt Get Help P Edit Restaurant Branches Menus Sections Full…" at bounding box center [596, 284] width 1192 height 510
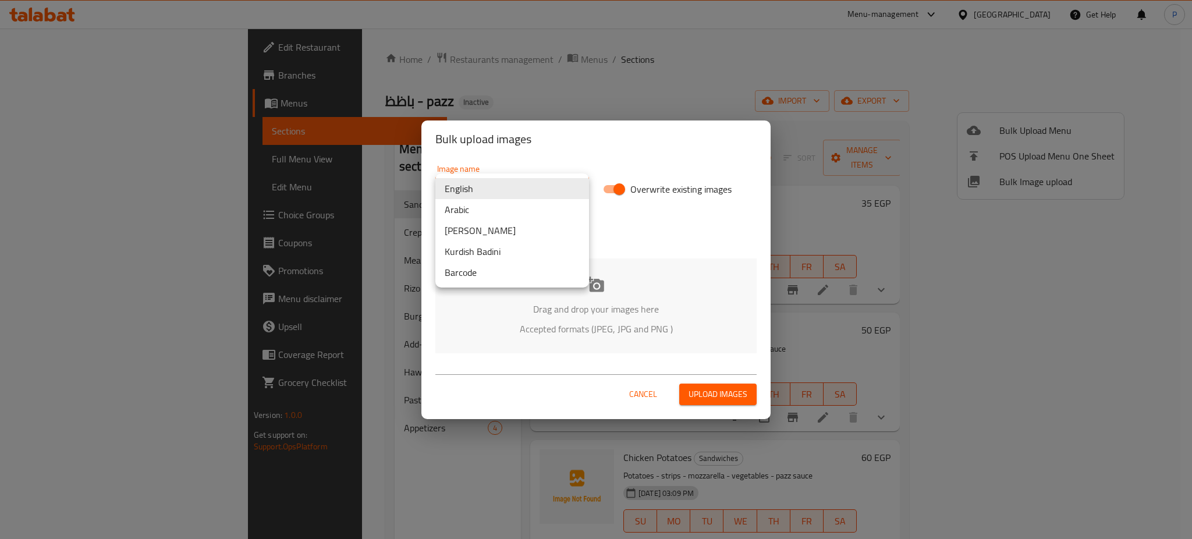
click at [488, 214] on li "Arabic" at bounding box center [512, 209] width 154 height 21
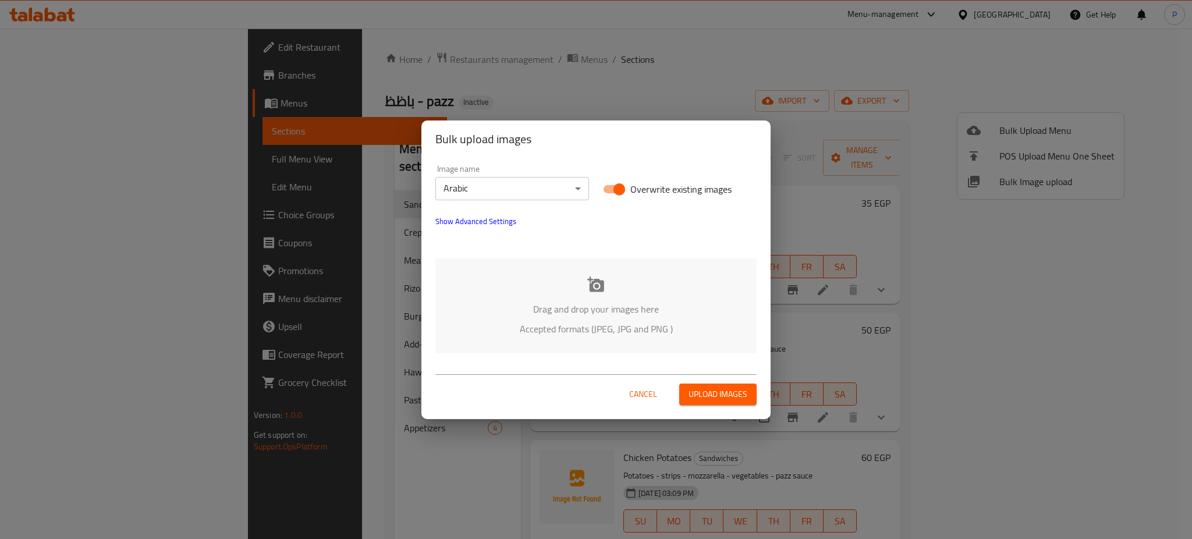
click at [627, 310] on p "Drag and drop your images here" at bounding box center [596, 309] width 286 height 14
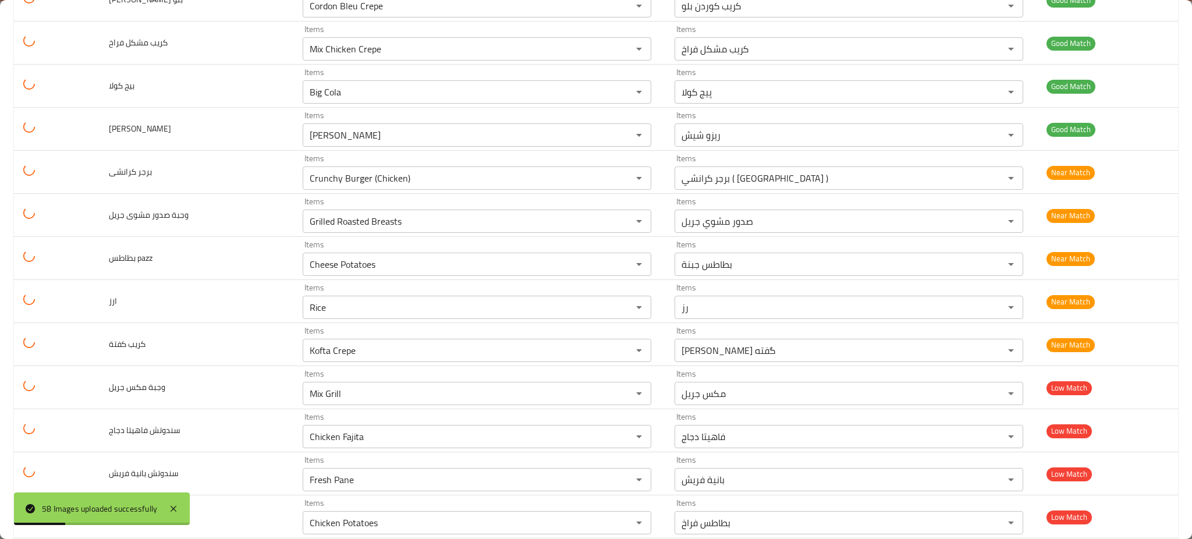
scroll to position [2162, 0]
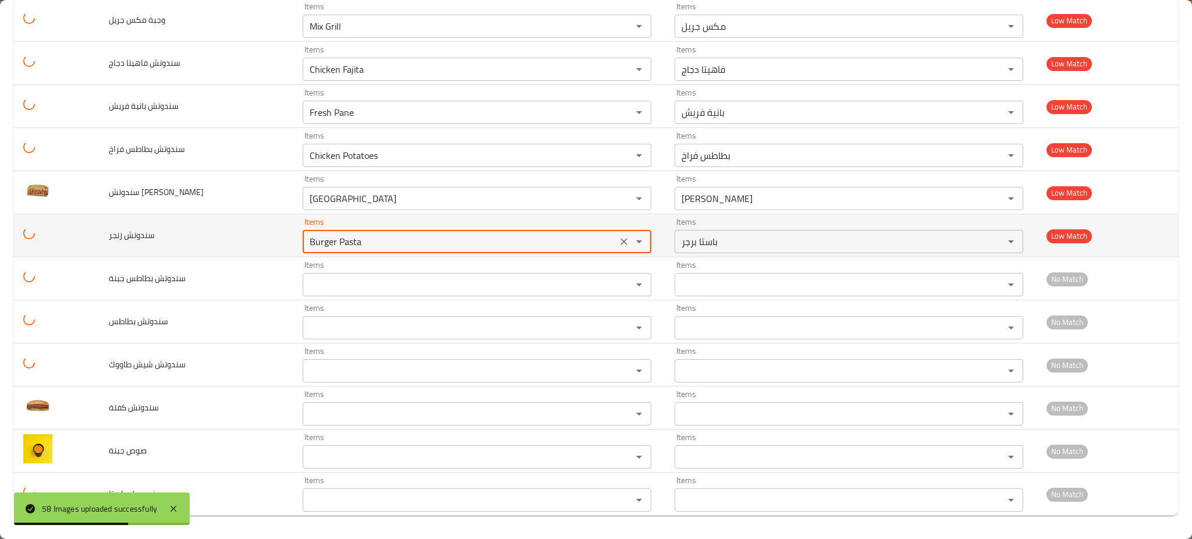
click at [373, 249] on زنجر "Burger Pasta" at bounding box center [459, 241] width 307 height 16
click at [306, 236] on زنجر "Burger Pasta" at bounding box center [459, 241] width 307 height 16
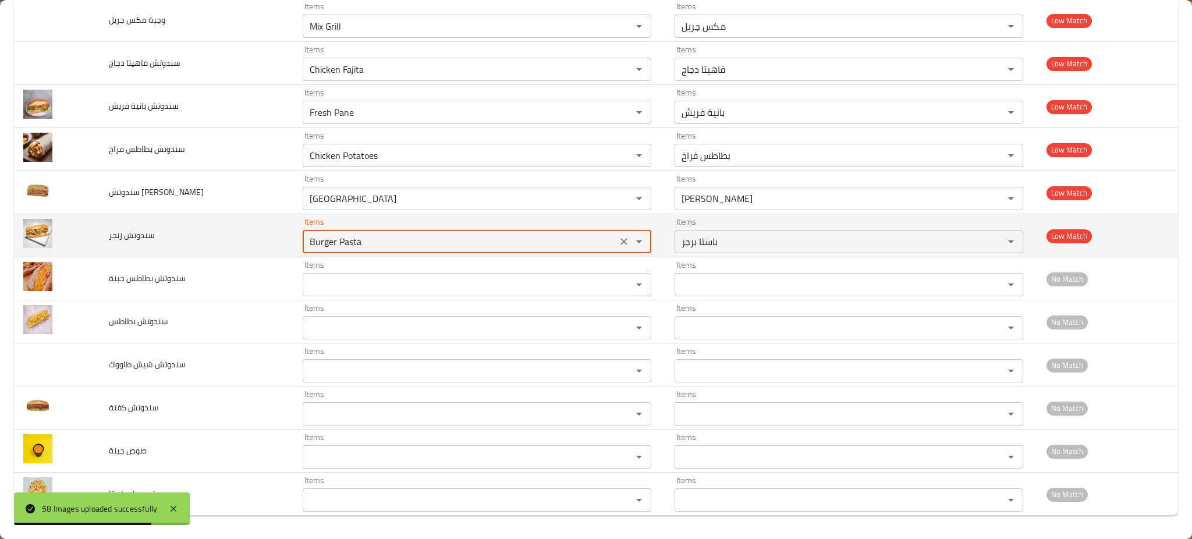
click at [306, 236] on زنجر "Burger Pasta" at bounding box center [459, 241] width 307 height 16
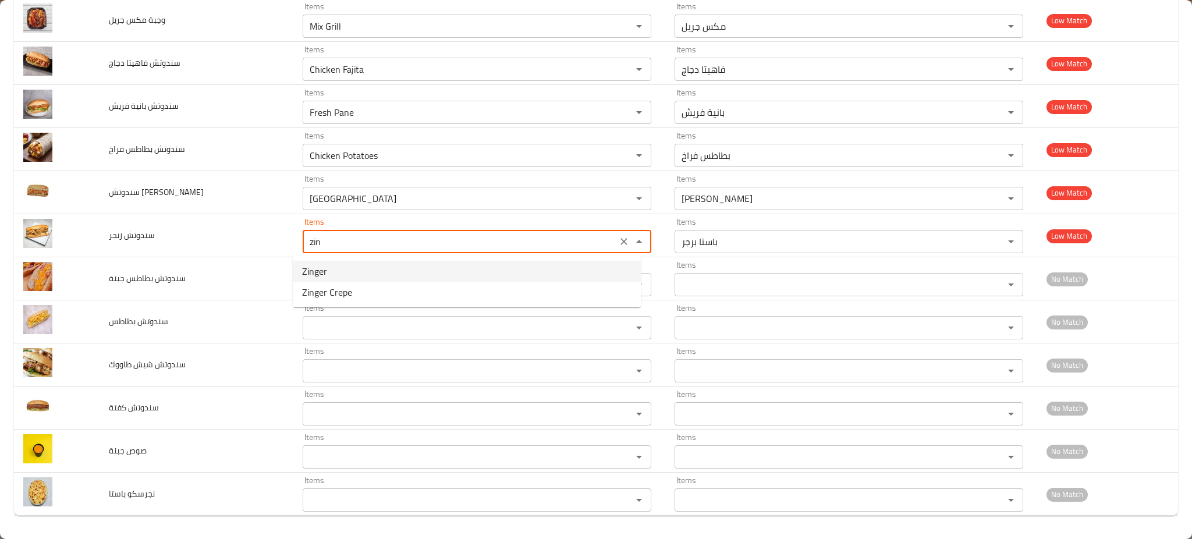
click at [310, 267] on span "Zinger" at bounding box center [314, 271] width 25 height 14
type زنجر "Zinger"
type زنجر-ar "زنجر"
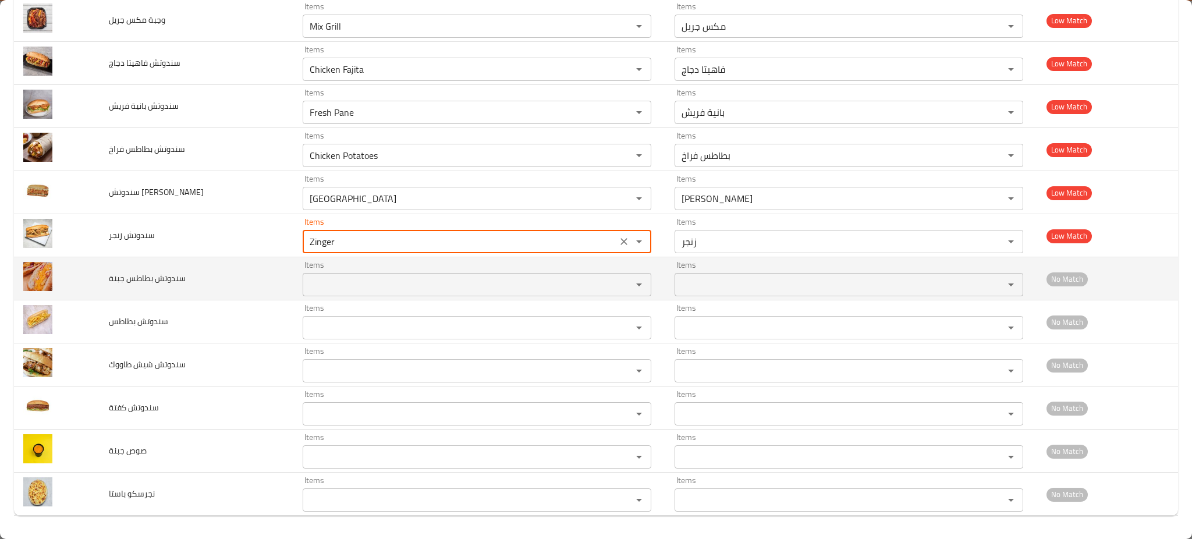
type زنجر "Zinger"
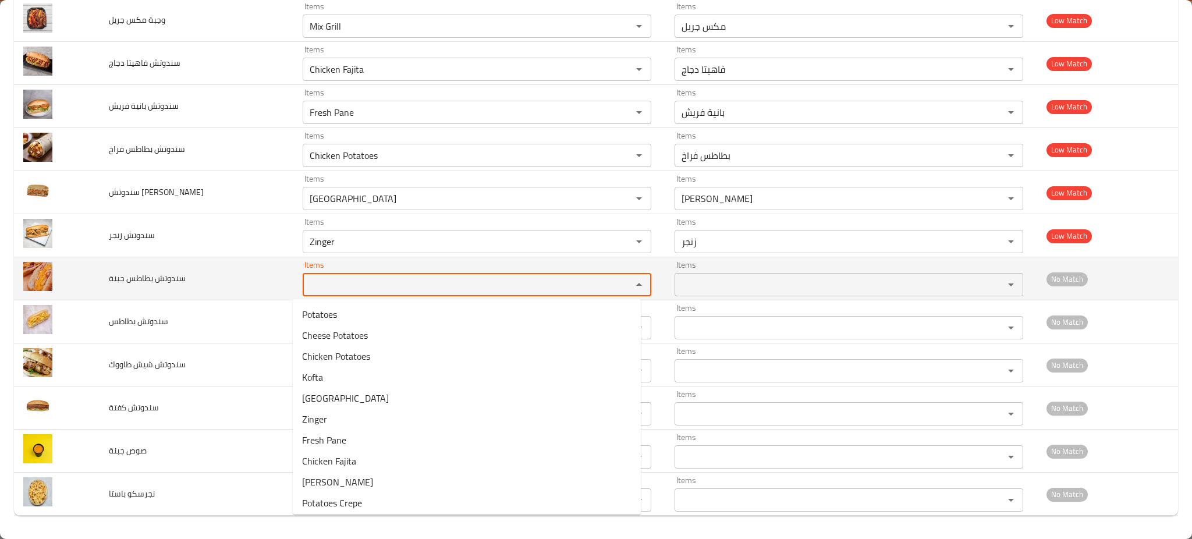
click at [319, 286] on جبنة "Items" at bounding box center [459, 284] width 307 height 16
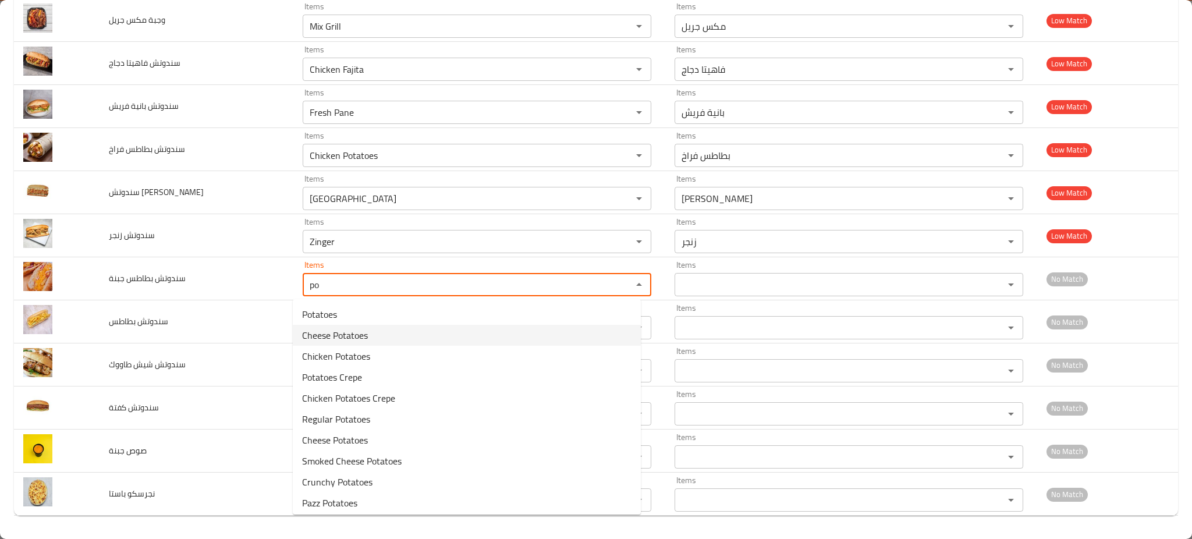
click at [338, 341] on span "Cheese Potatoes" at bounding box center [335, 335] width 66 height 14
type جبنة "Cheese Potatoes"
type جبنة-ar "بطاطس جبنة"
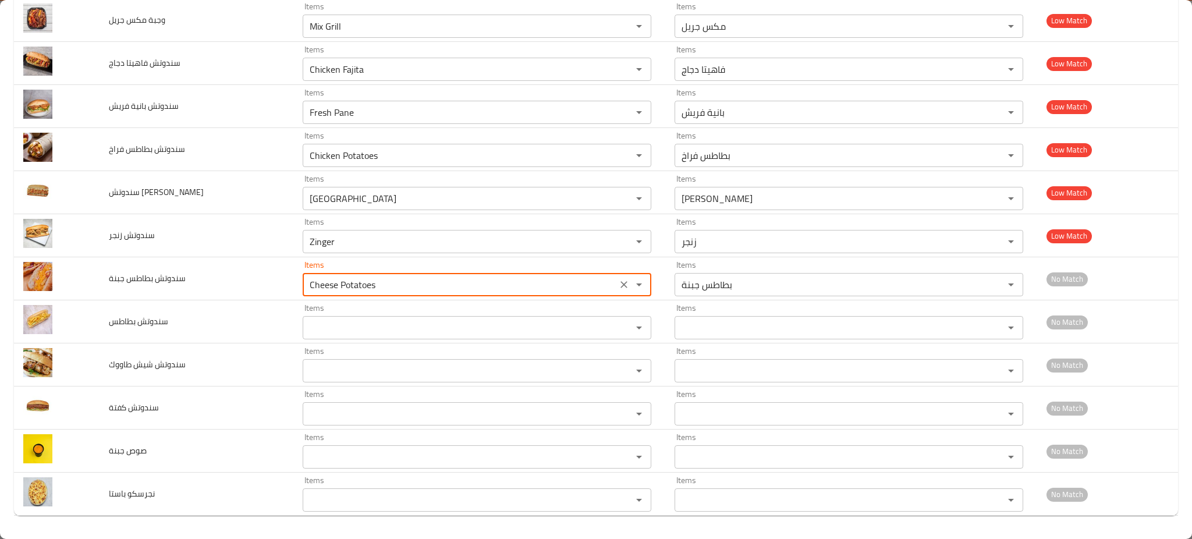
type جبنة "Cheese Potatoes"
click at [338, 341] on td "Items Items" at bounding box center [479, 321] width 372 height 43
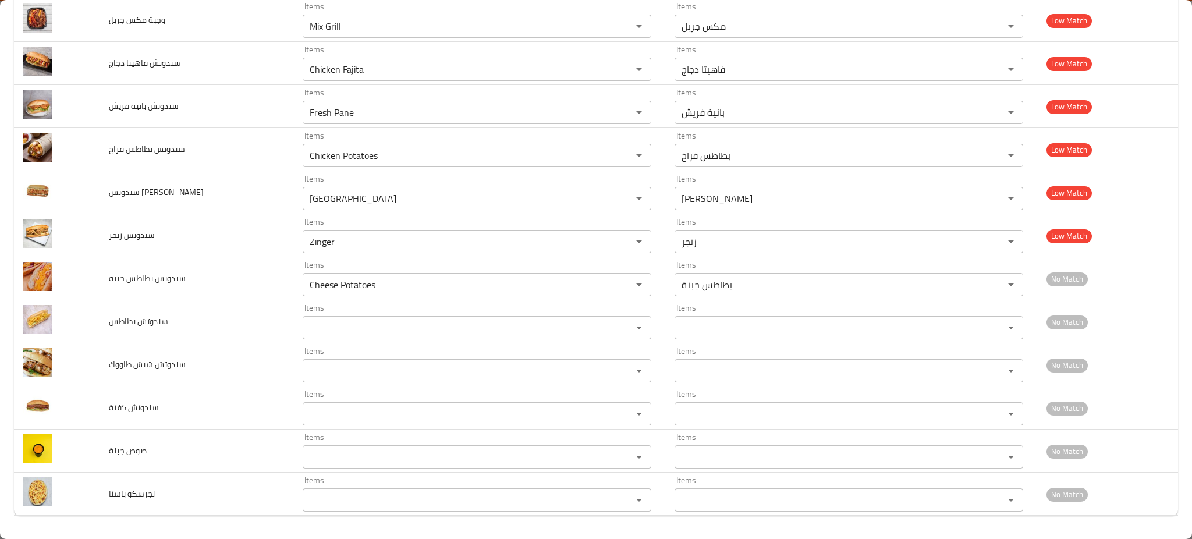
click at [338, 341] on td "Items Items" at bounding box center [479, 321] width 372 height 43
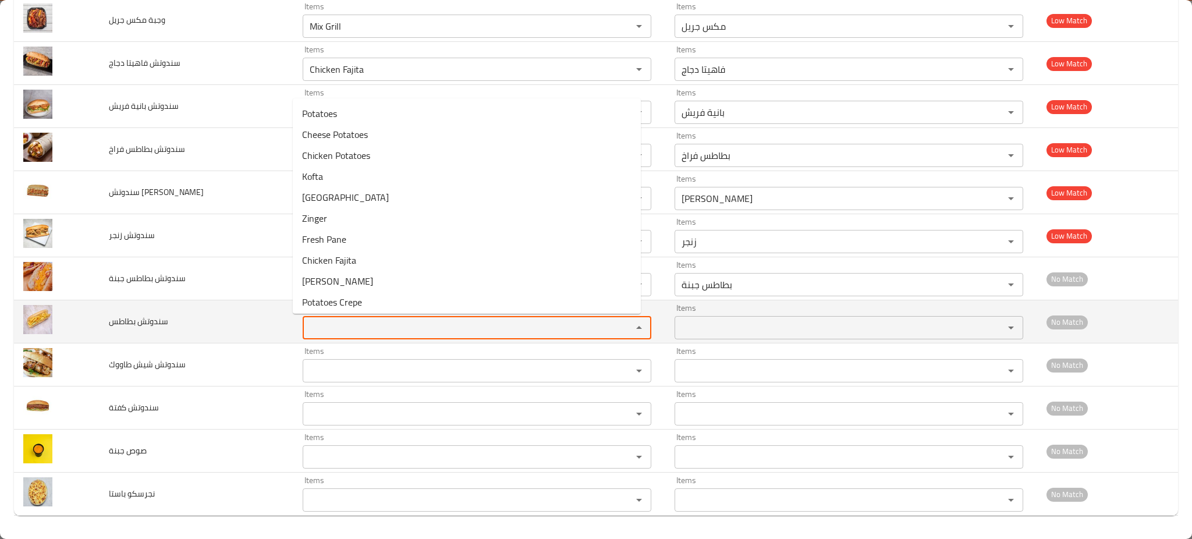
click at [352, 332] on بطاطس "Items" at bounding box center [459, 328] width 307 height 16
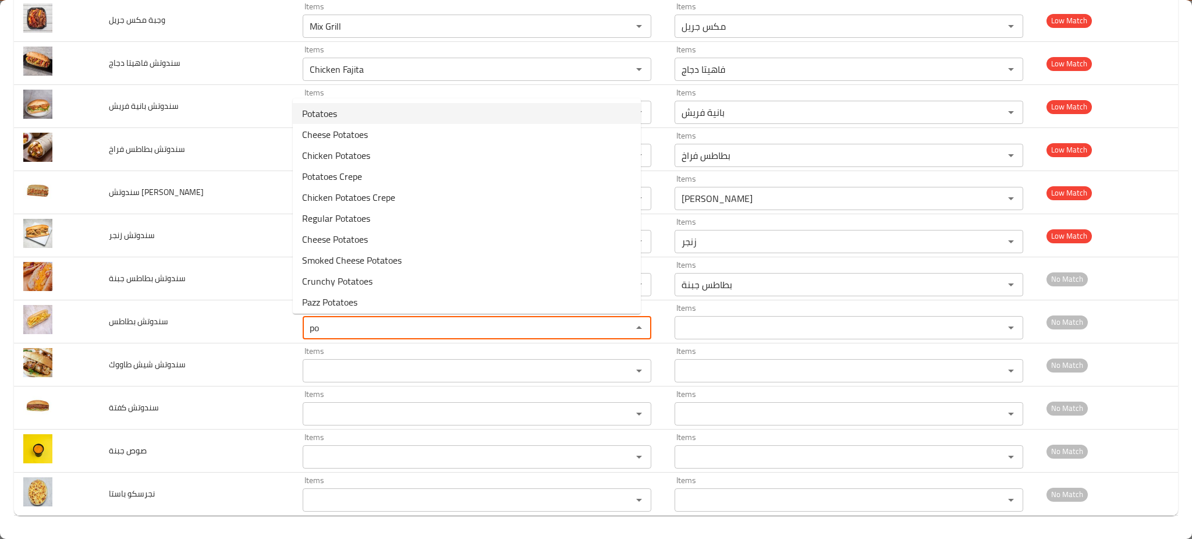
click at [342, 118] on بطاطس-option-0 "Potatoes" at bounding box center [467, 113] width 348 height 21
type بطاطس "Potatoes"
type بطاطس-ar "بطاطس"
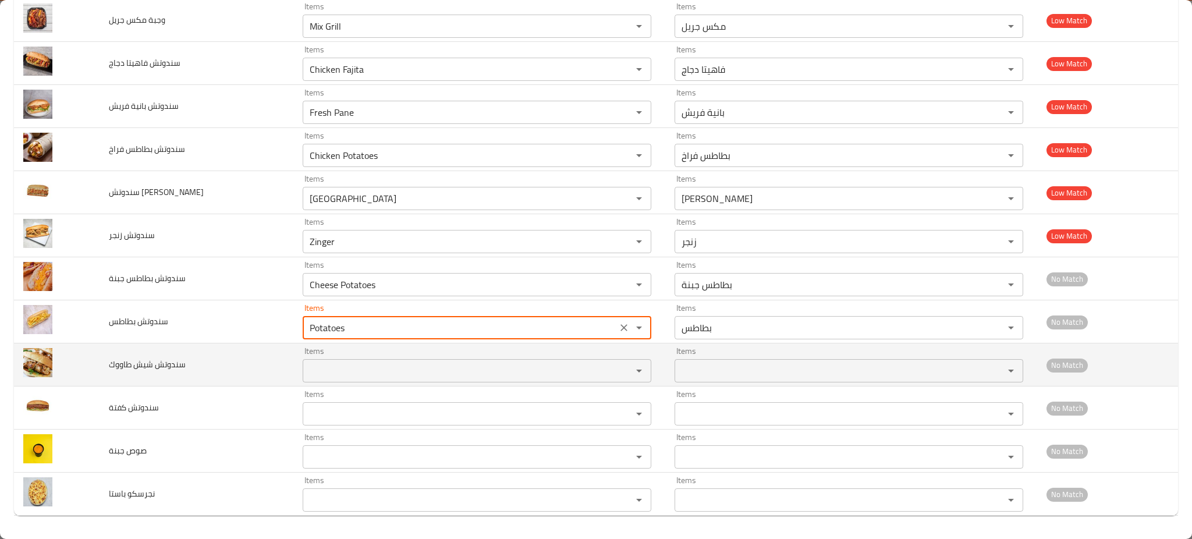
click at [303, 360] on div "Items" at bounding box center [477, 370] width 349 height 23
type بطاطس "Potatoes"
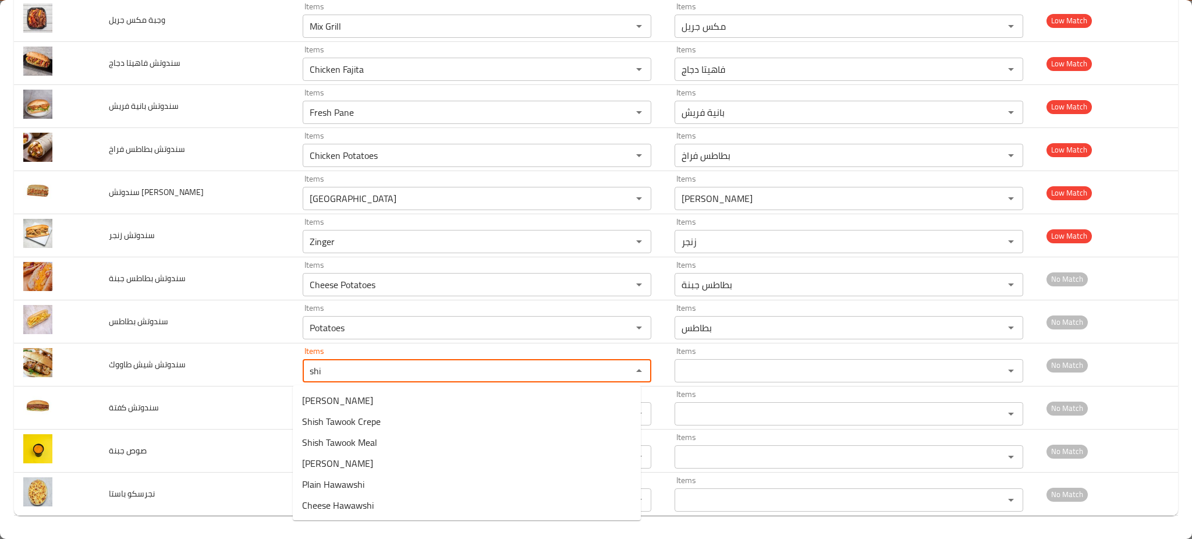
click at [333, 388] on طاووك-popup "Shish Tawook Shish Tawook Crepe Shish Tawook Meal Shish Rizo Plain Hawawshi Che…" at bounding box center [467, 452] width 348 height 135
click at [331, 396] on span "[PERSON_NAME]" at bounding box center [337, 400] width 71 height 14
type طاووك "[PERSON_NAME]"
type طاووك-ar "شيش طاووق"
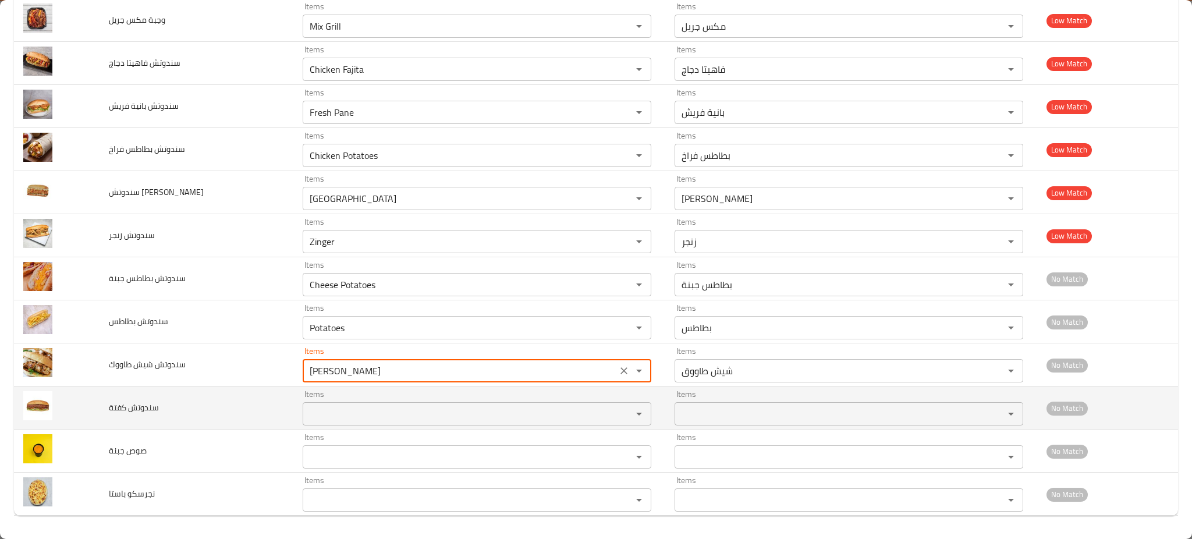
type طاووك "[PERSON_NAME]"
click at [323, 414] on كفتة "Items" at bounding box center [459, 414] width 307 height 16
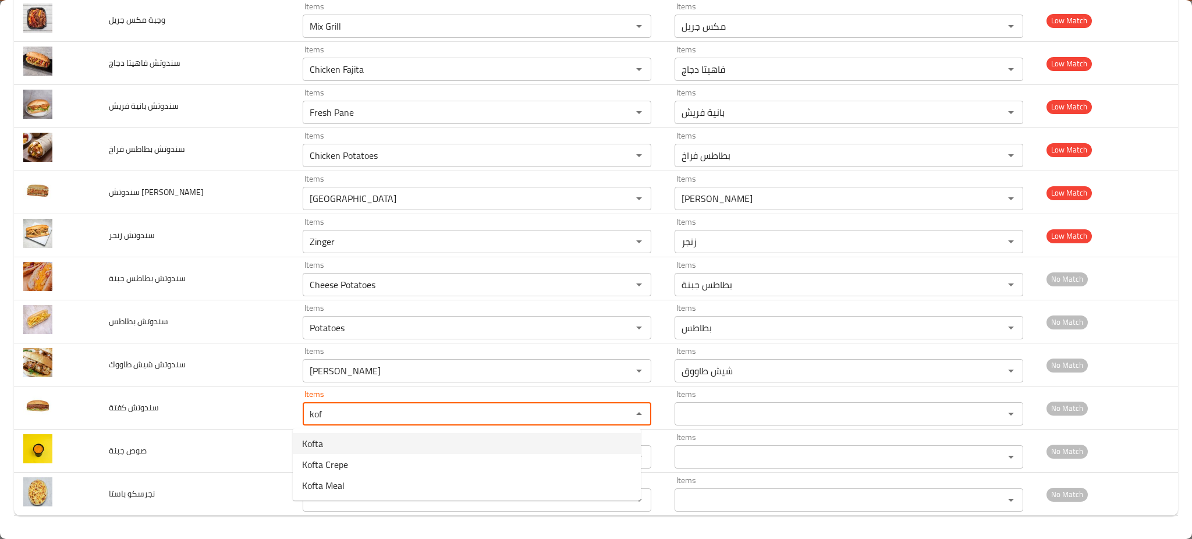
click at [314, 445] on span "Kofta" at bounding box center [312, 444] width 21 height 14
type كفتة "Kofta"
type كفتة-ar "كفتة"
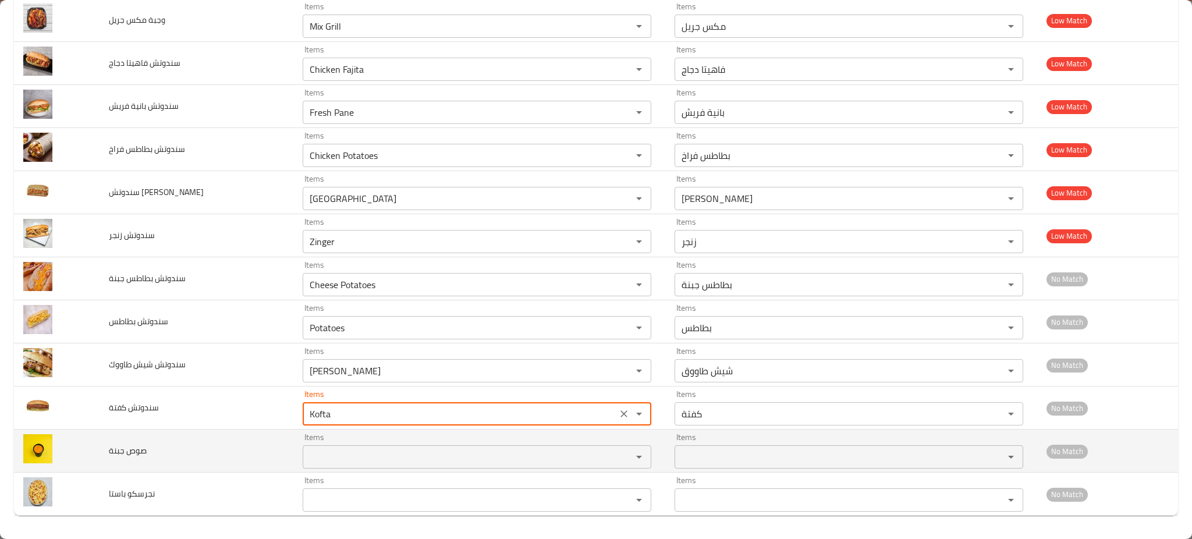
type كفتة "Kofta"
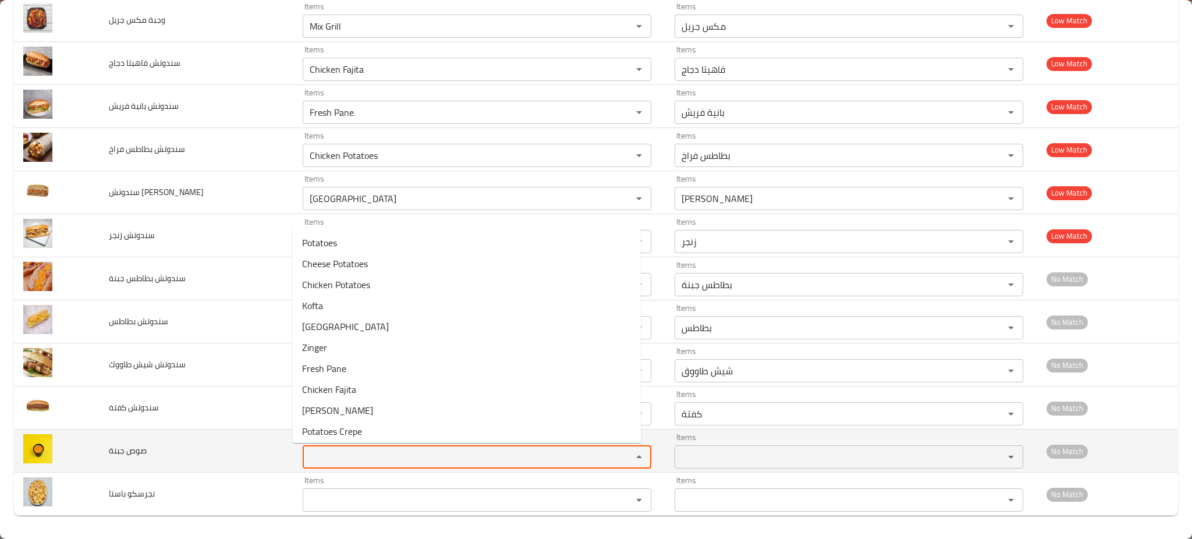
click at [320, 450] on جبنة "Items" at bounding box center [459, 457] width 307 height 16
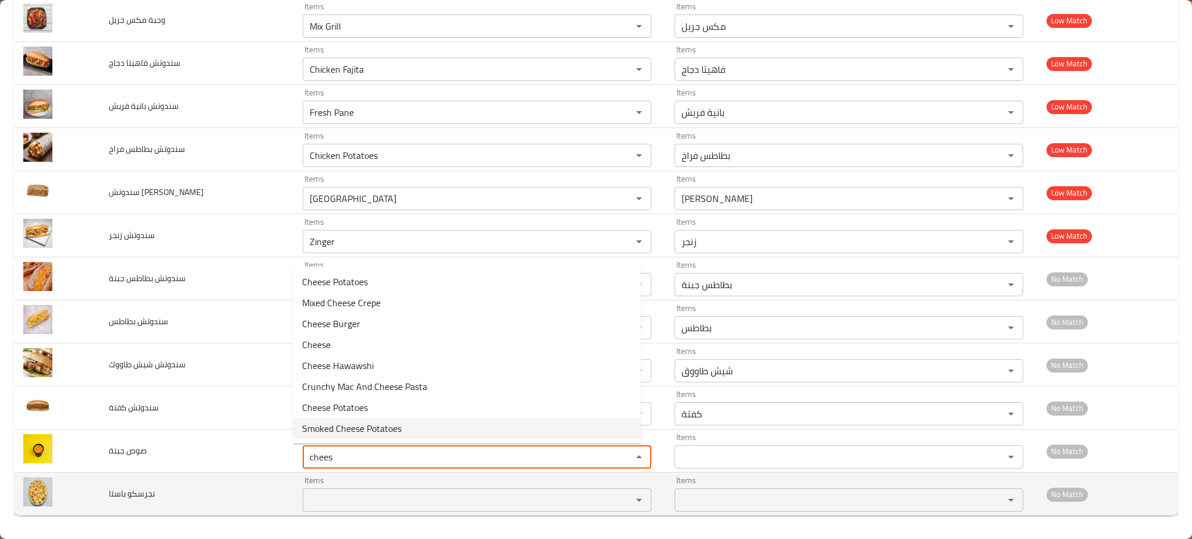
type جبنة "chees"
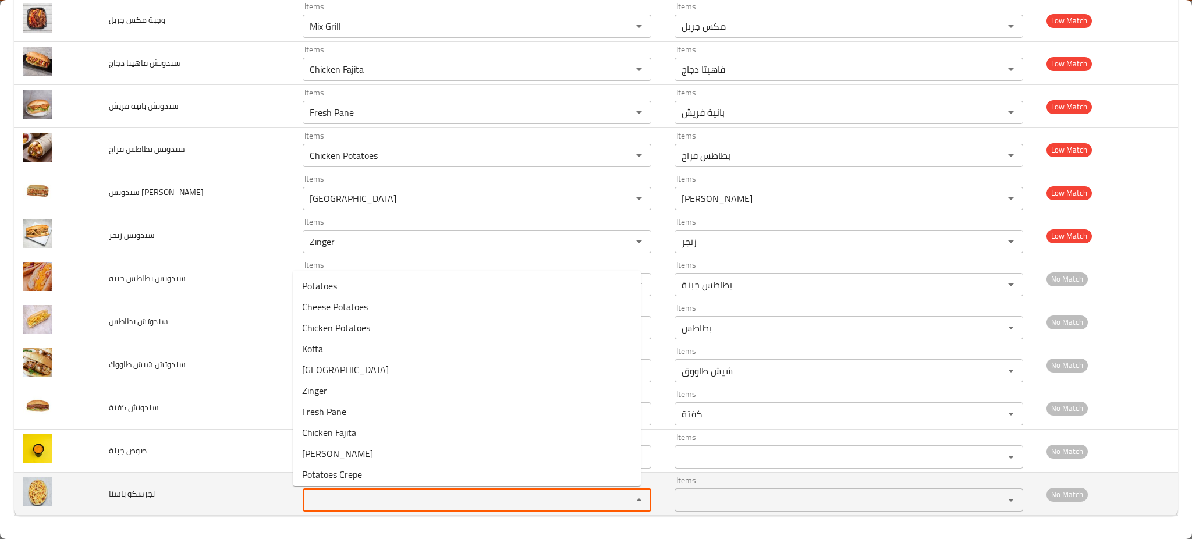
click at [352, 494] on باستا "Items" at bounding box center [459, 500] width 307 height 16
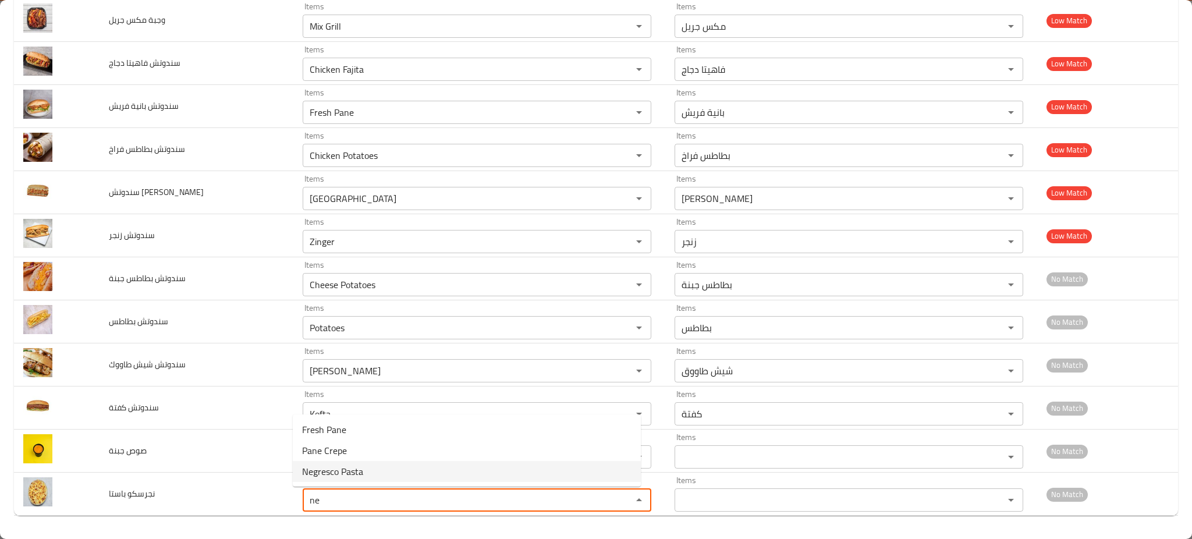
click at [382, 474] on باستا-option-2 "Negresco Pasta" at bounding box center [467, 471] width 348 height 21
type باستا "Negresco Pasta"
type باستا-ar "باستا نجريسكو"
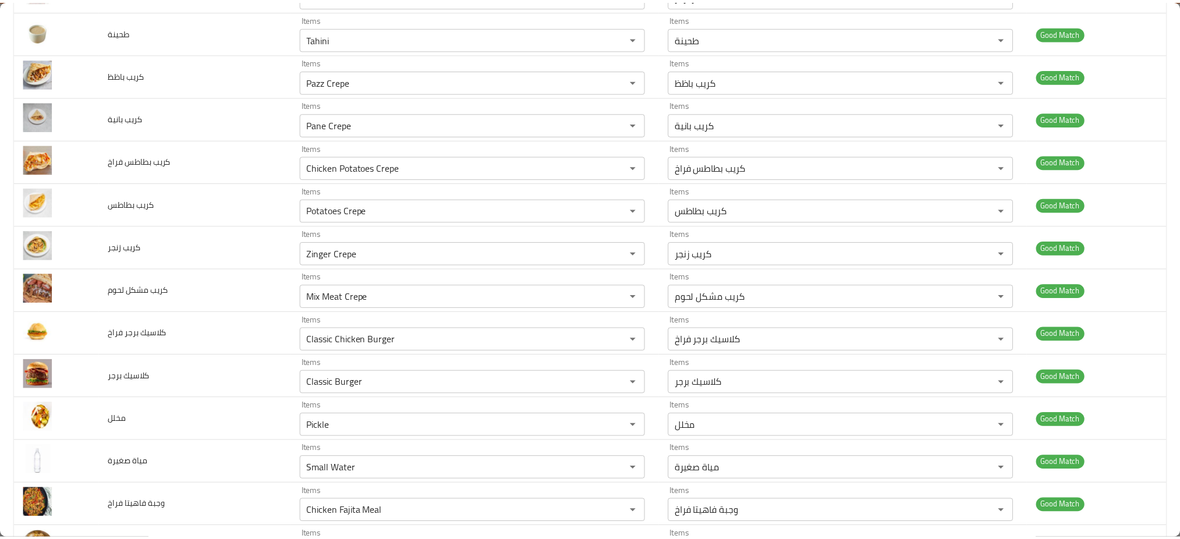
scroll to position [0, 0]
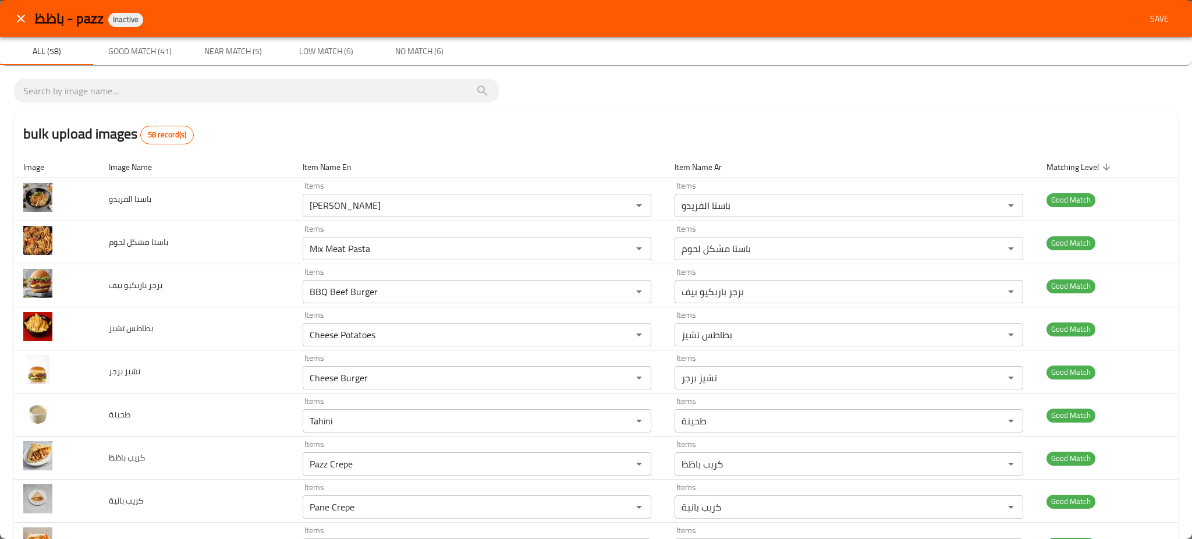
type باستا "Negresco Pasta"
click at [1148, 17] on span "Save" at bounding box center [1160, 19] width 28 height 15
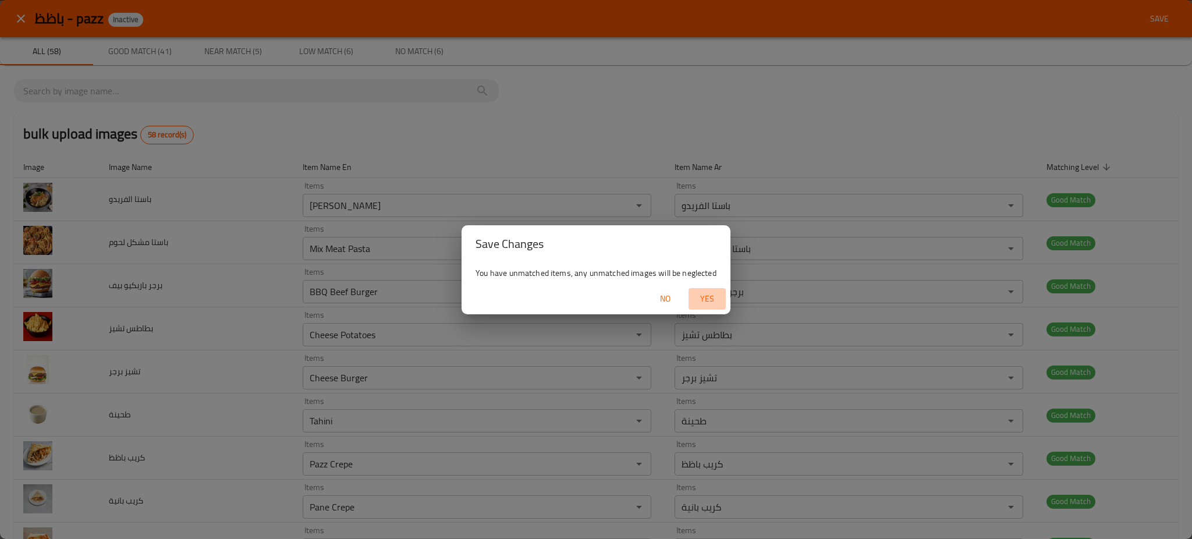
click at [709, 293] on span "Yes" at bounding box center [707, 299] width 28 height 15
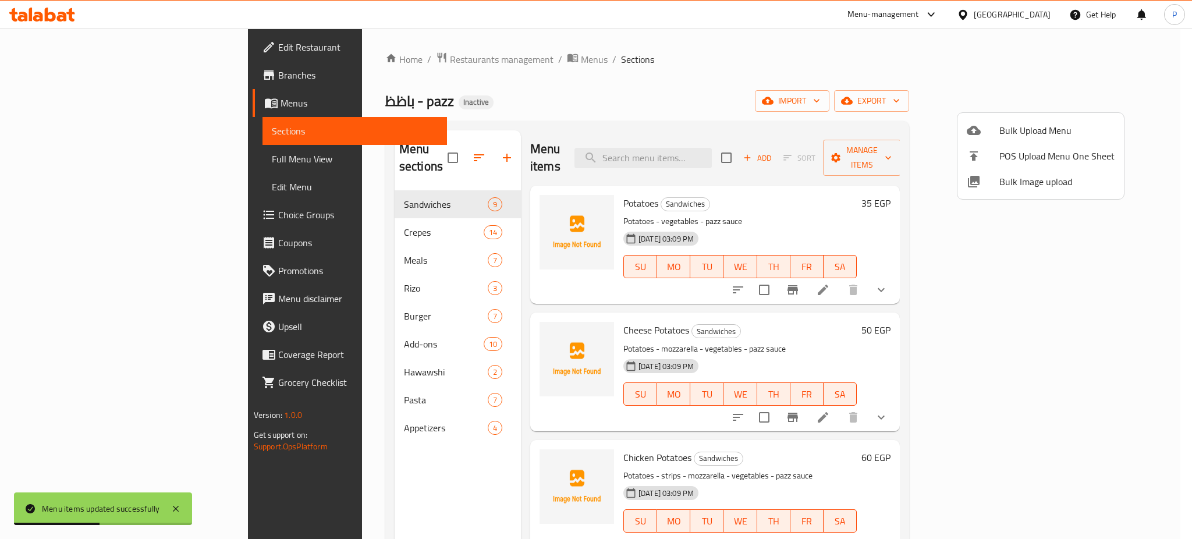
click at [121, 158] on div at bounding box center [596, 269] width 1192 height 539
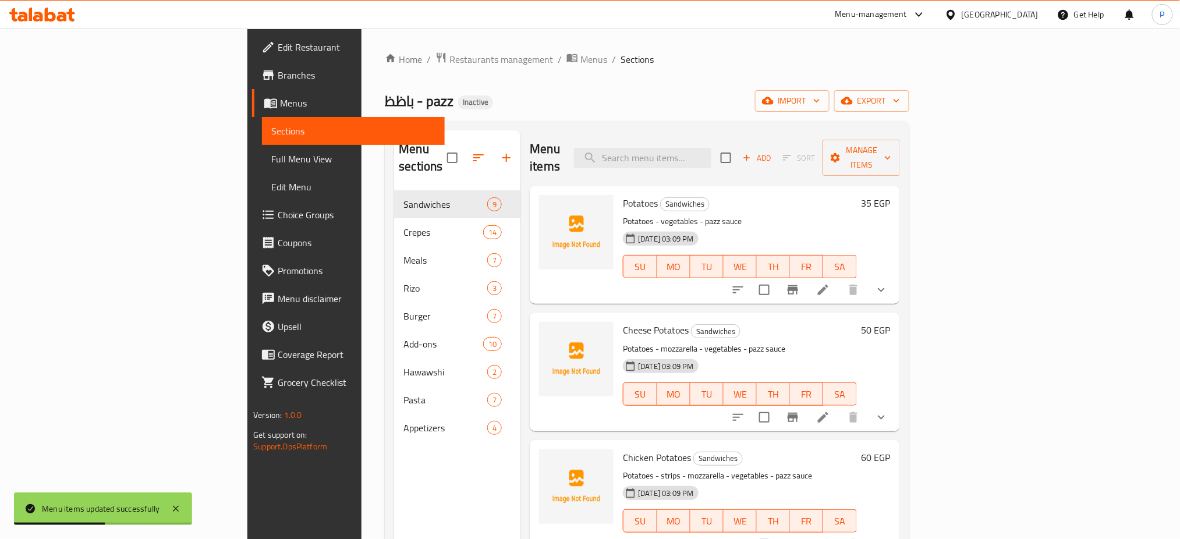
click at [271, 158] on span "Full Menu View" at bounding box center [353, 159] width 164 height 14
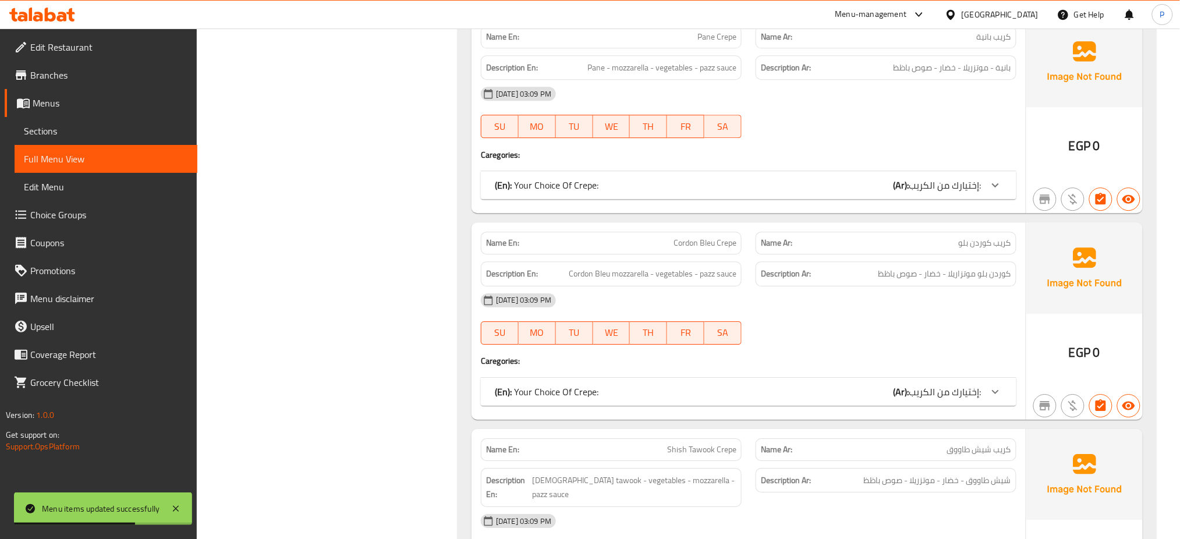
scroll to position [2759, 0]
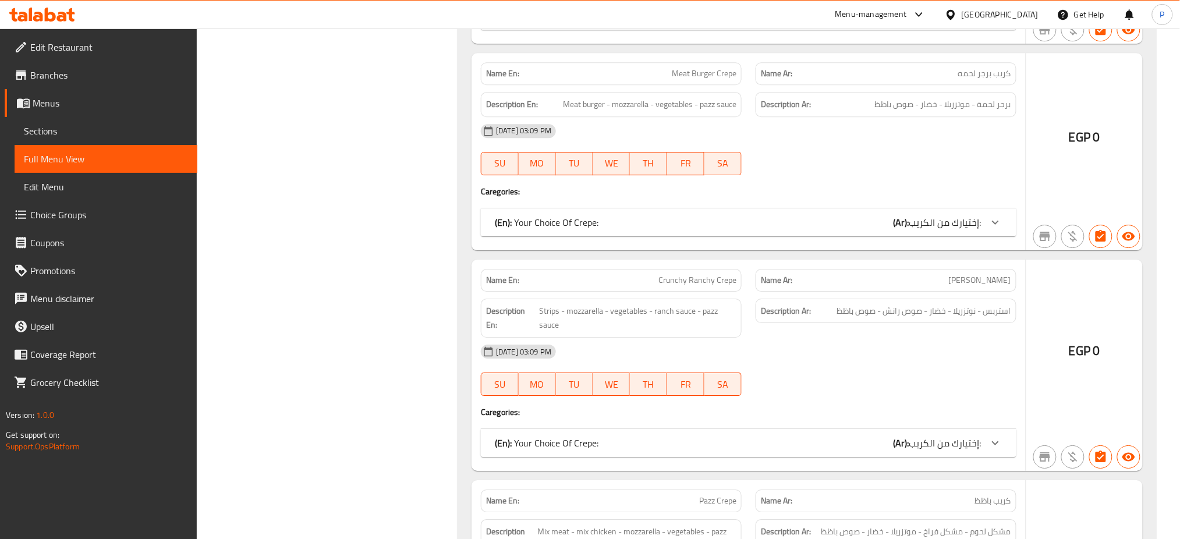
scroll to position [4629, 0]
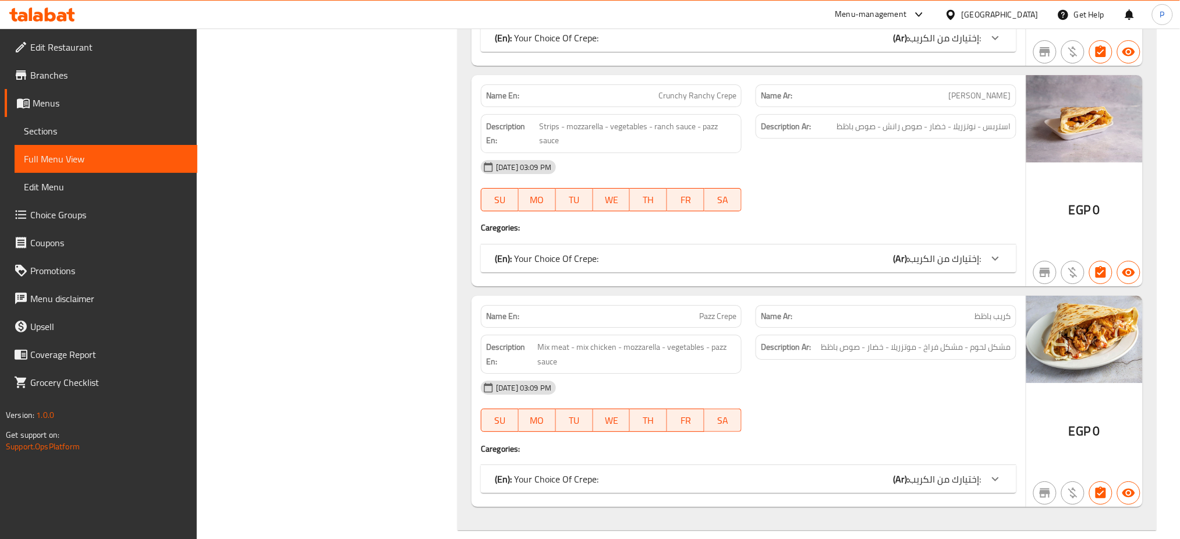
drag, startPoint x: 215, startPoint y: 202, endPoint x: 633, endPoint y: 278, distance: 425.3
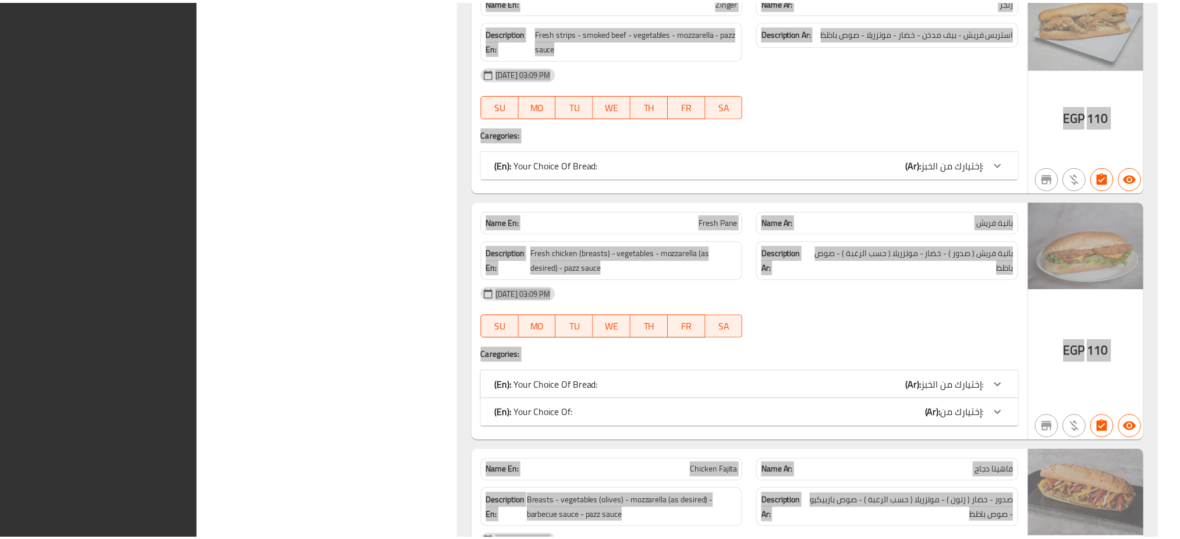
scroll to position [1686, 0]
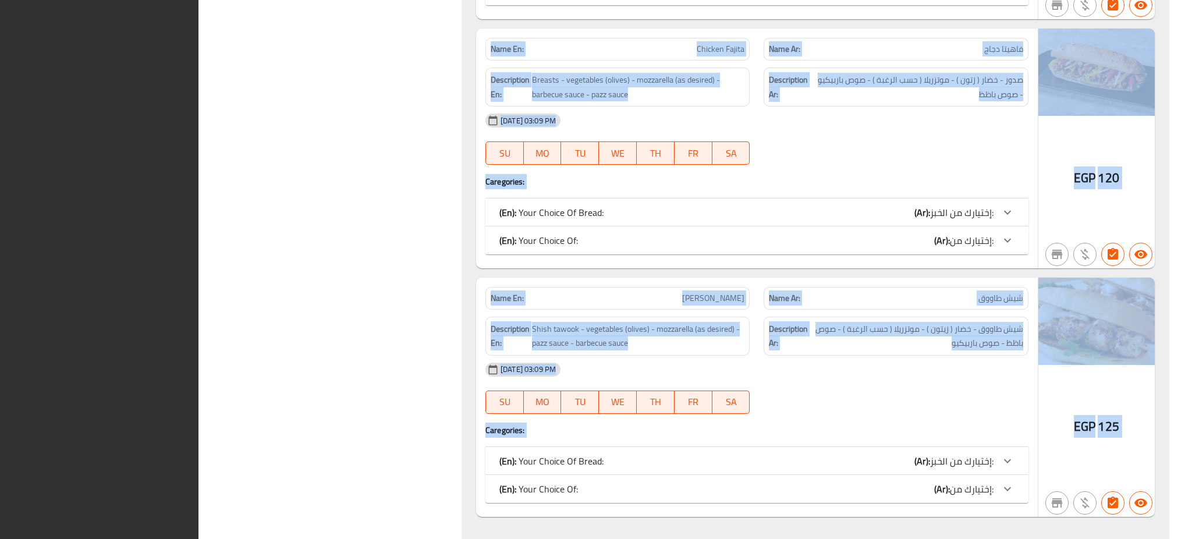
click at [627, 177] on h4 "Caregories:" at bounding box center [756, 182] width 543 height 12
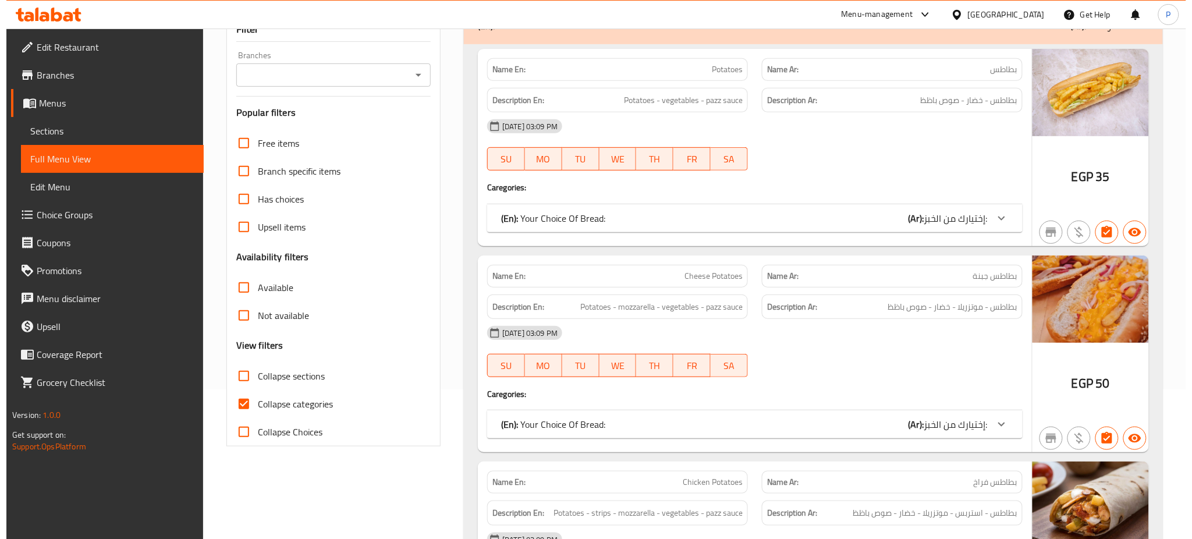
scroll to position [0, 0]
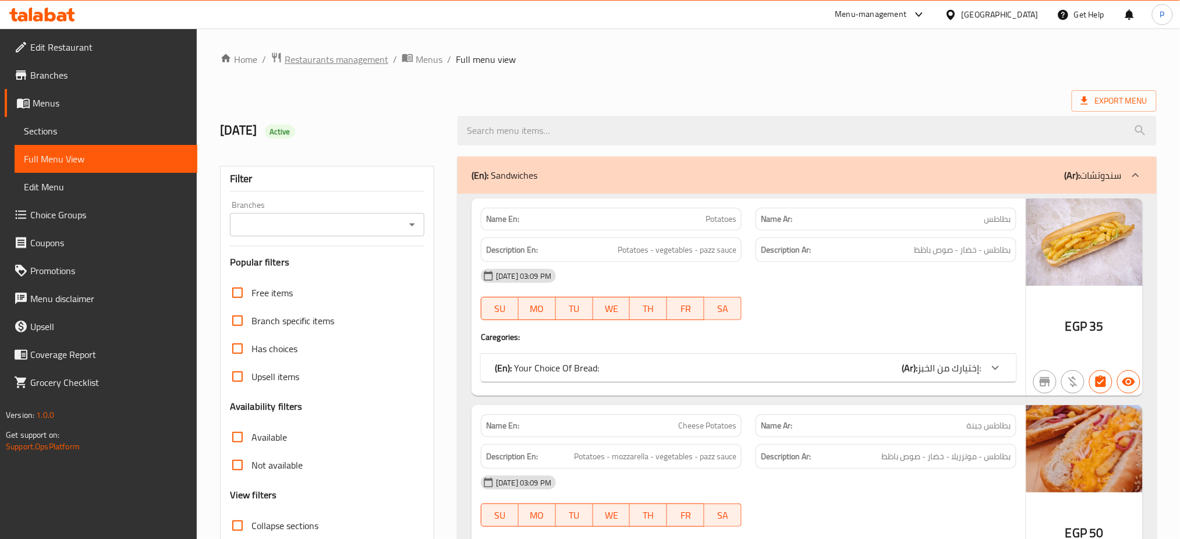
click at [300, 56] on span "Restaurants management" at bounding box center [337, 59] width 104 height 14
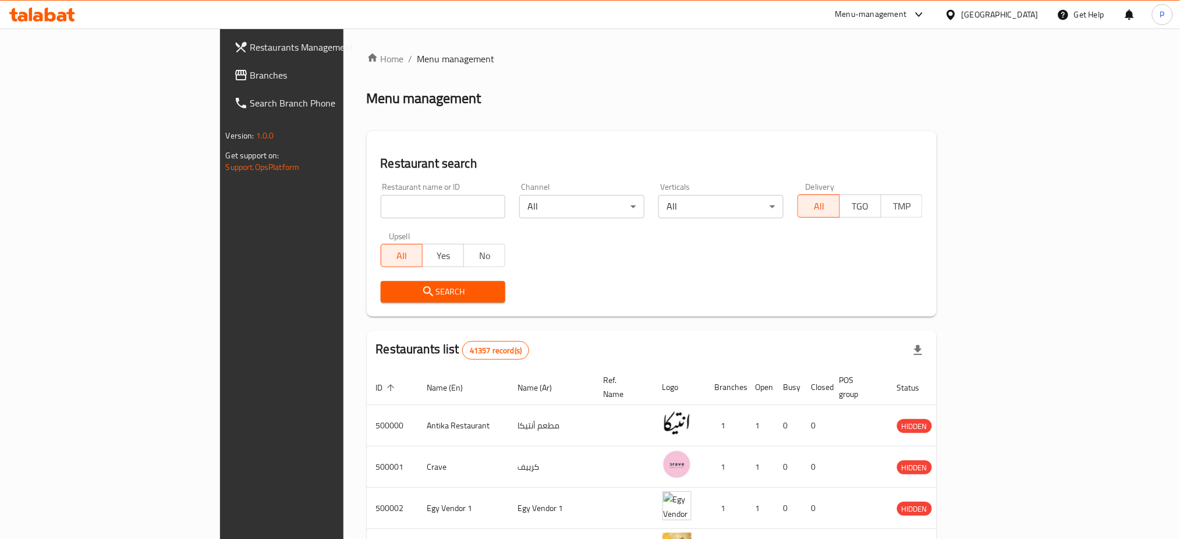
click at [381, 207] on input "search" at bounding box center [443, 206] width 125 height 23
paste input "فحمة و لحمة"
type input "فحمة و لحمة"
click at [390, 289] on span "Search" at bounding box center [443, 292] width 107 height 15
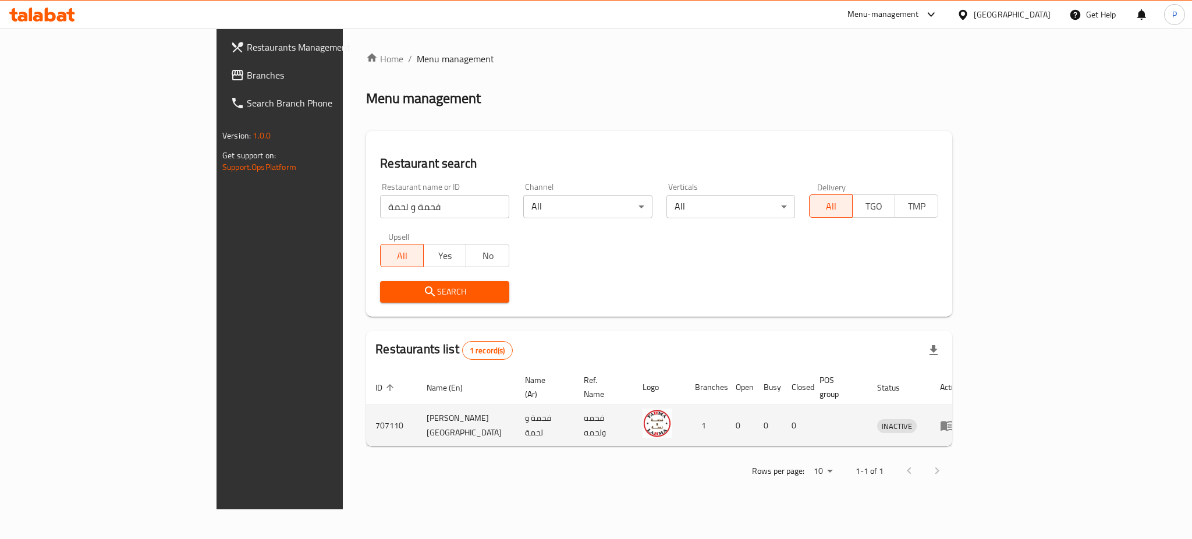
click at [953, 421] on icon "enhanced table" at bounding box center [947, 426] width 13 height 10
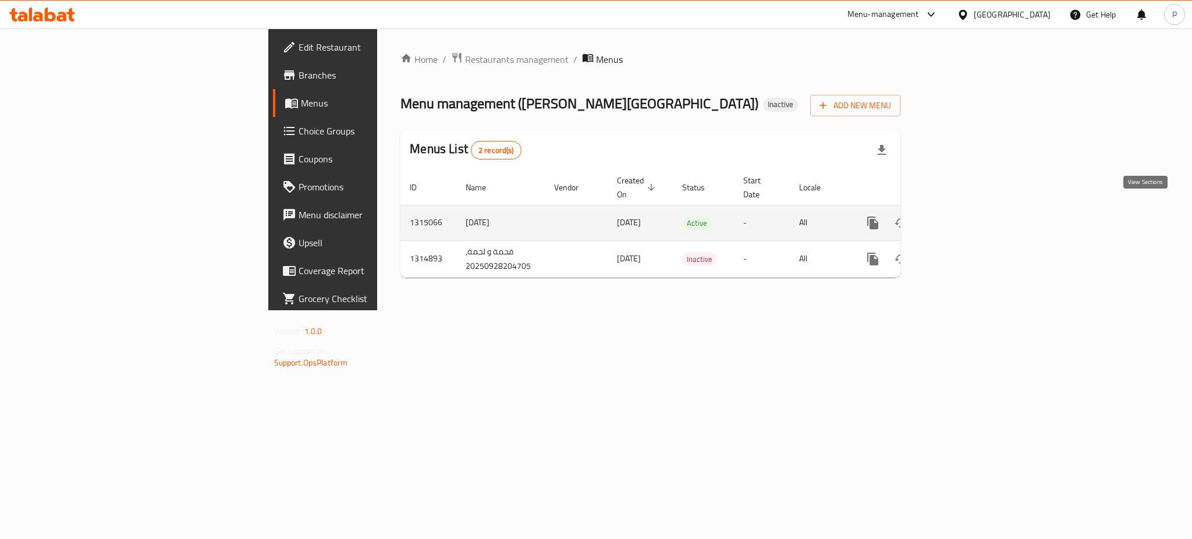
click at [964, 216] on icon "enhanced table" at bounding box center [957, 223] width 14 height 14
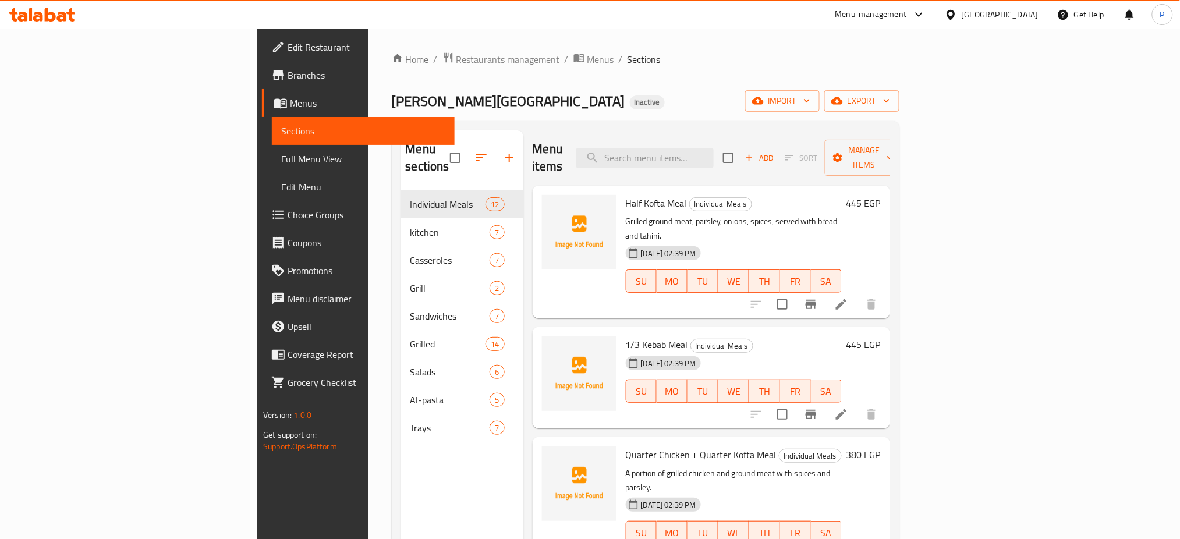
click at [842, 214] on p "Grilled ground meat, parsley, onions, spices, served with bread and tahini." at bounding box center [734, 228] width 216 height 29
click at [810, 102] on span "import" at bounding box center [782, 101] width 56 height 15
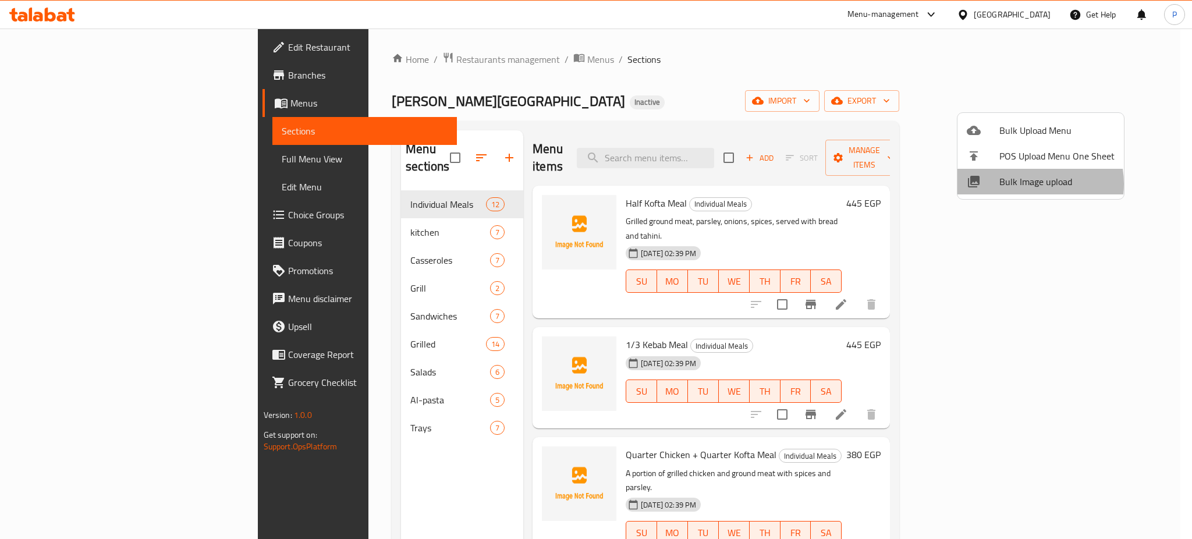
click at [1022, 184] on span "Bulk Image upload" at bounding box center [1056, 182] width 115 height 14
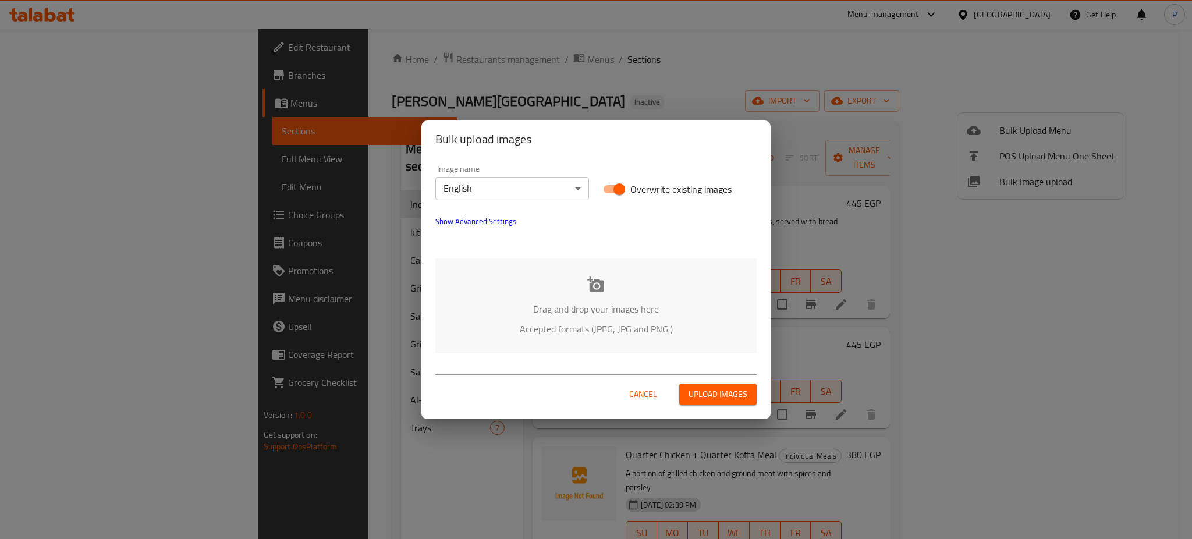
click at [722, 285] on div "Drag and drop your images here Accepted formats (JPEG, JPG and PNG )" at bounding box center [595, 305] width 321 height 95
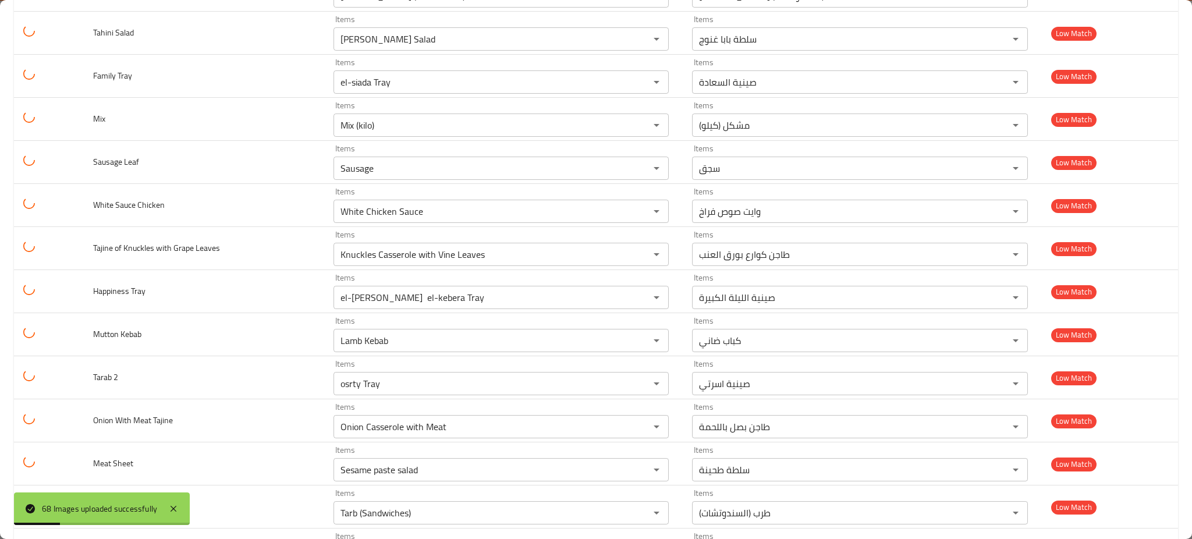
scroll to position [2594, 0]
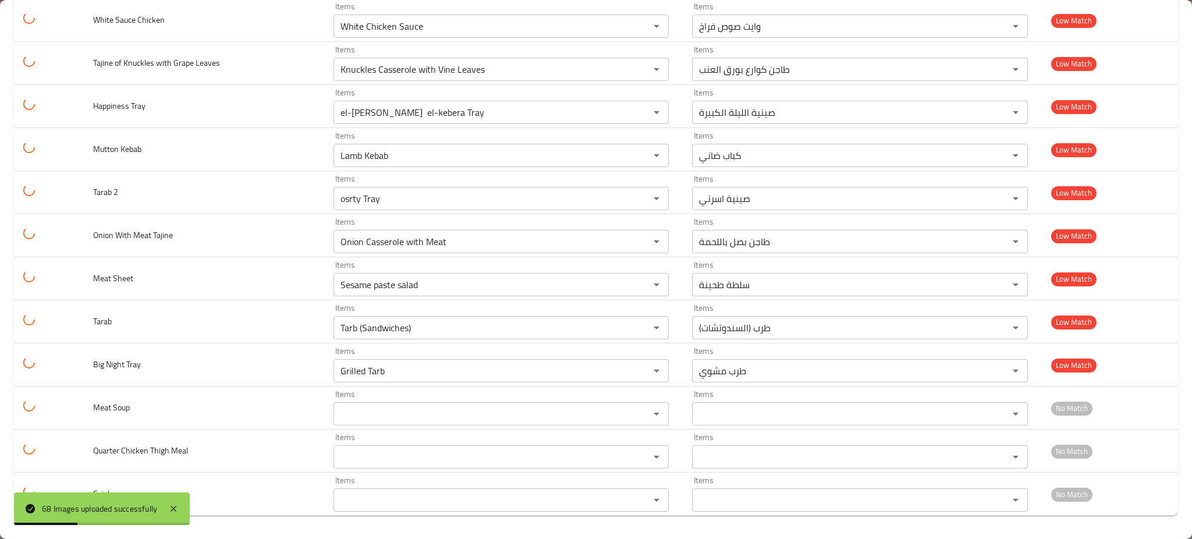
click at [179, 501] on div "68 Images uploaded successfully" at bounding box center [102, 508] width 176 height 33
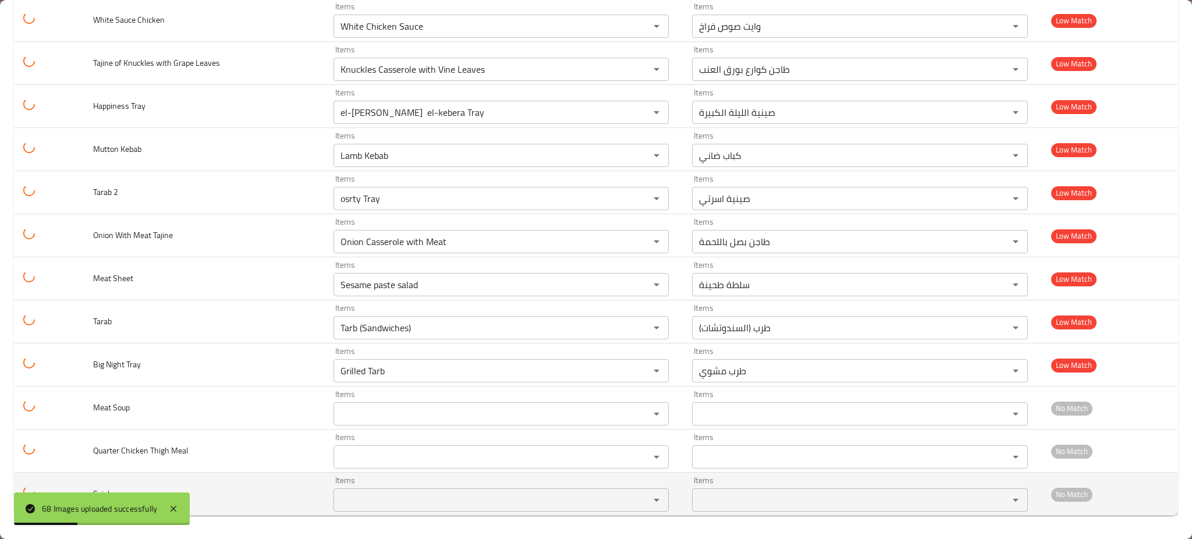
click at [193, 500] on td "Sujuk" at bounding box center [204, 494] width 240 height 43
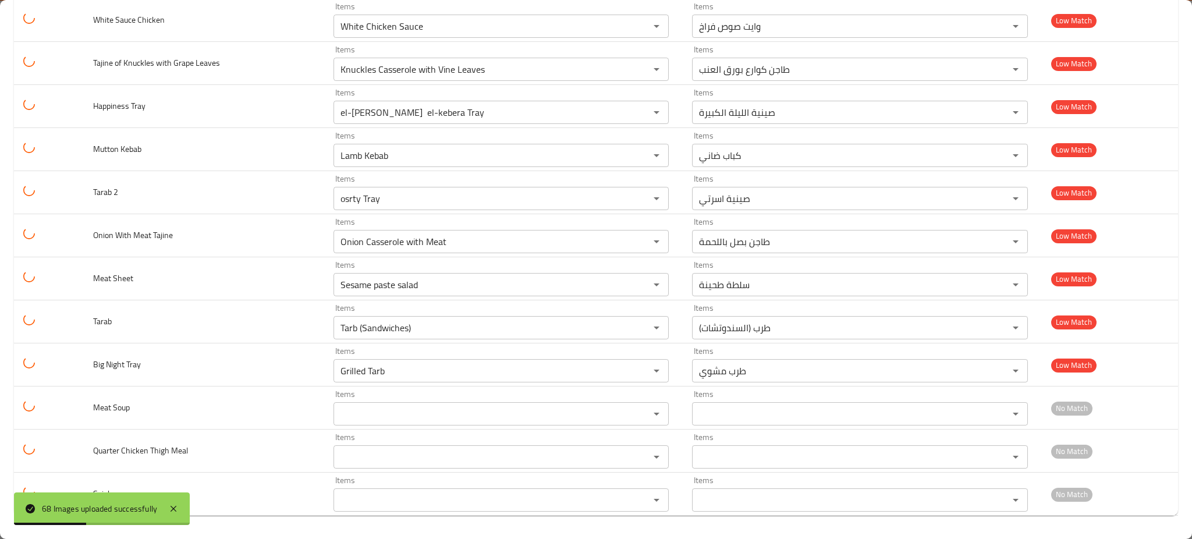
click at [181, 506] on div "68 Images uploaded successfully" at bounding box center [102, 508] width 176 height 33
click at [183, 499] on div "68 Images uploaded successfully" at bounding box center [102, 508] width 176 height 33
click at [179, 502] on icon at bounding box center [173, 509] width 14 height 14
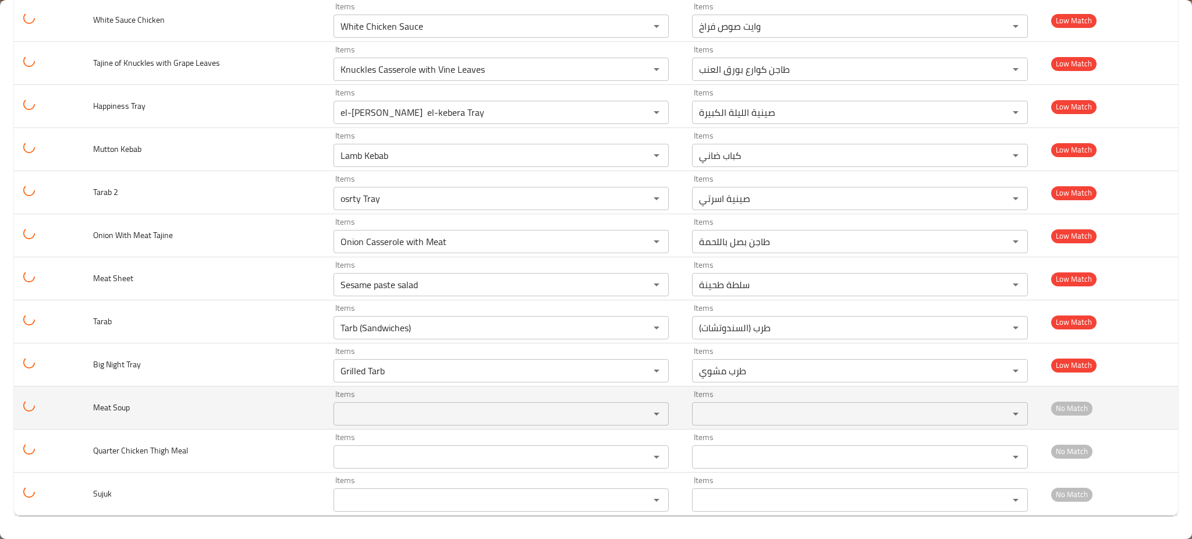
click at [356, 410] on Soup "Items" at bounding box center [484, 414] width 295 height 16
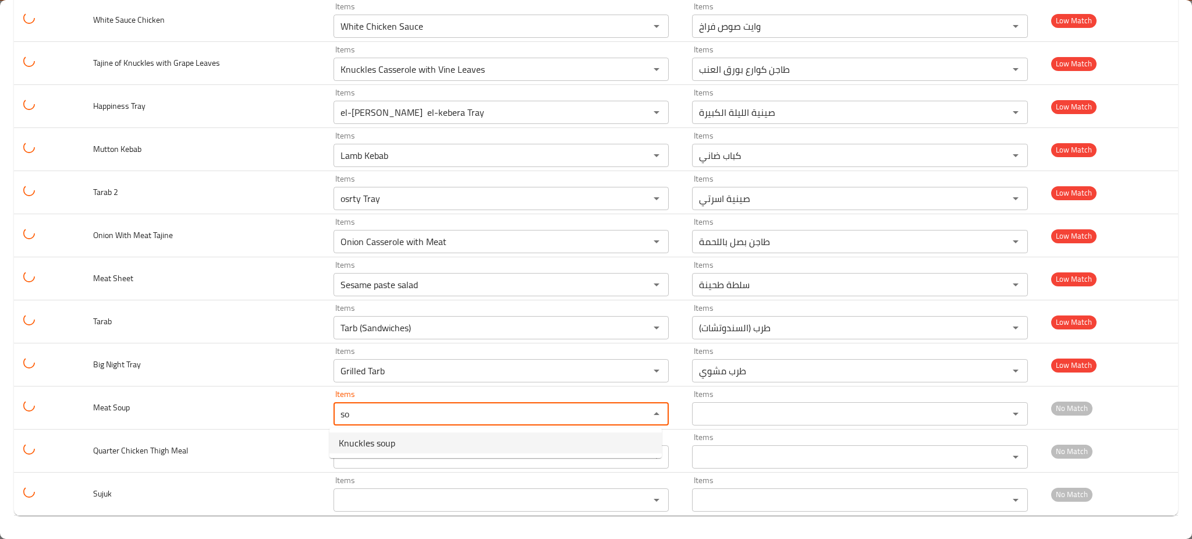
click at [374, 448] on span "Knuckles soup" at bounding box center [367, 443] width 56 height 14
type Soup "Knuckles soup"
type Soup-ar "شوربة كوارع"
type Soup "Knuckles soup"
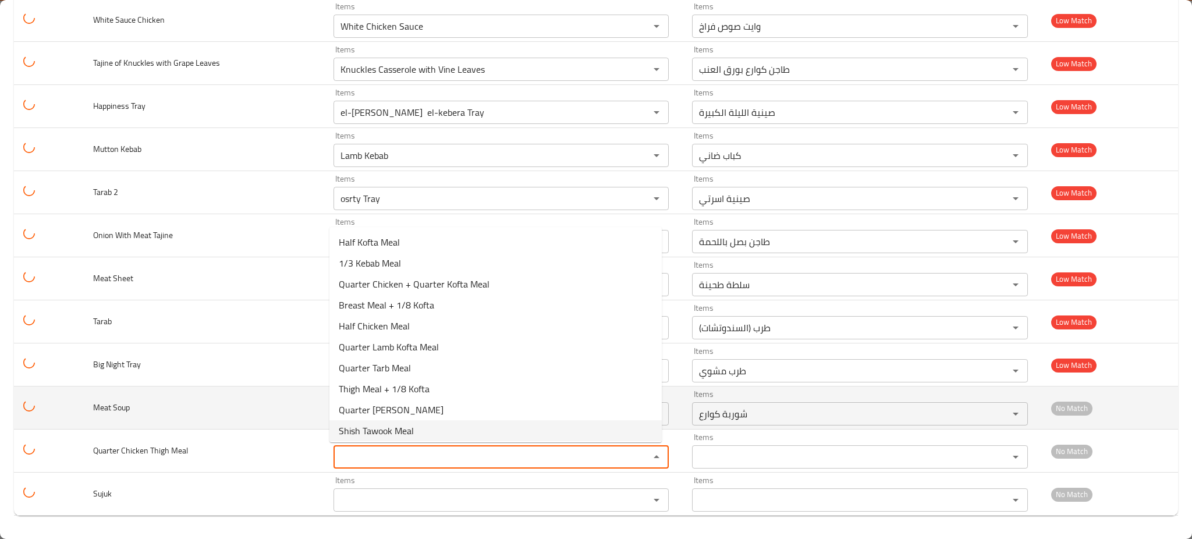
drag, startPoint x: 374, startPoint y: 448, endPoint x: 267, endPoint y: 405, distance: 115.7
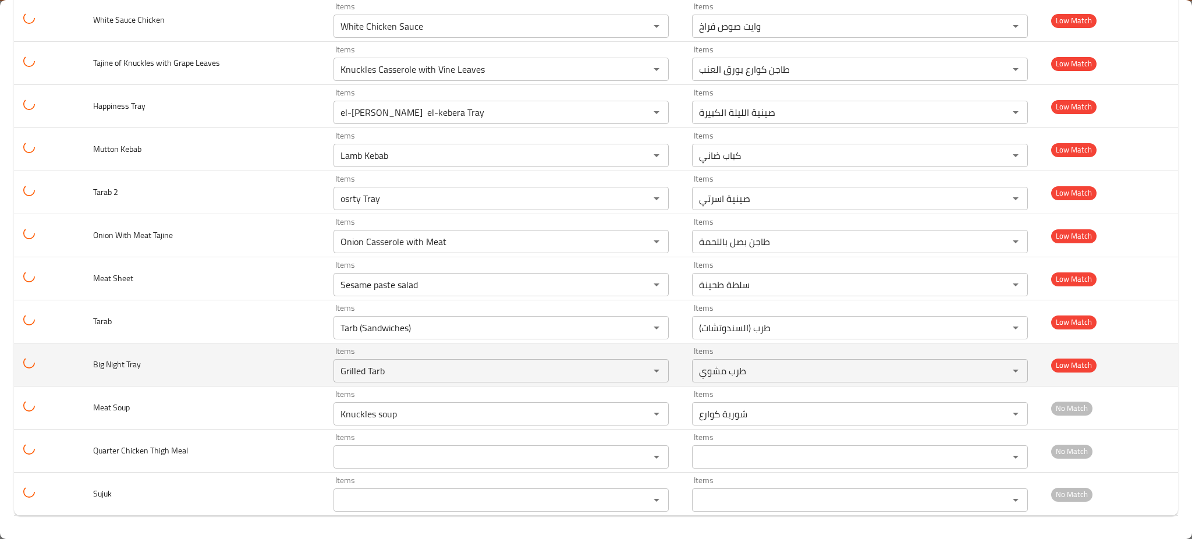
click at [265, 363] on td "Big Night Tray" at bounding box center [204, 364] width 240 height 43
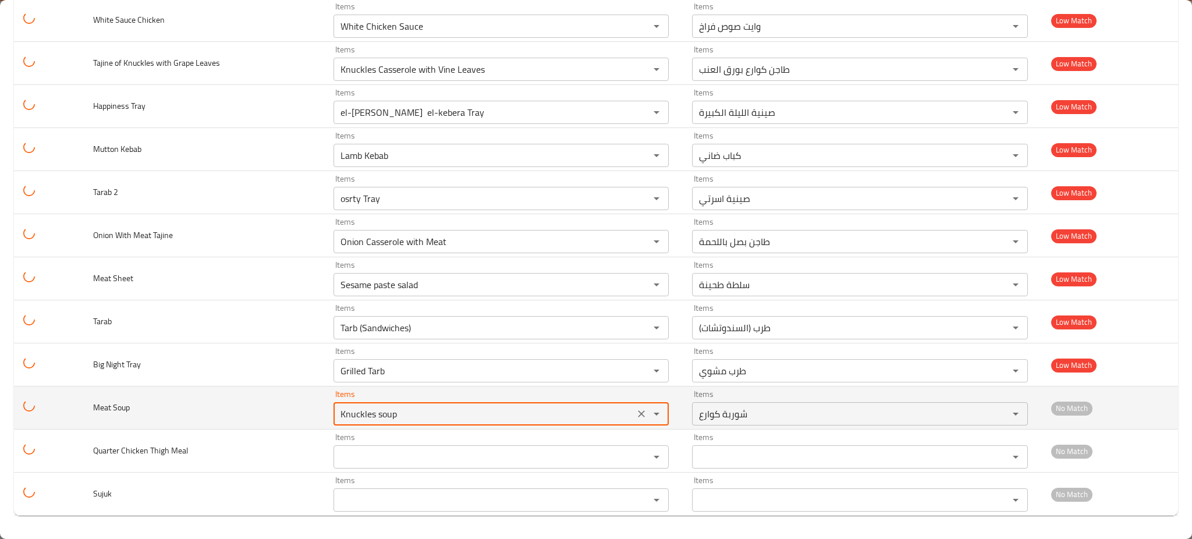
click at [366, 411] on Soup "Knuckles soup" at bounding box center [484, 414] width 295 height 16
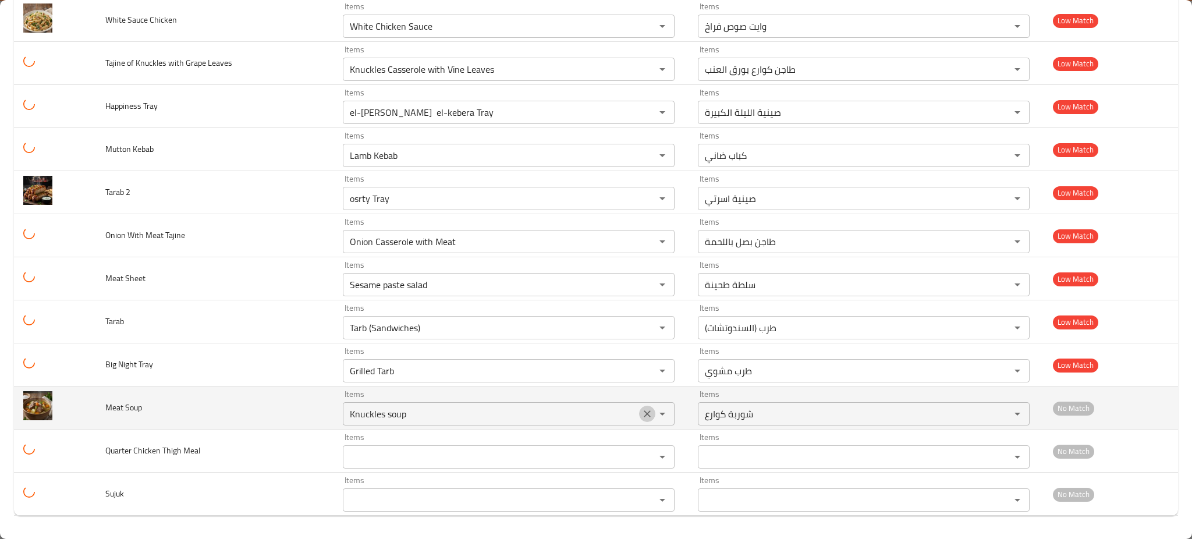
click at [641, 417] on icon "Clear" at bounding box center [647, 414] width 12 height 12
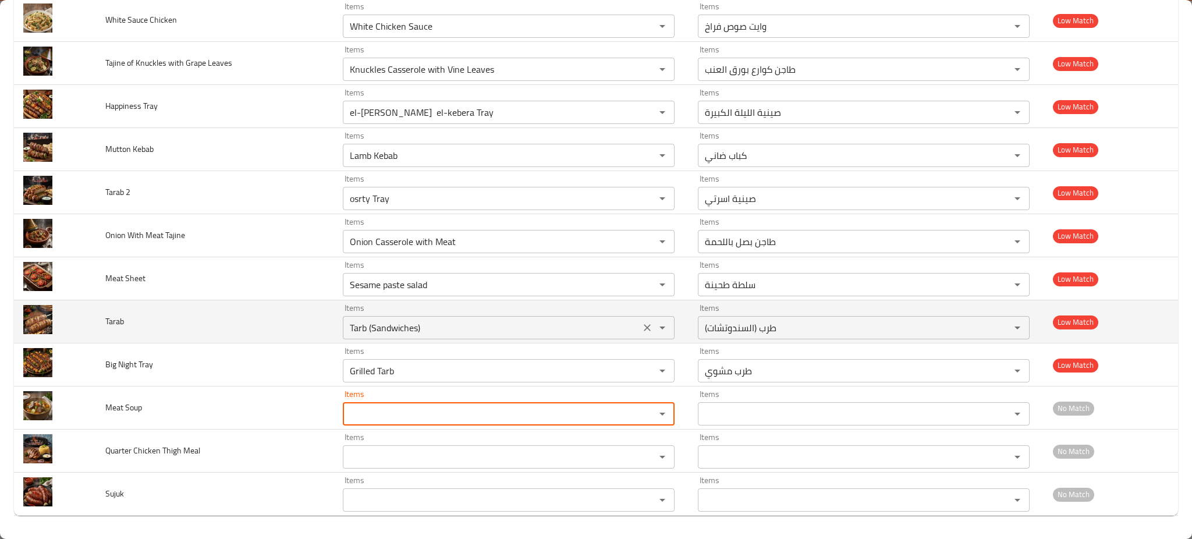
click at [506, 315] on div "Items Tarb (Sandwiches) Items" at bounding box center [509, 322] width 332 height 36
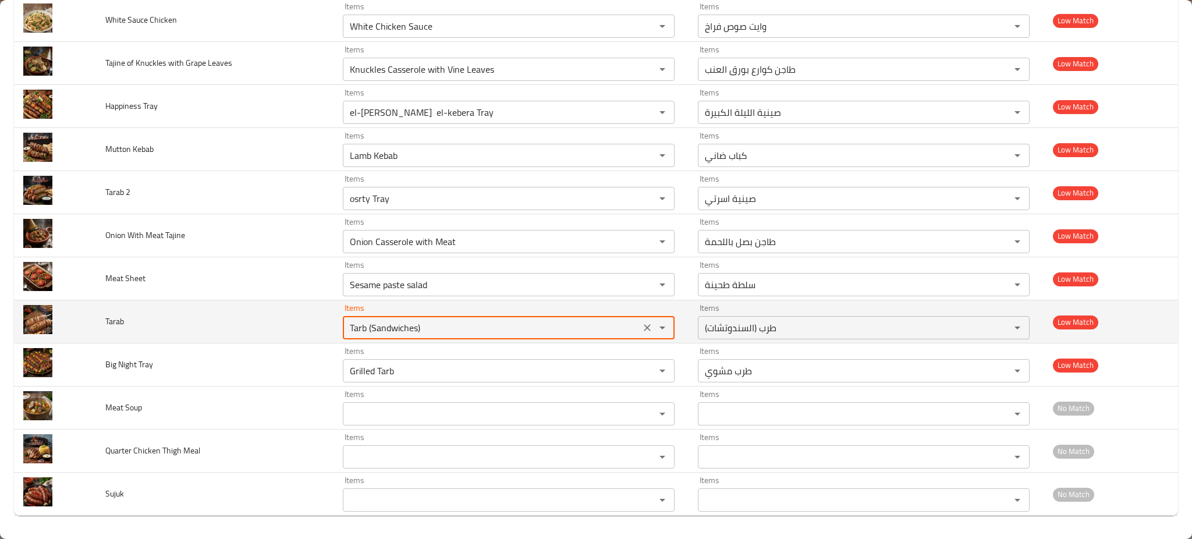
click at [505, 318] on div "Tarb (Sandwiches) Items" at bounding box center [509, 327] width 332 height 23
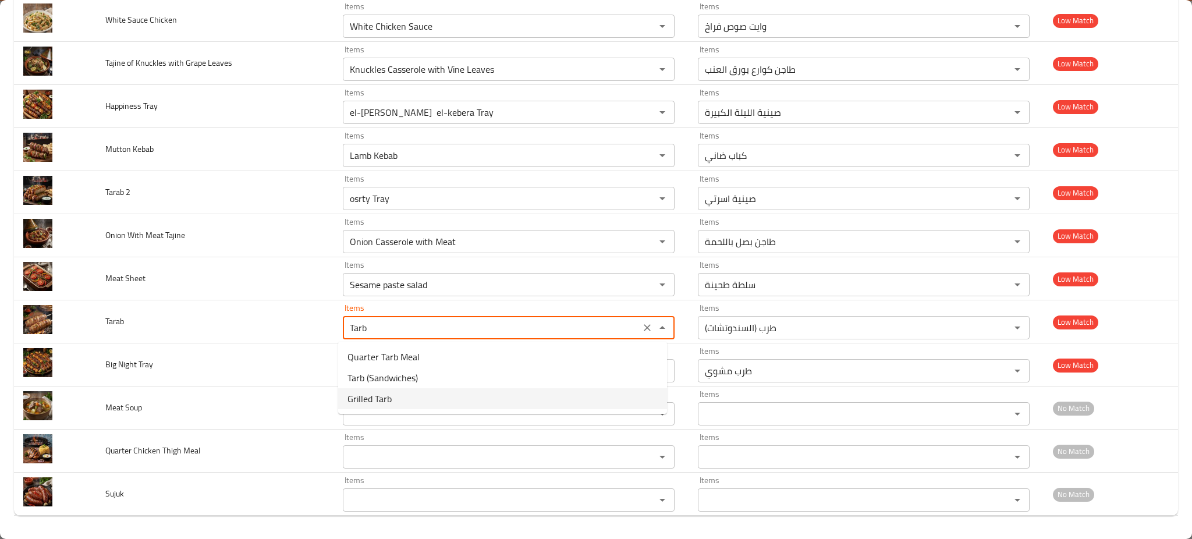
click at [397, 397] on li "Grilled Tarb" at bounding box center [502, 398] width 329 height 21
type input "Grilled Tarb"
type input "طرب مشوي"
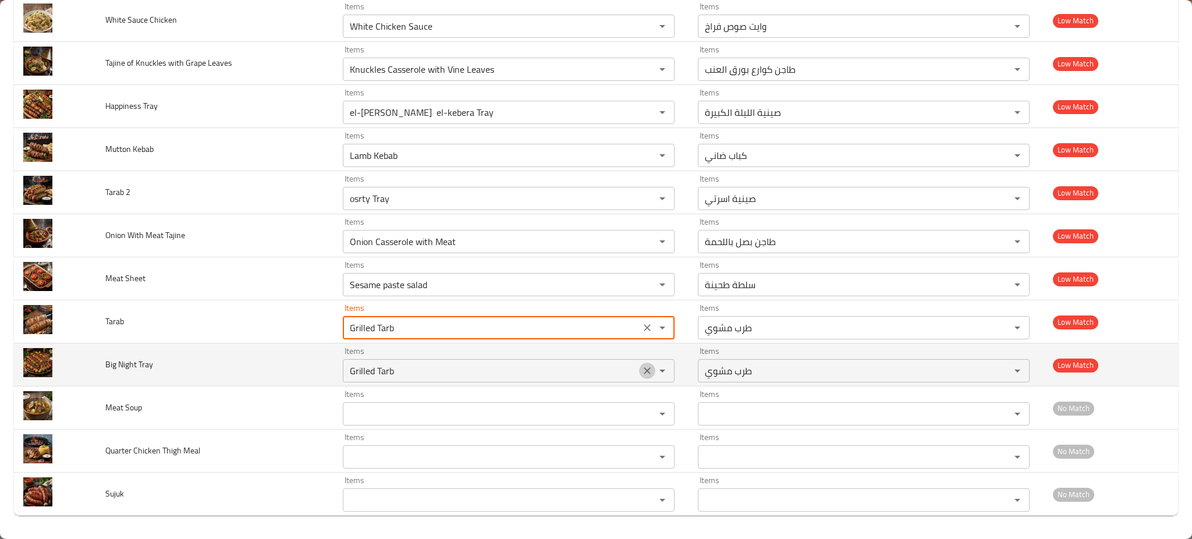
click at [641, 373] on icon "Clear" at bounding box center [647, 371] width 12 height 12
type input "Grilled Tarb"
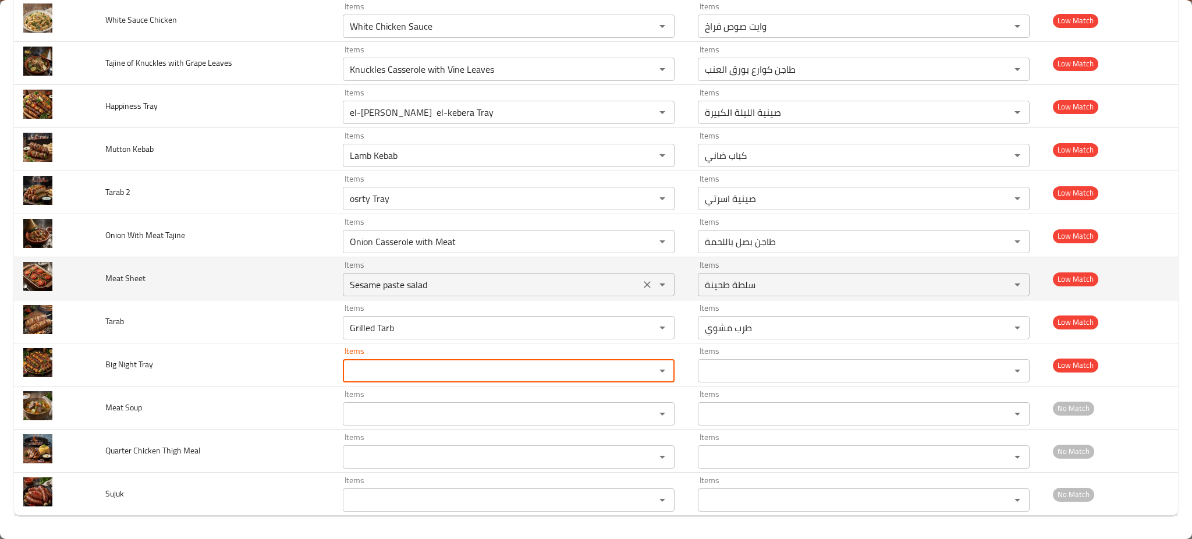
click at [444, 270] on div "Items Sesame paste salad Items" at bounding box center [509, 279] width 332 height 36
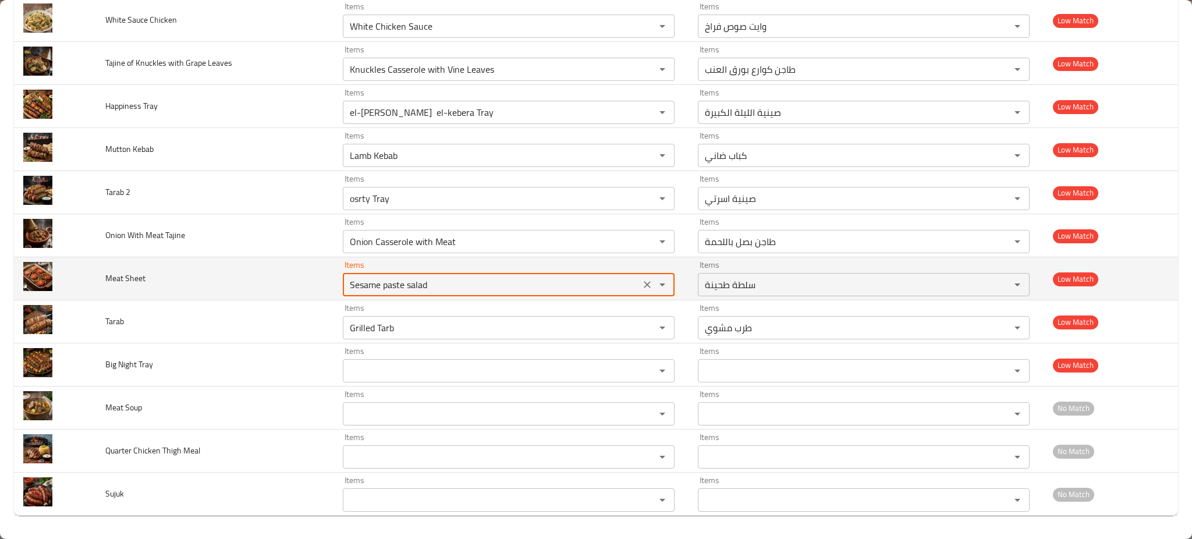
type Sheet "e"
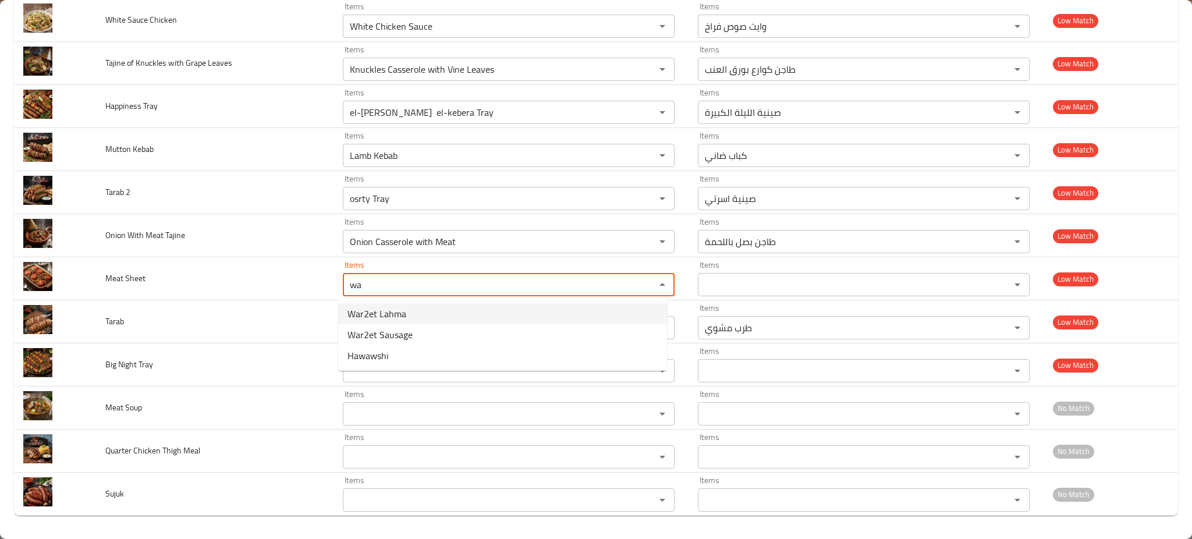
click at [404, 314] on span "War2et Lahma" at bounding box center [377, 314] width 59 height 14
type Sheet "War2et Lahma"
type Sheet-ar "ورقة لحمة"
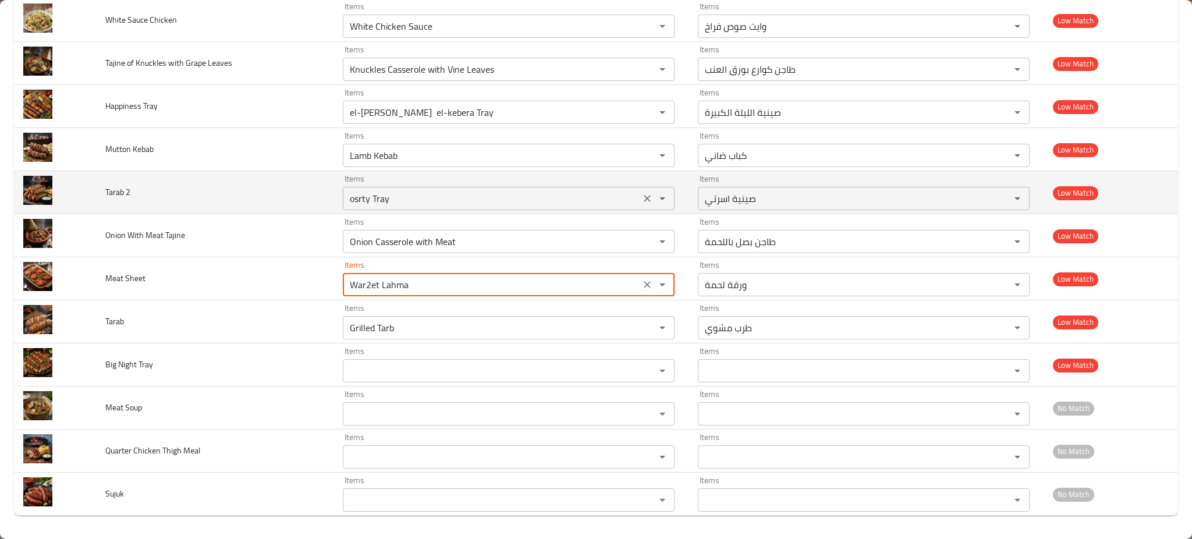
click at [465, 207] on div "osrty Tray Items" at bounding box center [509, 198] width 332 height 23
type Sheet "War2et Lahma"
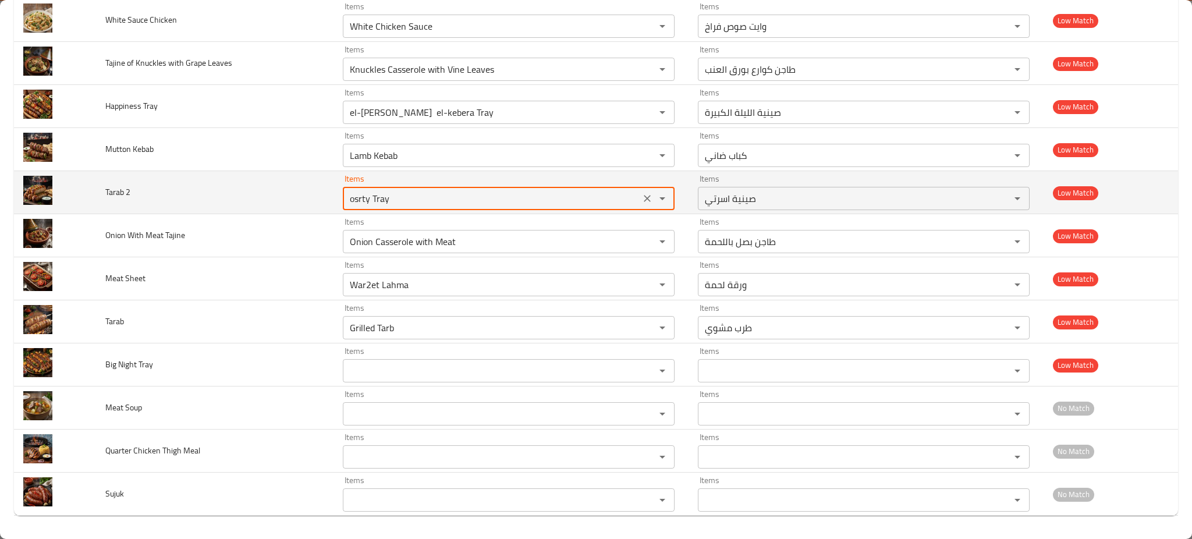
click at [644, 196] on icon "Clear" at bounding box center [647, 199] width 12 height 12
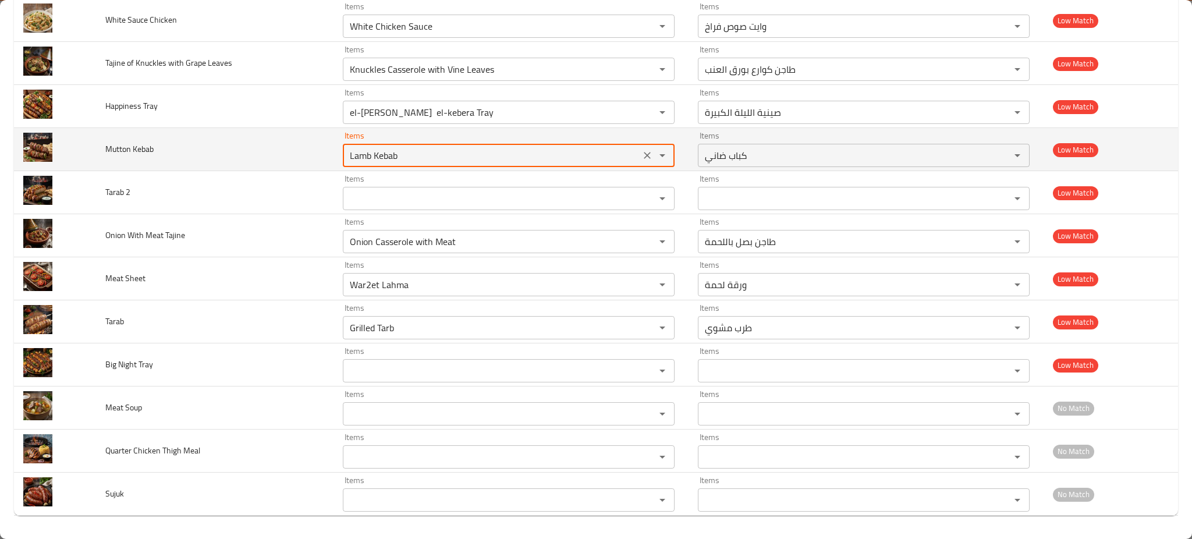
click at [482, 161] on Kebab "Lamb Kebab" at bounding box center [491, 155] width 290 height 16
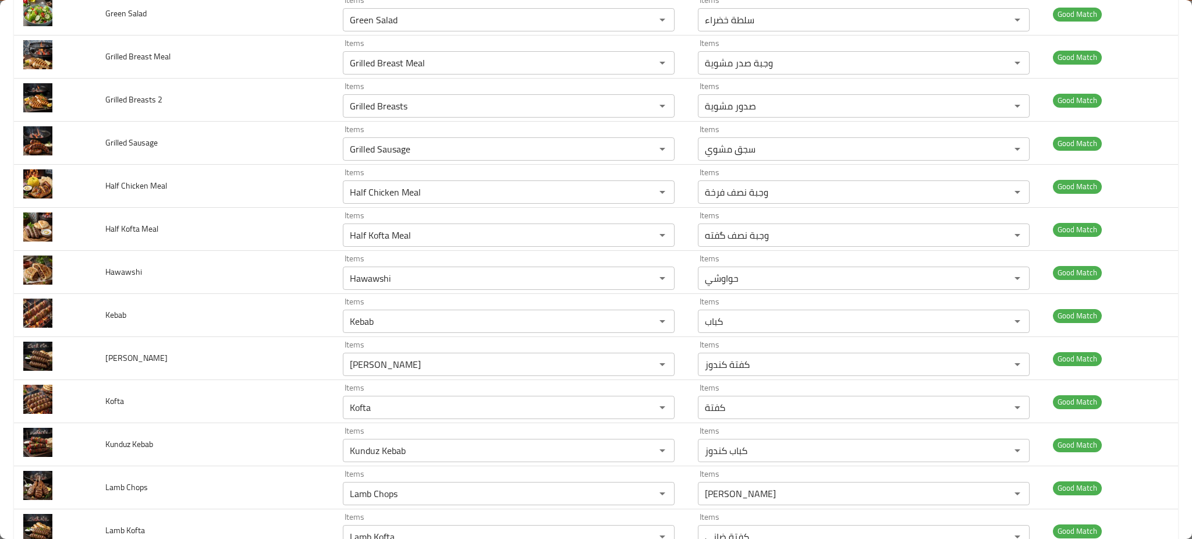
scroll to position [0, 0]
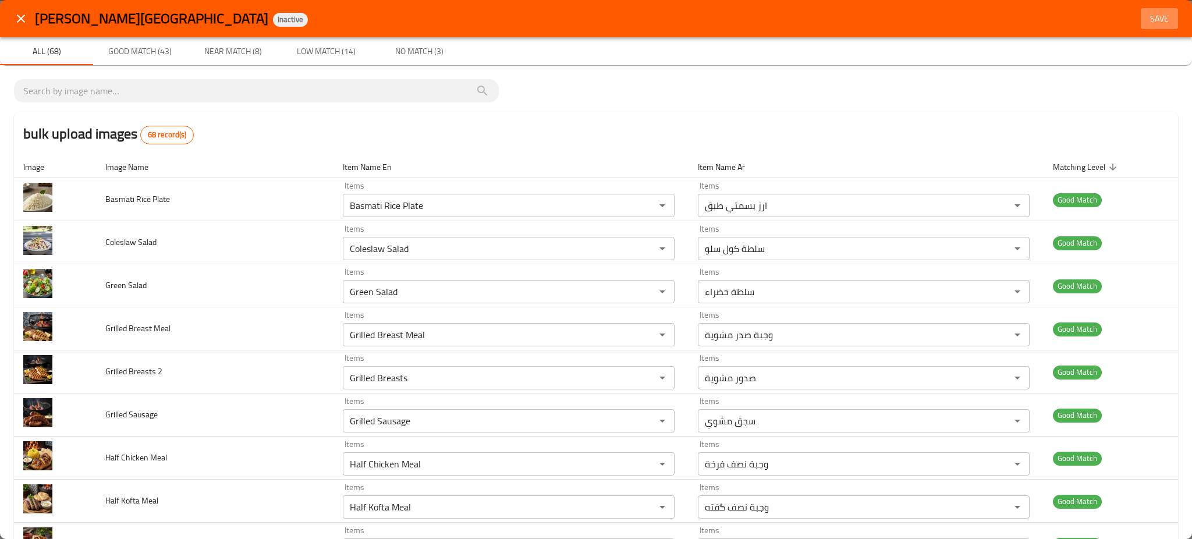
click at [1153, 17] on span "Save" at bounding box center [1160, 19] width 28 height 15
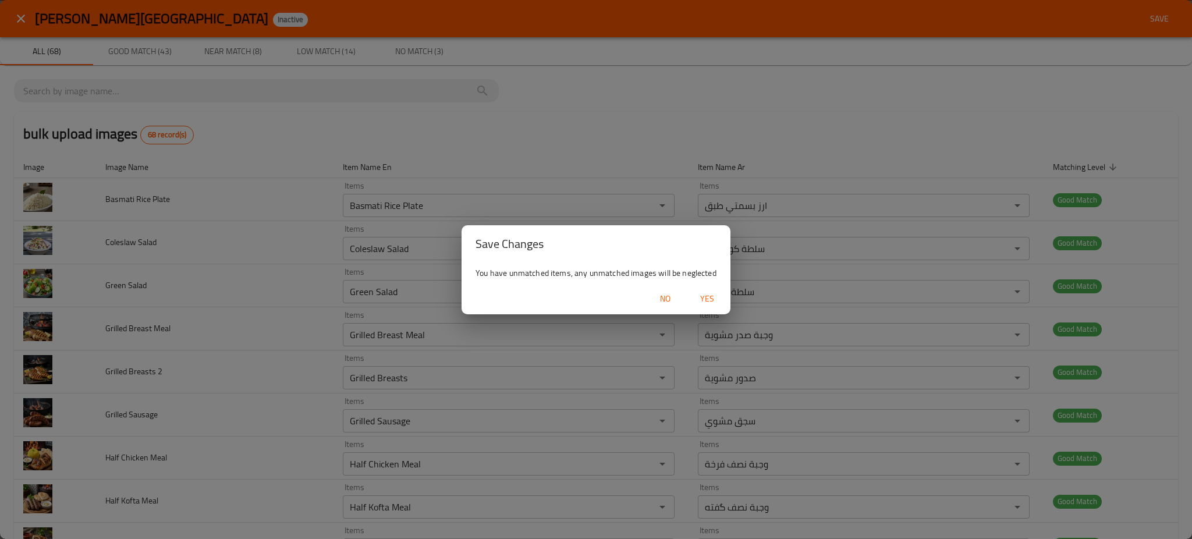
click at [718, 295] on span "Yes" at bounding box center [707, 299] width 28 height 15
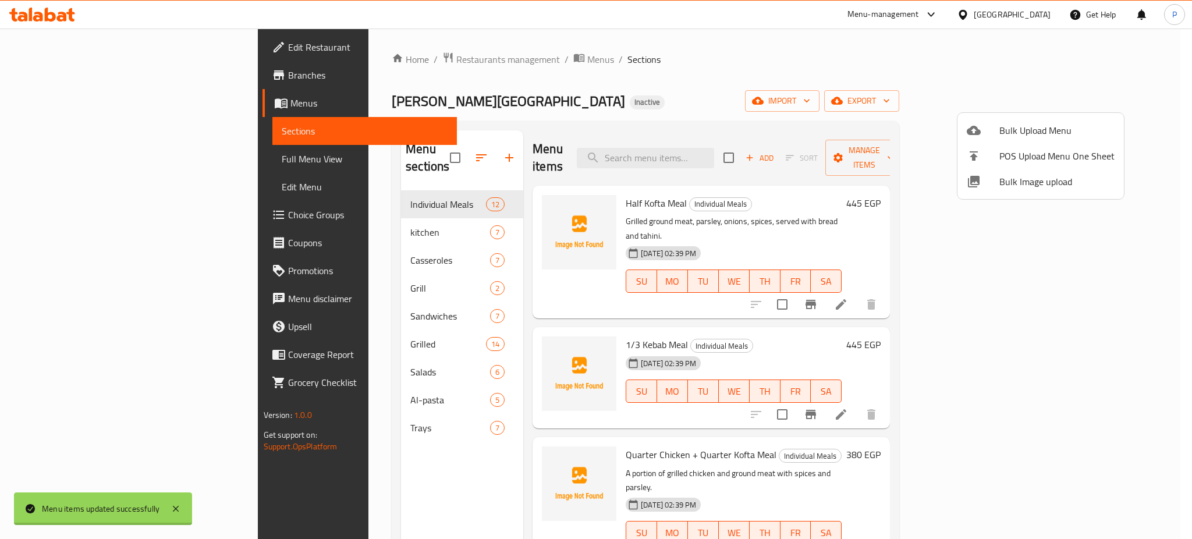
click at [1132, 102] on div at bounding box center [596, 269] width 1192 height 539
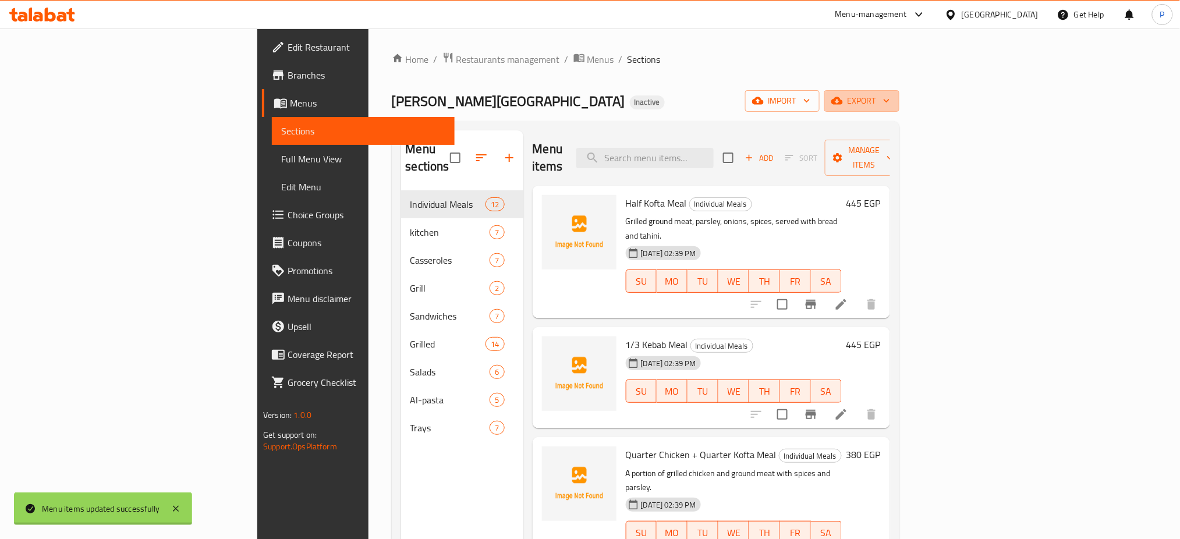
click at [890, 102] on span "export" at bounding box center [862, 101] width 56 height 15
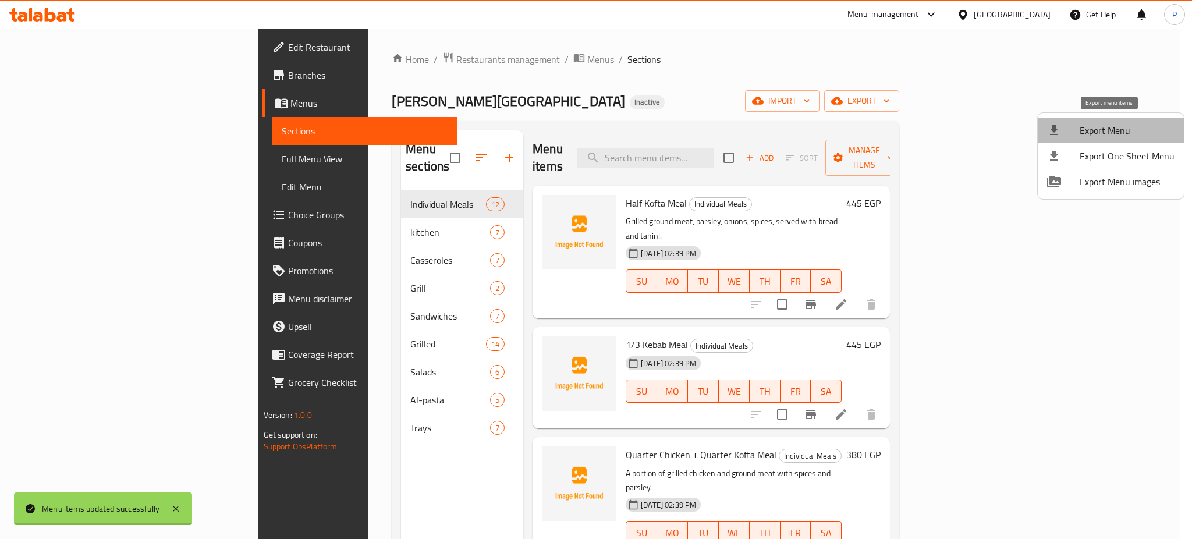
click at [1113, 136] on span "Export Menu" at bounding box center [1127, 130] width 95 height 14
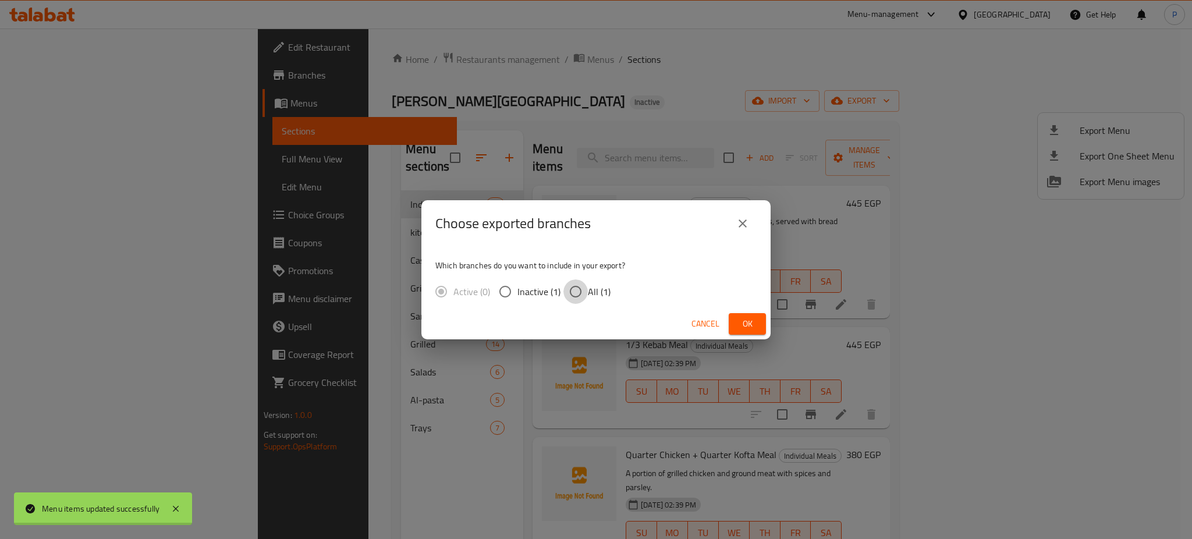
click at [584, 290] on input "All (1)" at bounding box center [575, 291] width 24 height 24
radio input "true"
click at [739, 319] on span "Ok" at bounding box center [747, 324] width 19 height 15
